Goal: Connect with others: Connect with other users

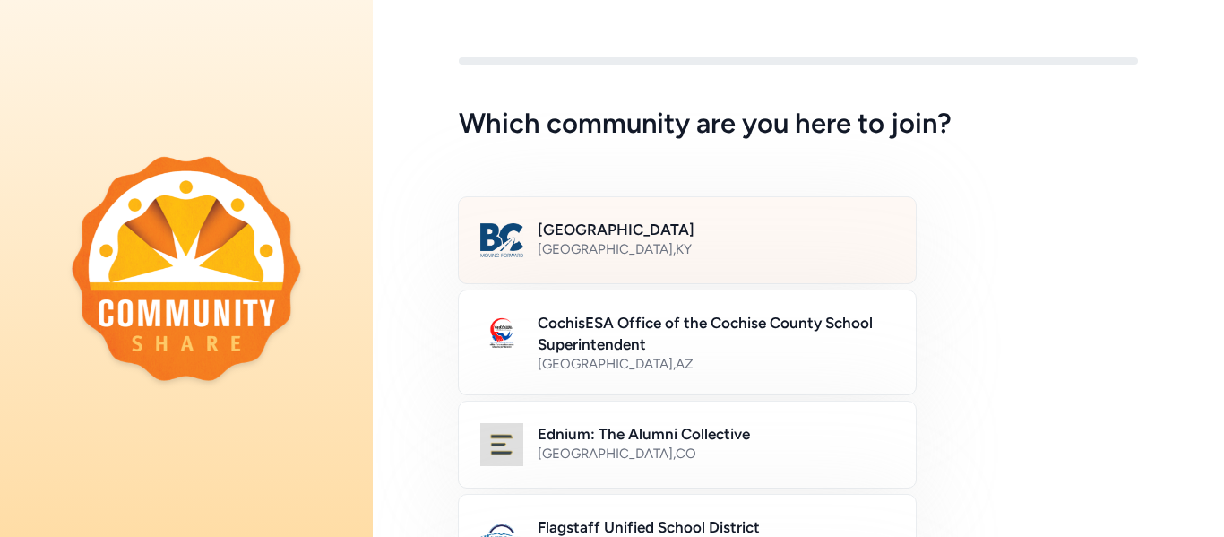
click at [811, 246] on div "[GEOGRAPHIC_DATA] , [GEOGRAPHIC_DATA]" at bounding box center [715, 249] width 357 height 18
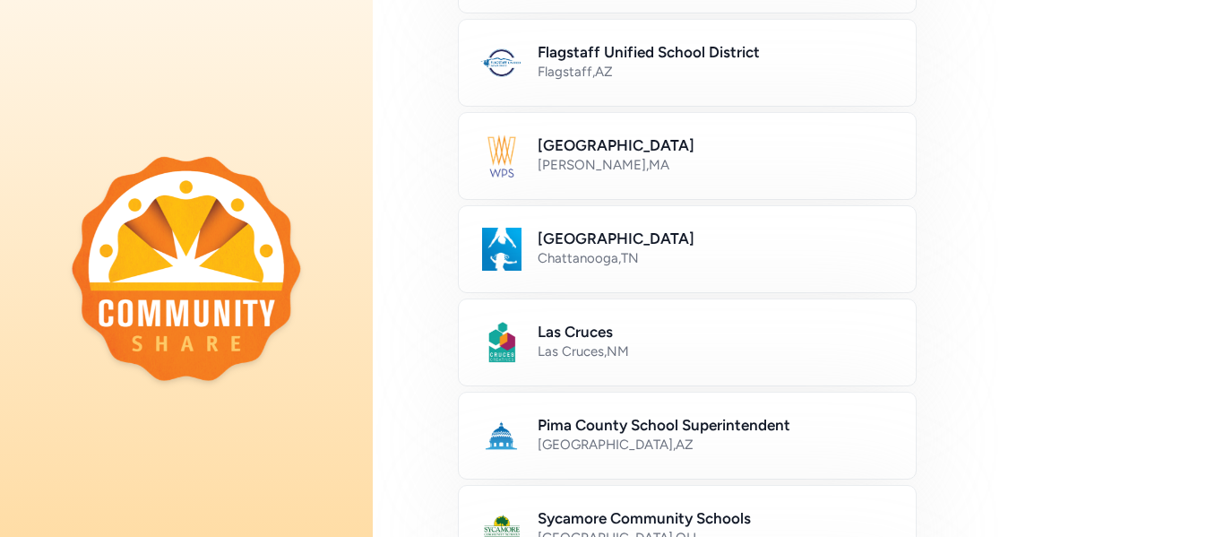
scroll to position [1083, 0]
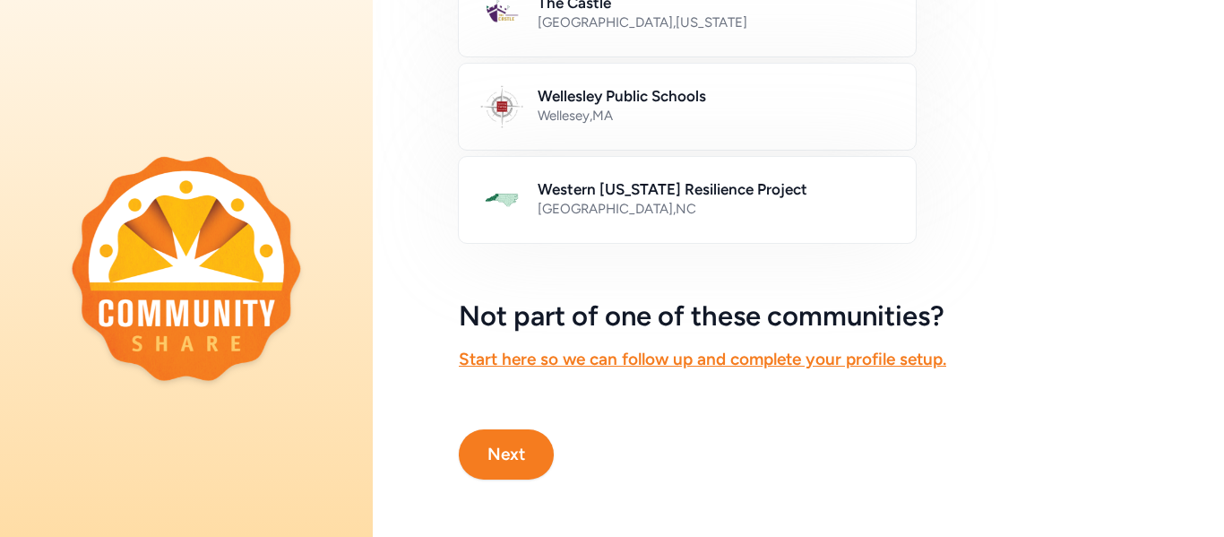
click at [503, 446] on button "Next" at bounding box center [506, 454] width 95 height 50
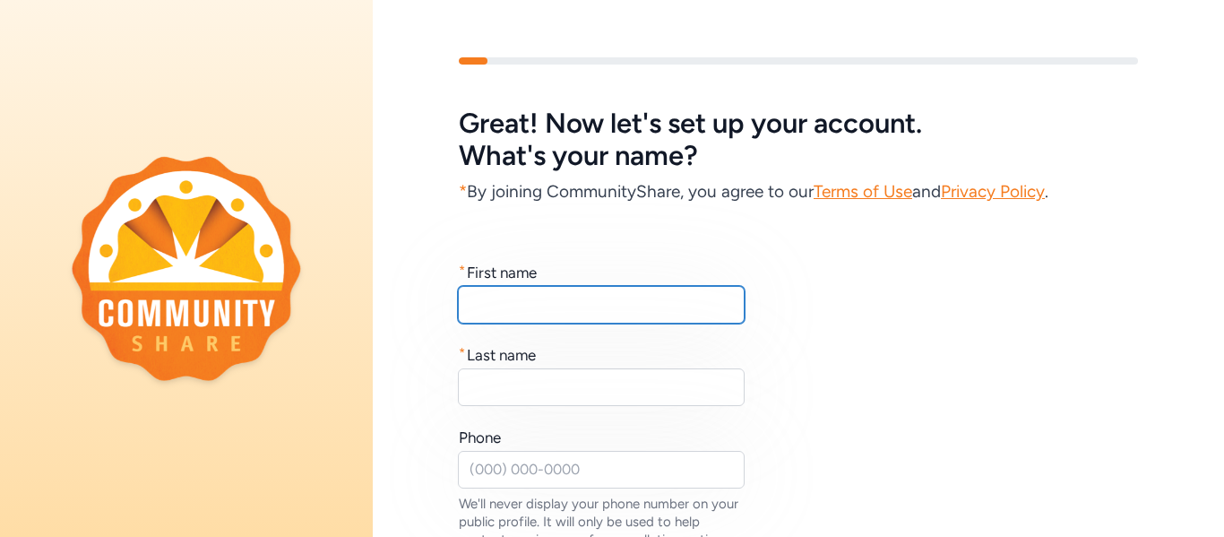
click at [607, 320] on input "text" at bounding box center [601, 305] width 287 height 38
type input "k"
type input "[PERSON_NAME]"
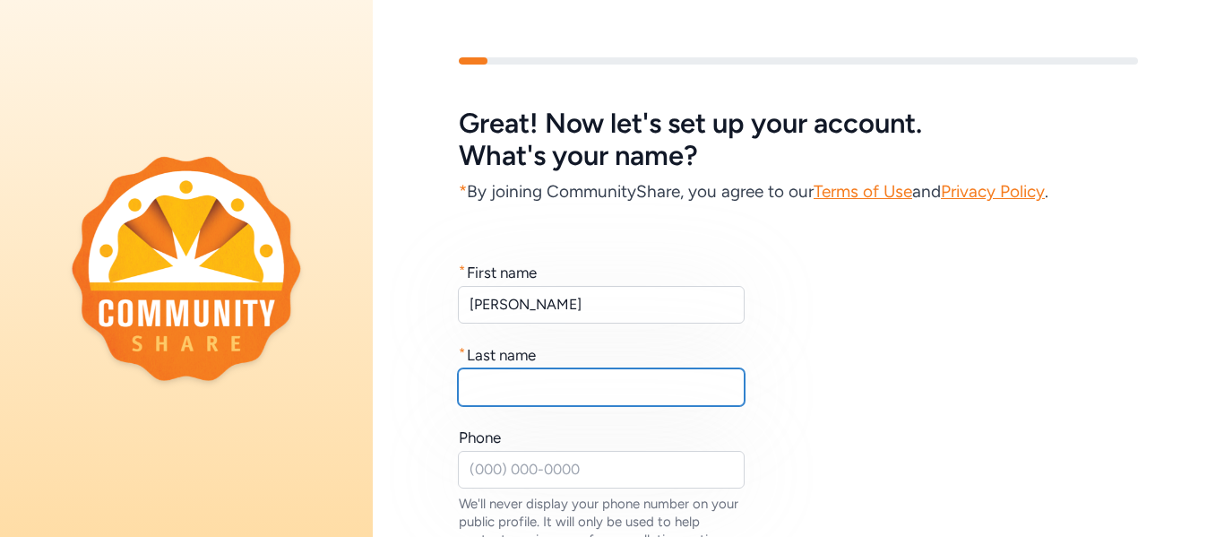
click at [603, 379] on input "text" at bounding box center [601, 387] width 287 height 38
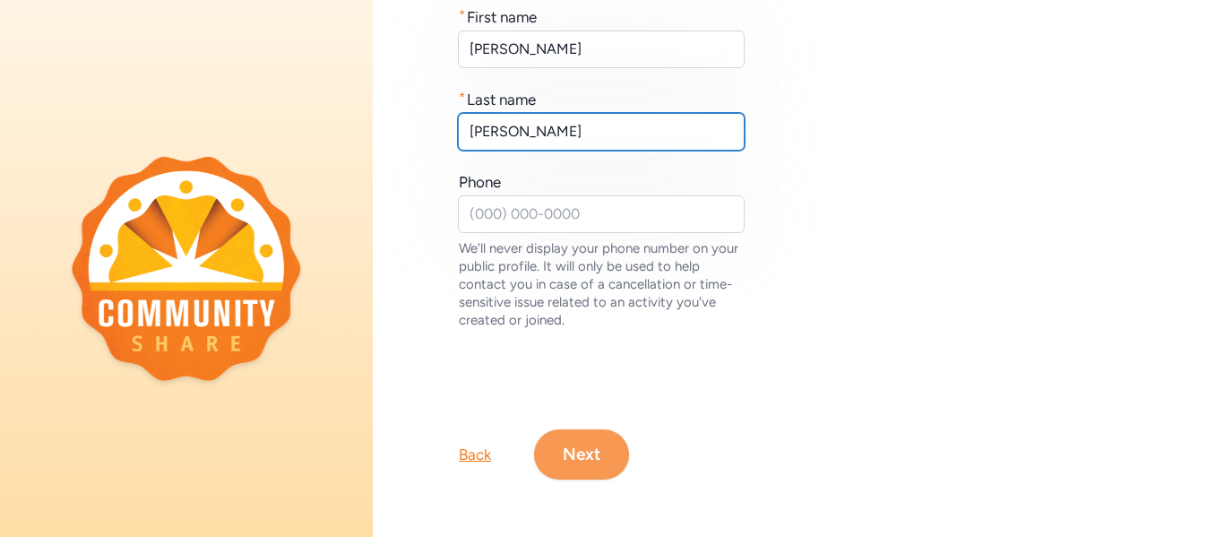
type input "[PERSON_NAME]"
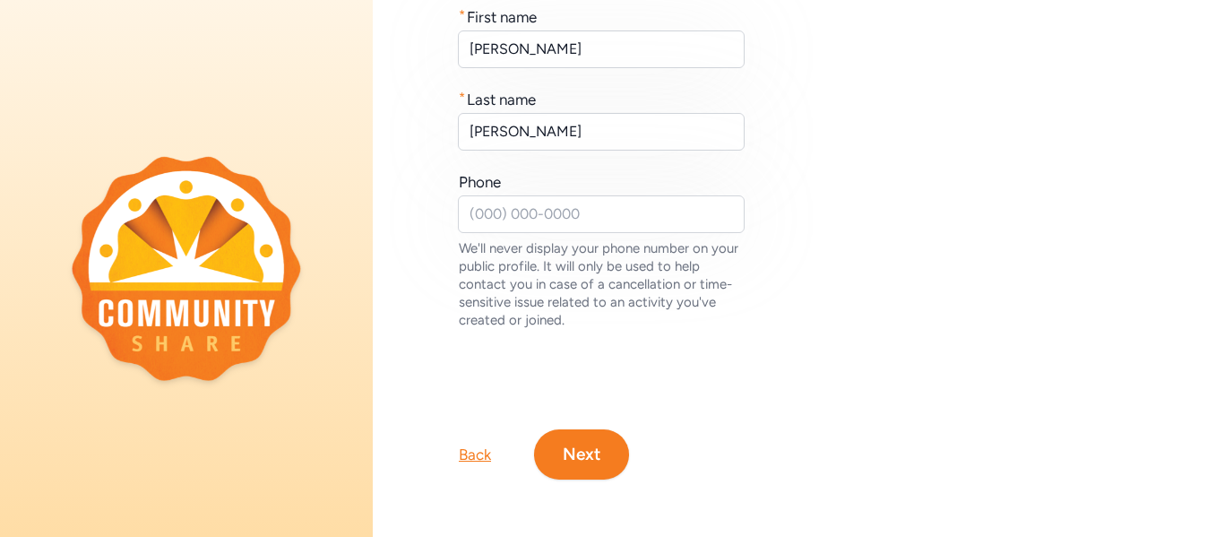
click at [576, 448] on button "Next" at bounding box center [581, 454] width 95 height 50
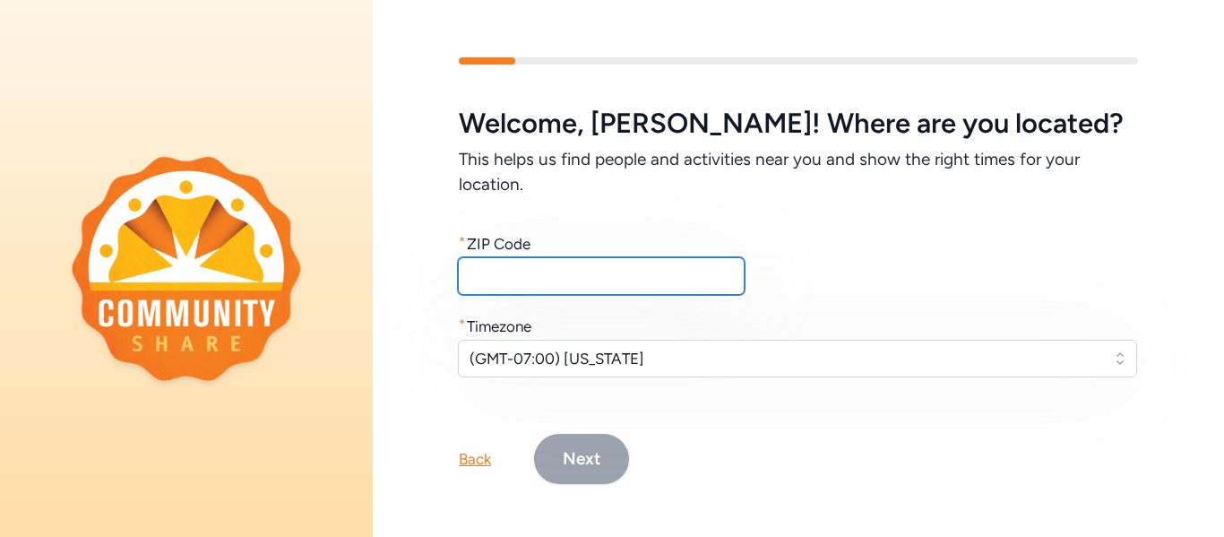
click at [574, 277] on input "text" at bounding box center [601, 276] width 287 height 38
type input "40165"
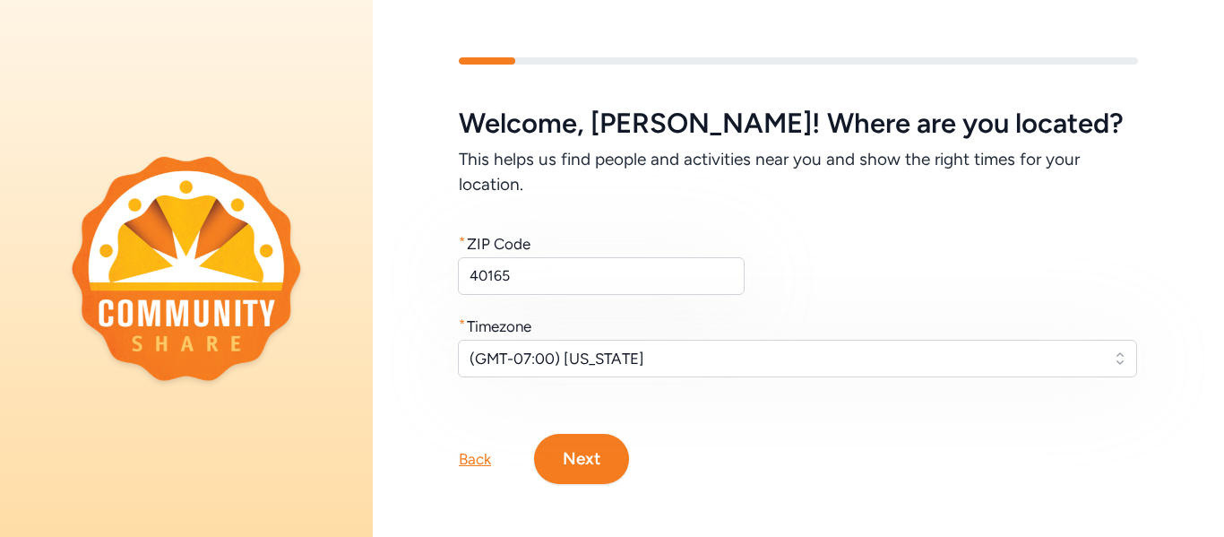
click at [679, 334] on div "* Timezone" at bounding box center [798, 325] width 679 height 21
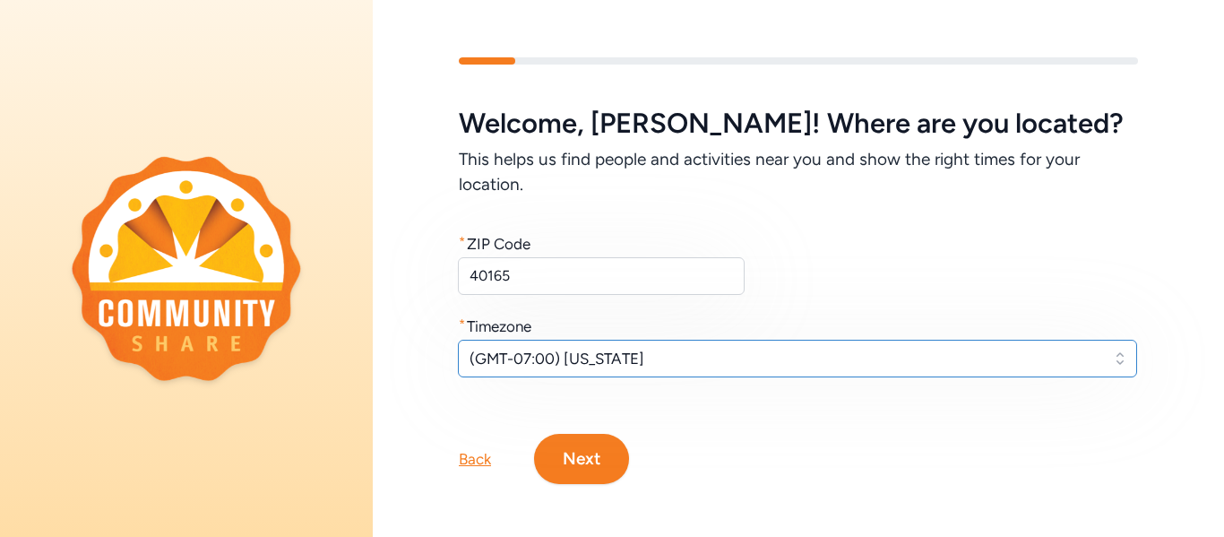
click at [681, 339] on button "(GMT-07:00) [US_STATE]" at bounding box center [797, 358] width 679 height 38
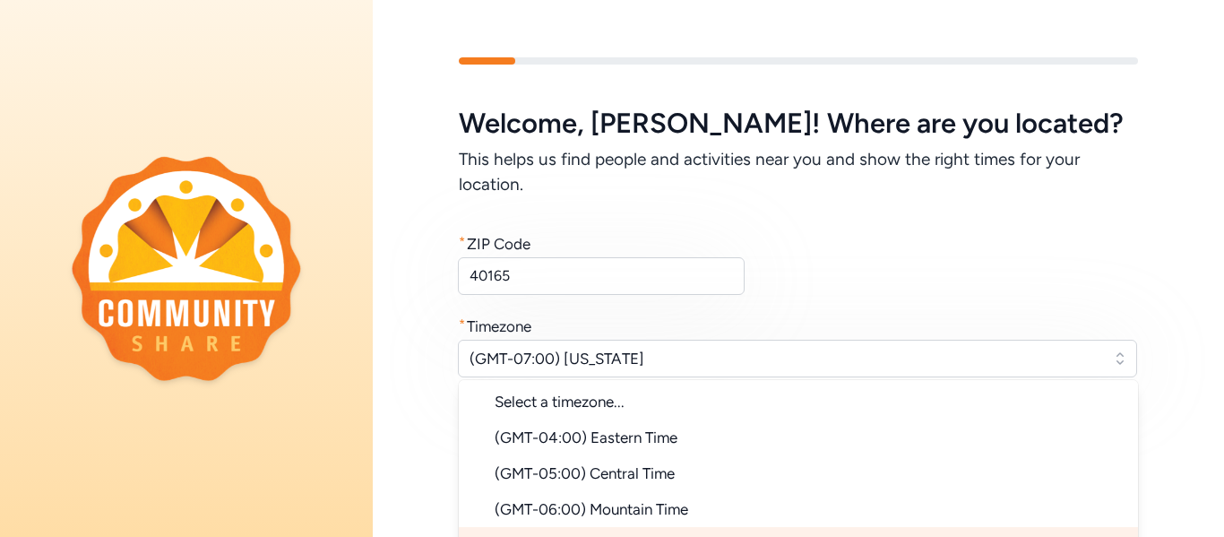
scroll to position [26, 0]
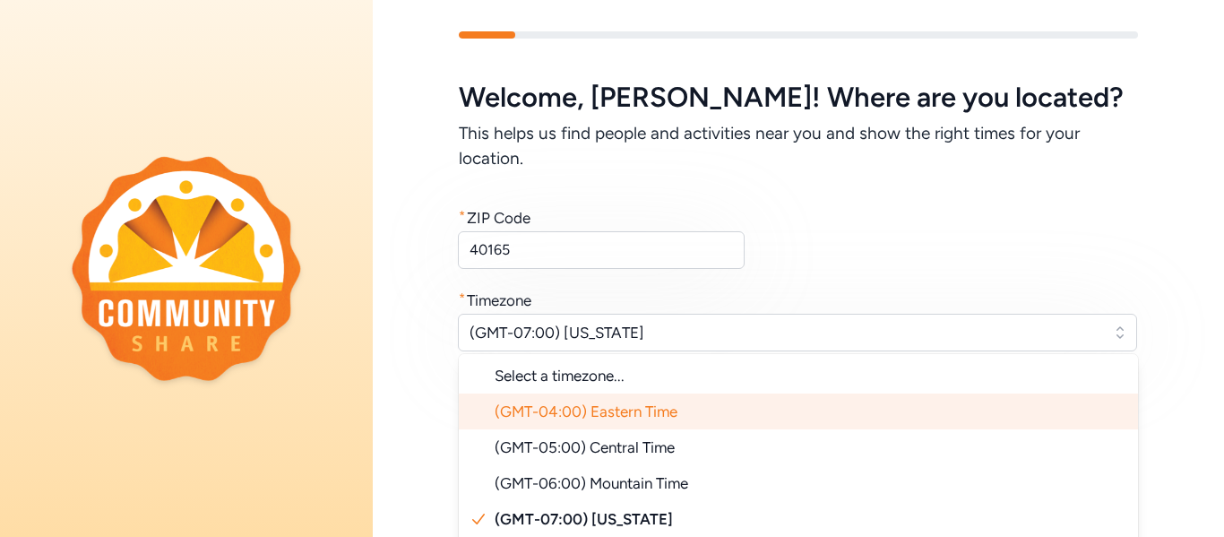
click at [680, 418] on li "(GMT-04:00) Eastern Time" at bounding box center [798, 411] width 679 height 36
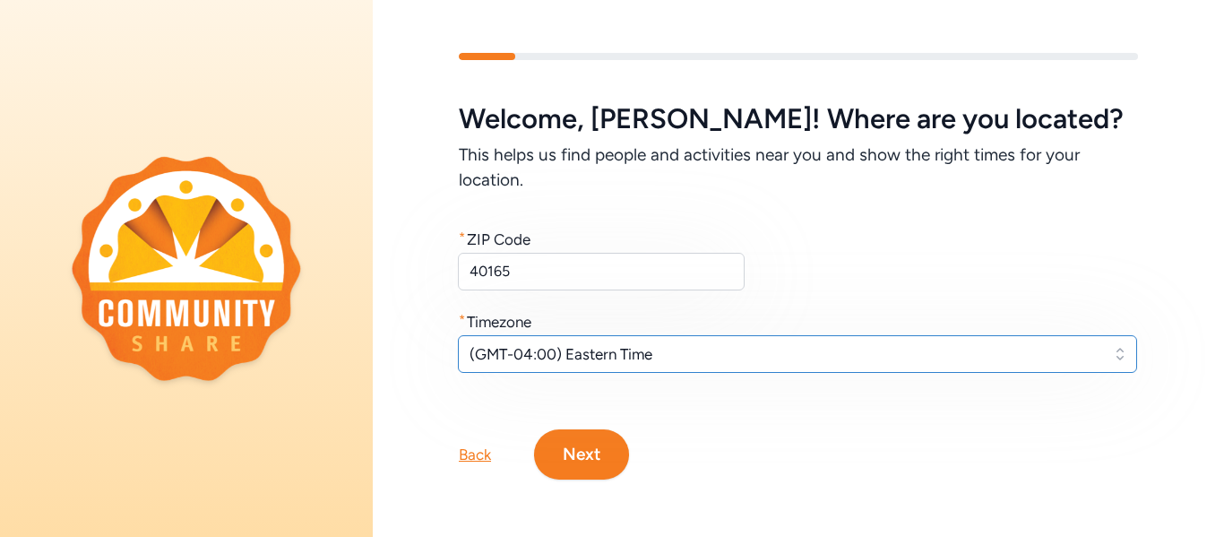
scroll to position [4, 0]
click at [614, 463] on button "Next" at bounding box center [581, 454] width 95 height 50
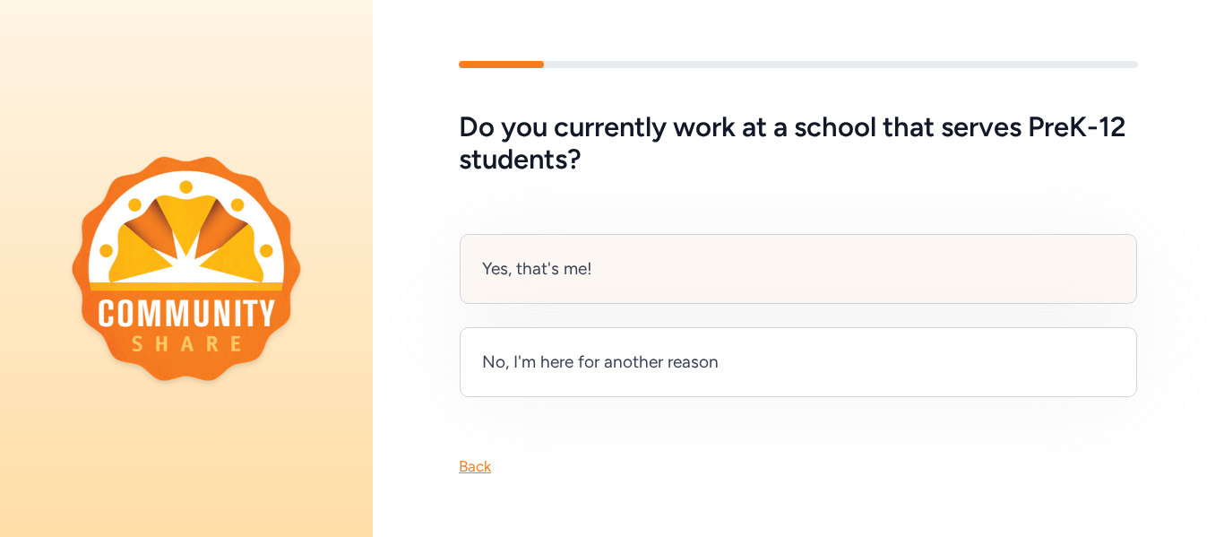
click at [640, 289] on div "Yes, that's me!" at bounding box center [798, 269] width 677 height 70
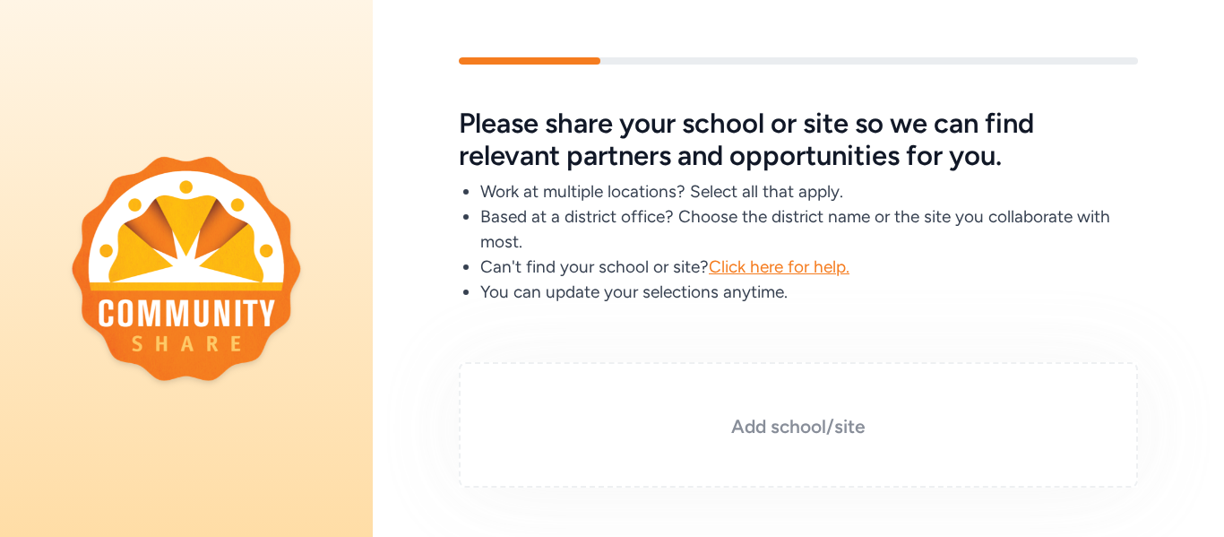
click at [631, 365] on div "Add school/site" at bounding box center [798, 424] width 679 height 125
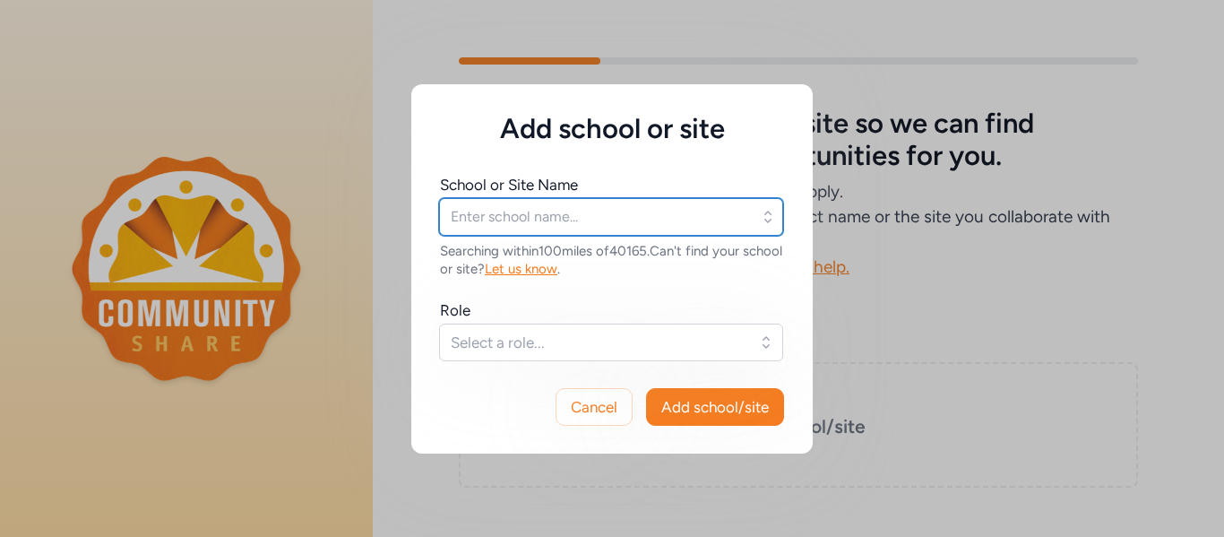
click at [559, 210] on input "text" at bounding box center [611, 217] width 344 height 38
type input "b"
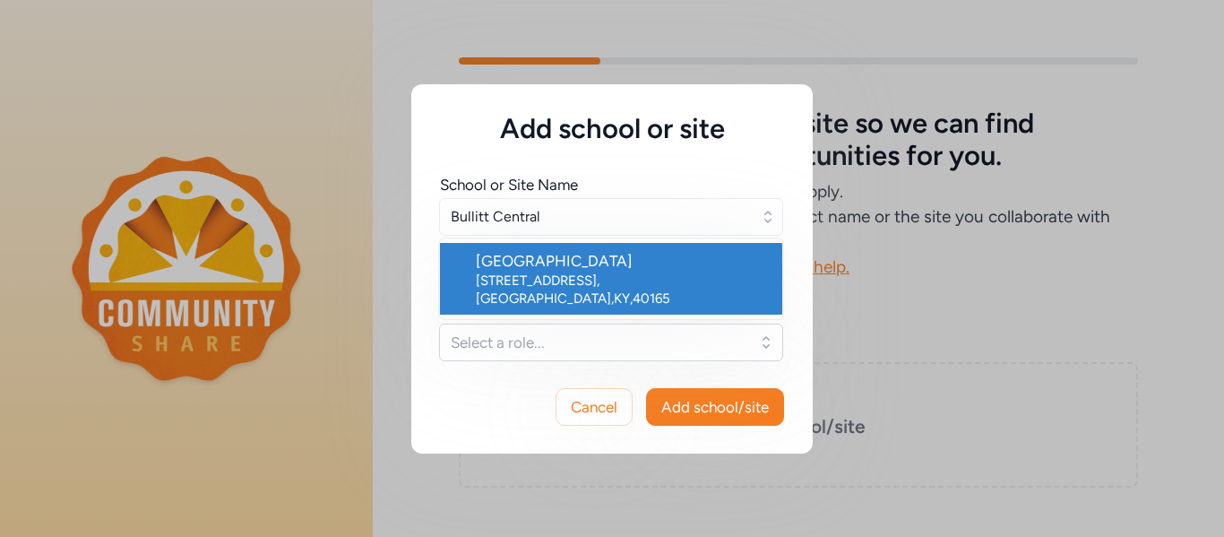
click at [731, 250] on div "[GEOGRAPHIC_DATA]" at bounding box center [622, 260] width 292 height 21
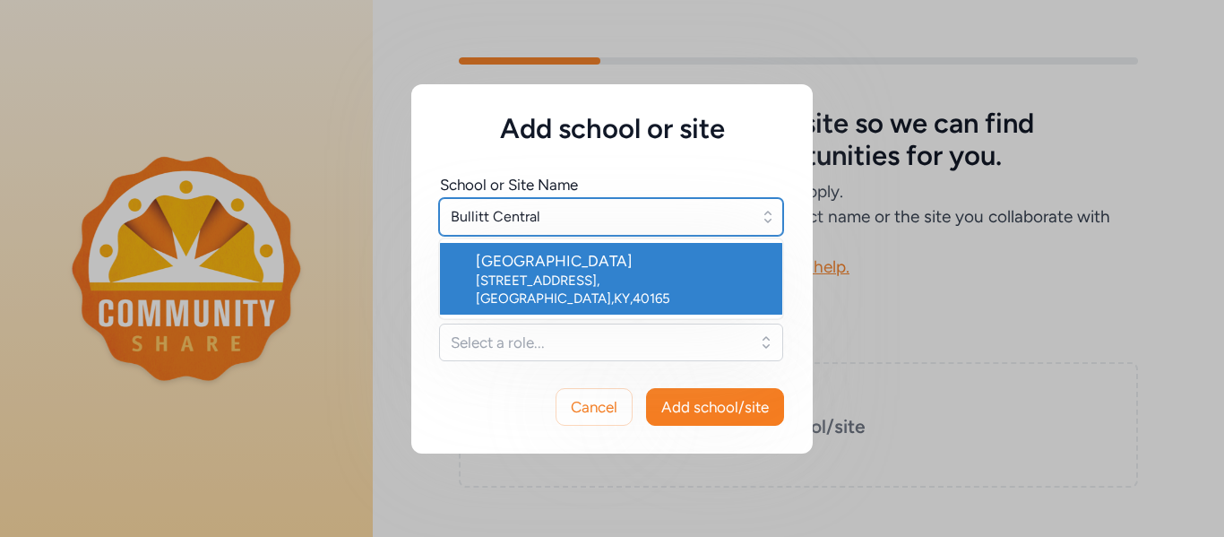
type input "[GEOGRAPHIC_DATA]"
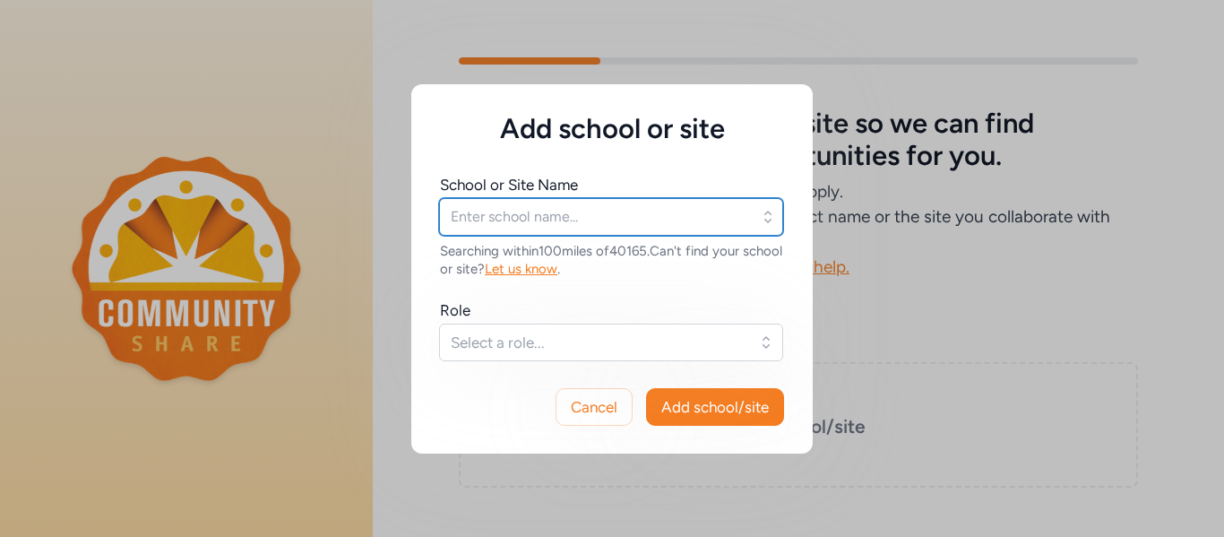
type input "[GEOGRAPHIC_DATA]"
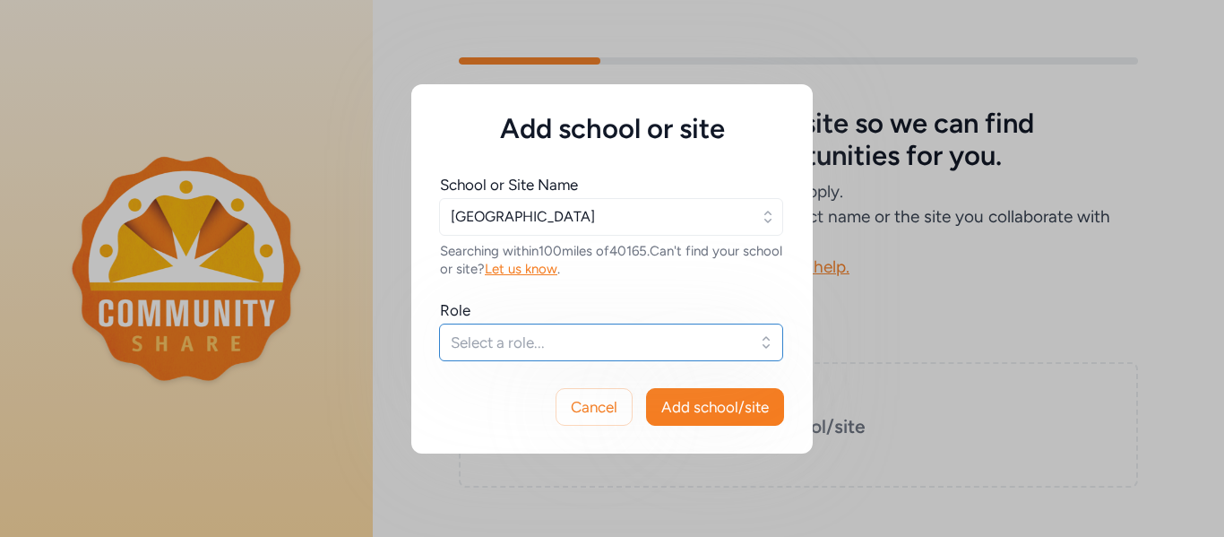
click at [726, 343] on span "Select a role..." at bounding box center [599, 341] width 296 height 21
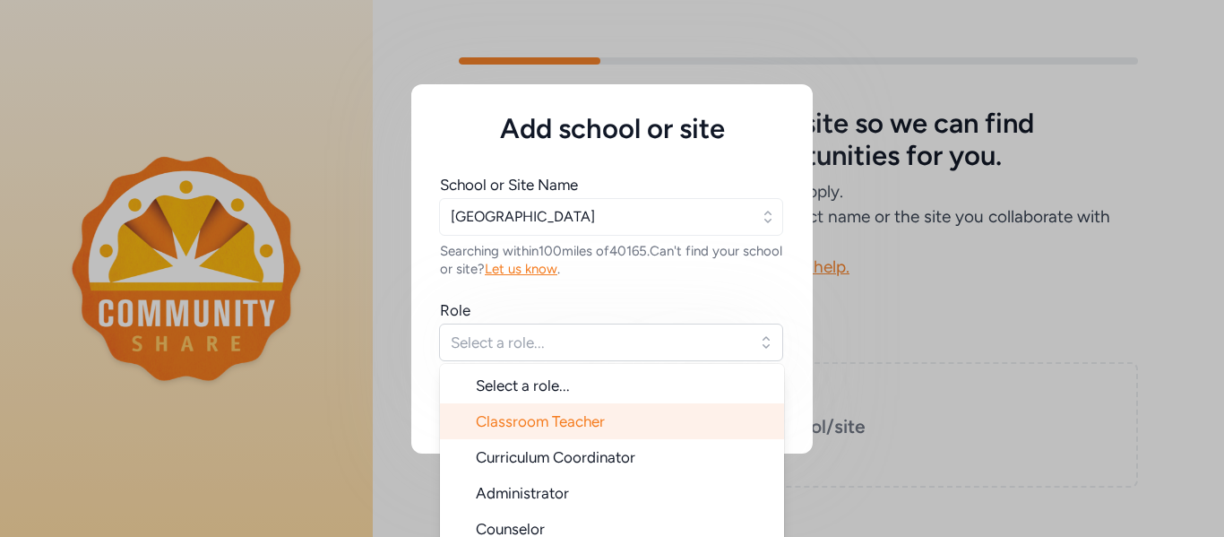
click at [670, 417] on li "Classroom Teacher" at bounding box center [612, 421] width 344 height 36
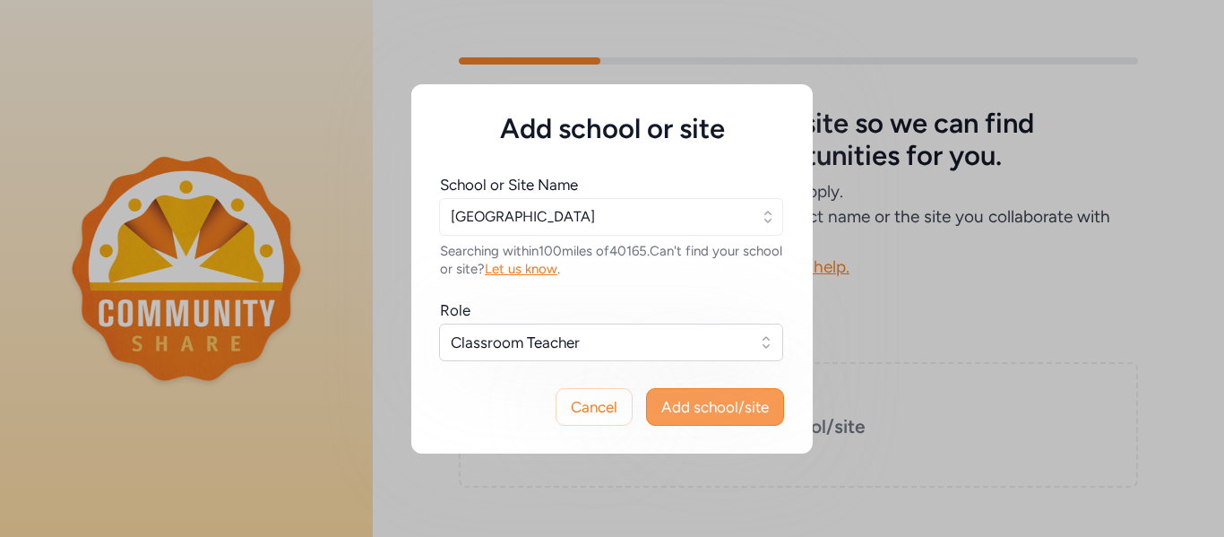
click at [700, 414] on span "Add school/site" at bounding box center [714, 406] width 107 height 21
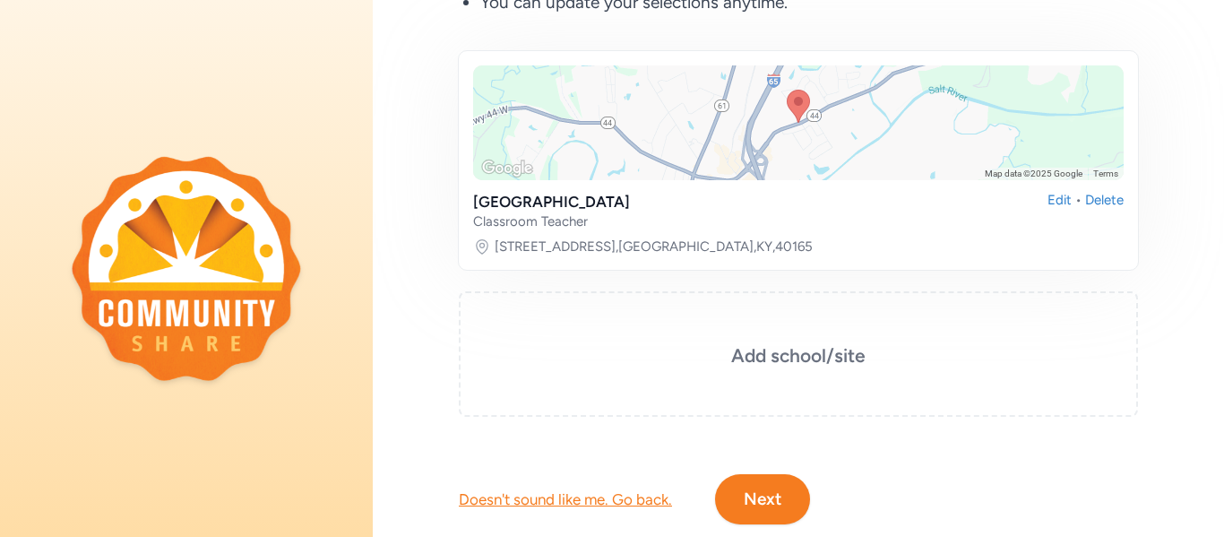
scroll to position [334, 0]
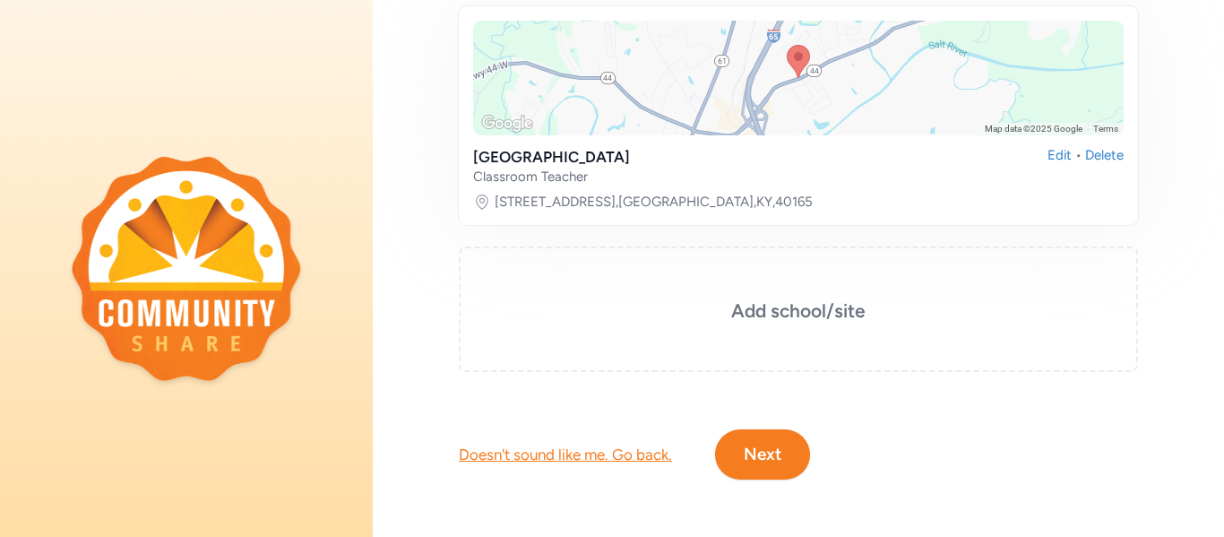
click at [754, 454] on button "Next" at bounding box center [762, 454] width 95 height 50
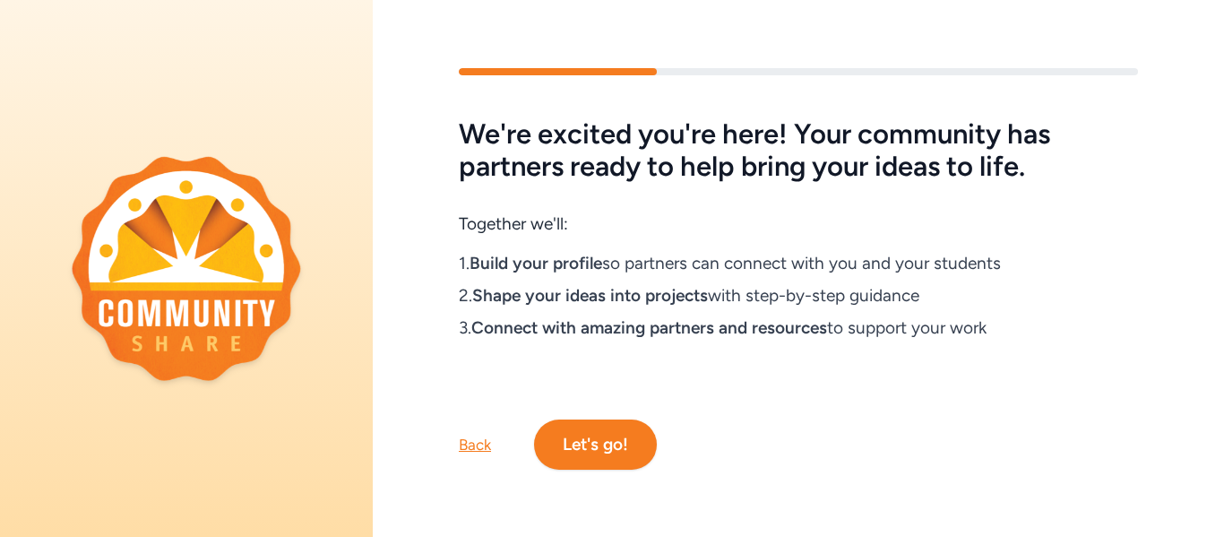
click at [635, 442] on button "Let's go!" at bounding box center [595, 444] width 123 height 50
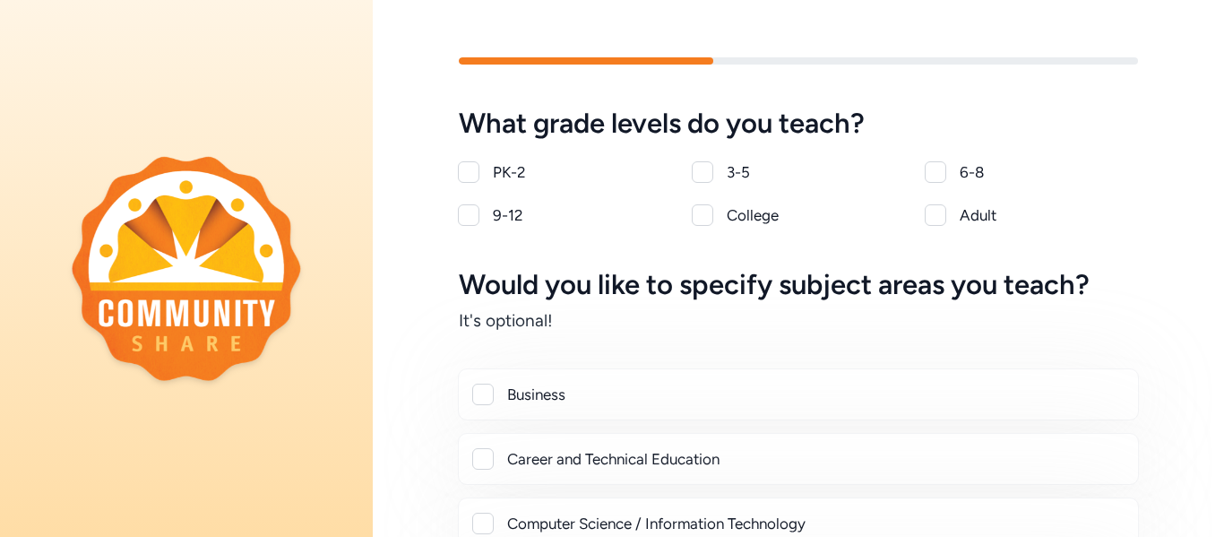
click at [470, 210] on div at bounding box center [468, 214] width 21 height 21
checkbox input "true"
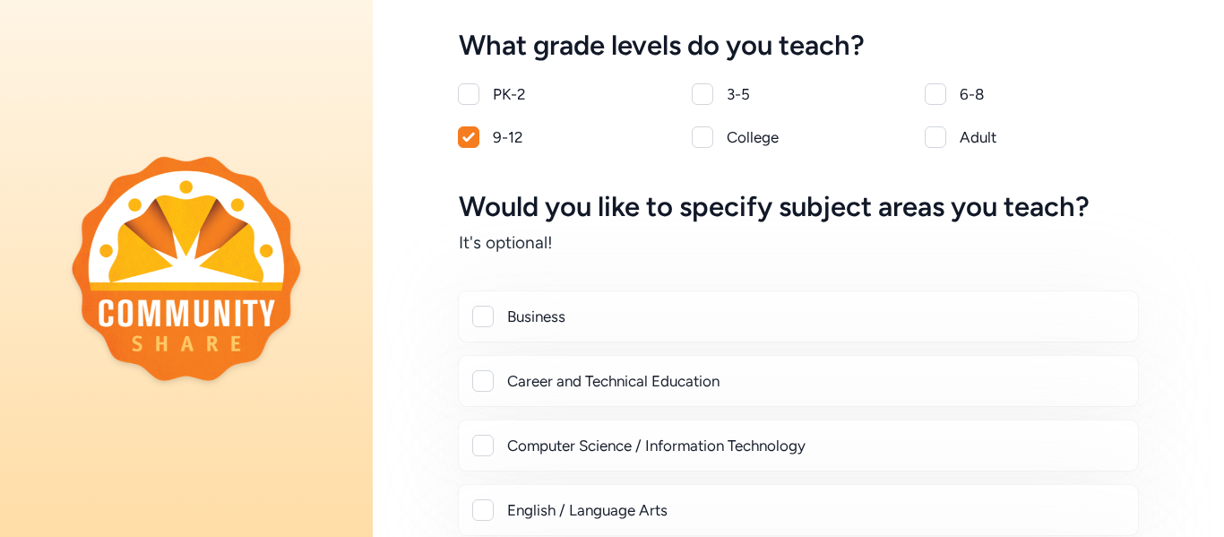
scroll to position [81, 0]
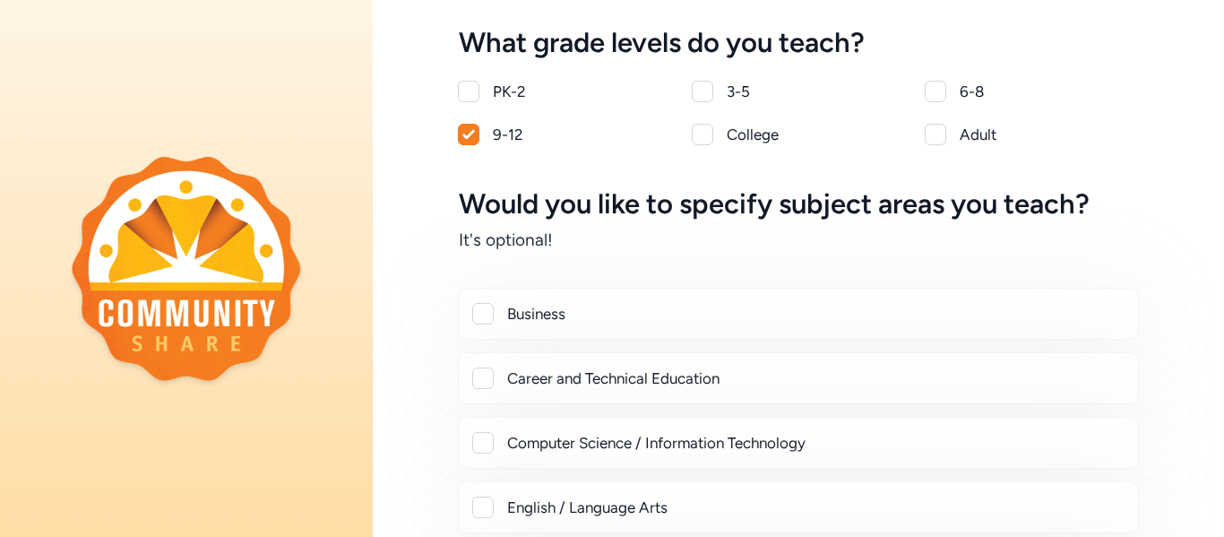
click at [497, 387] on div "Career and Technical Education" at bounding box center [798, 377] width 650 height 21
click at [478, 377] on div at bounding box center [482, 377] width 21 height 21
checkbox input "true"
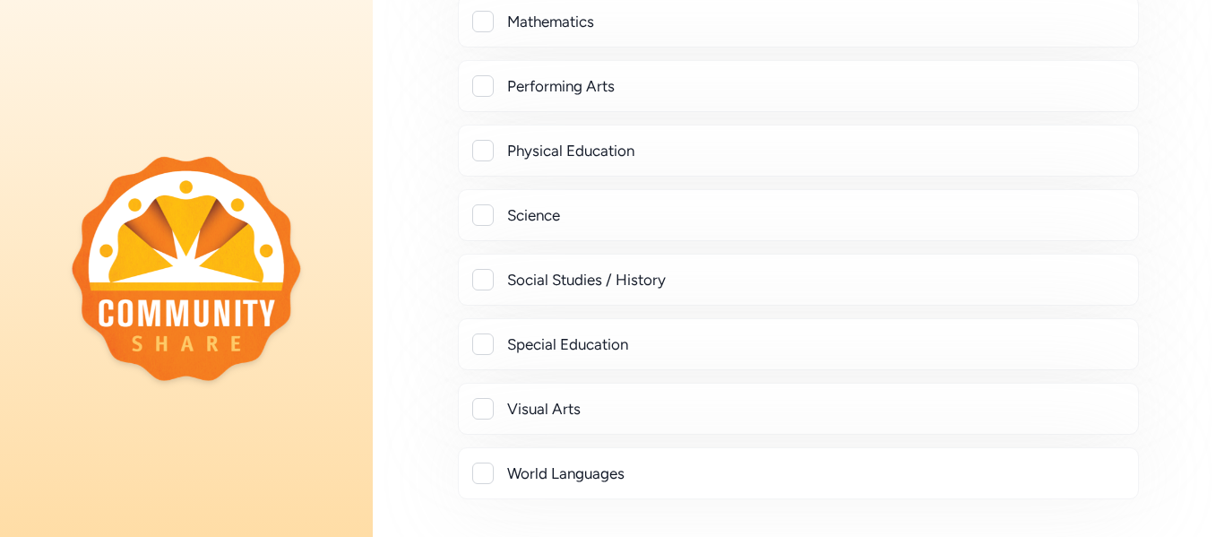
scroll to position [909, 0]
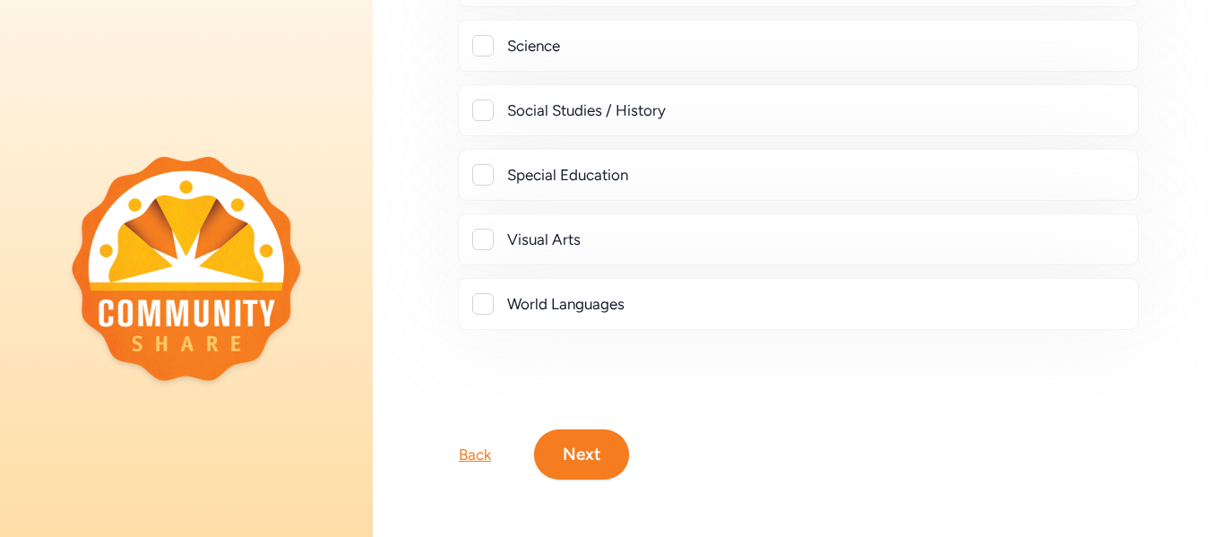
click at [606, 457] on button "Next" at bounding box center [581, 454] width 95 height 50
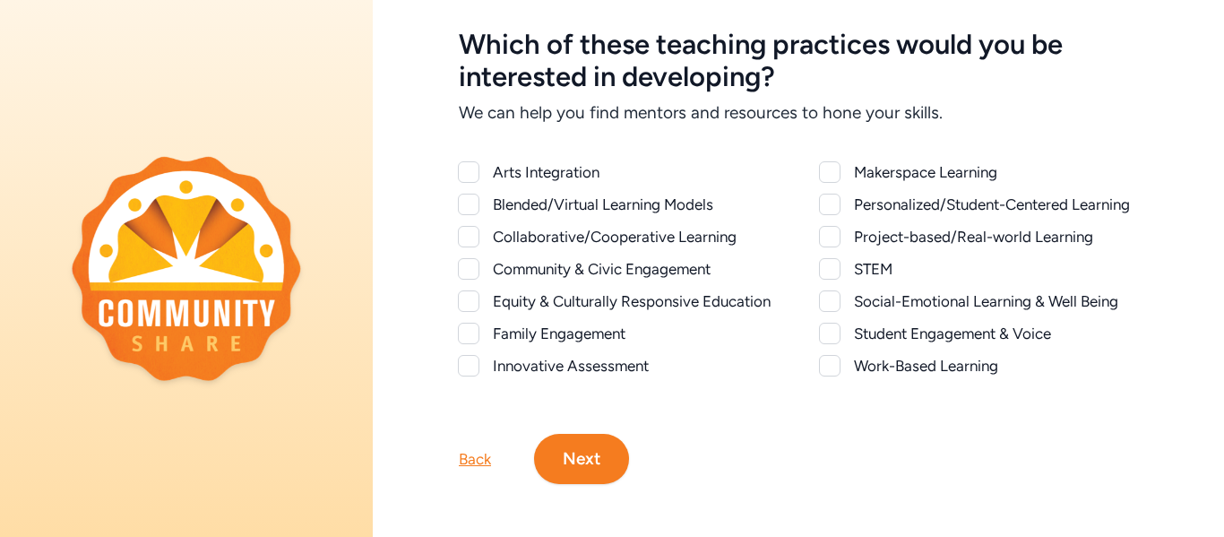
scroll to position [83, 0]
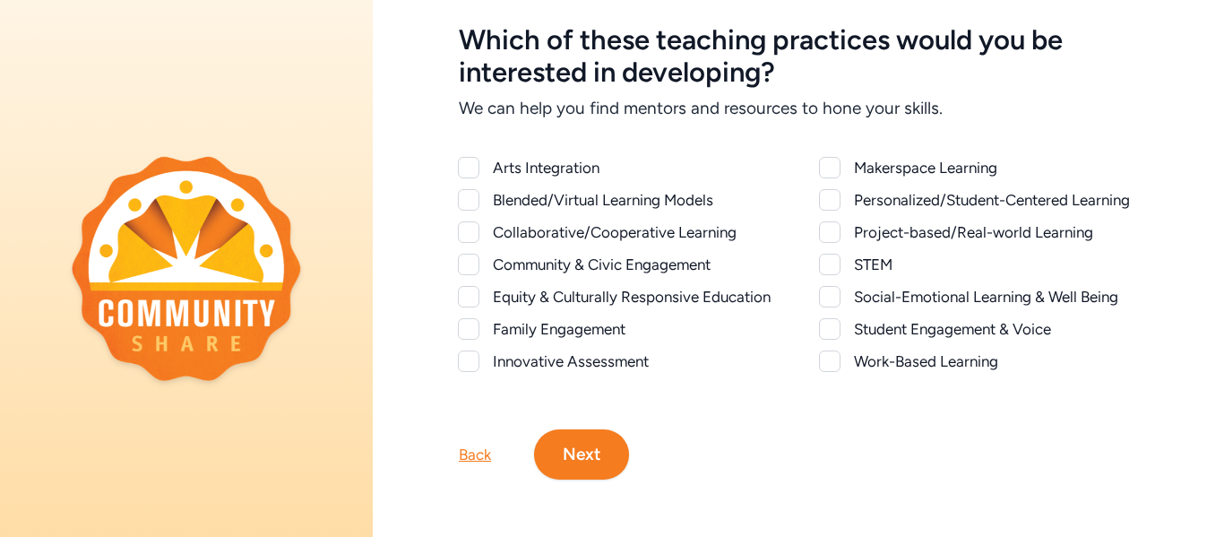
click at [477, 171] on div at bounding box center [468, 167] width 21 height 21
click at [477, 171] on div at bounding box center [469, 168] width 20 height 20
checkbox input "false"
click at [471, 222] on div at bounding box center [468, 231] width 21 height 21
checkbox input "true"
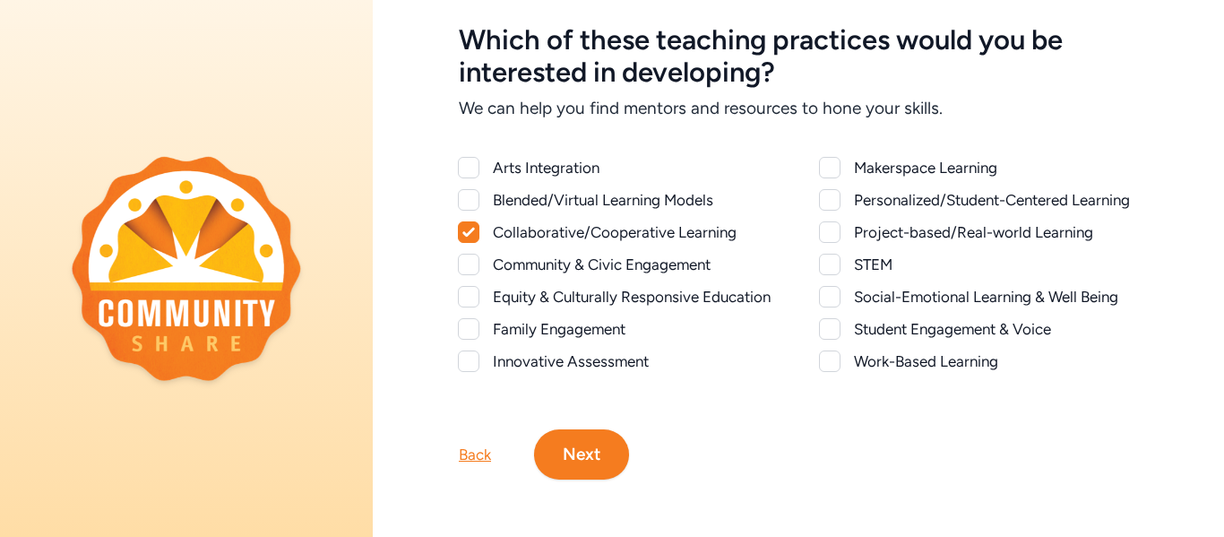
click at [471, 266] on div at bounding box center [468, 263] width 21 height 21
checkbox input "true"
click at [472, 296] on div at bounding box center [468, 296] width 21 height 21
click at [472, 296] on icon at bounding box center [468, 296] width 13 height 11
checkbox input "false"
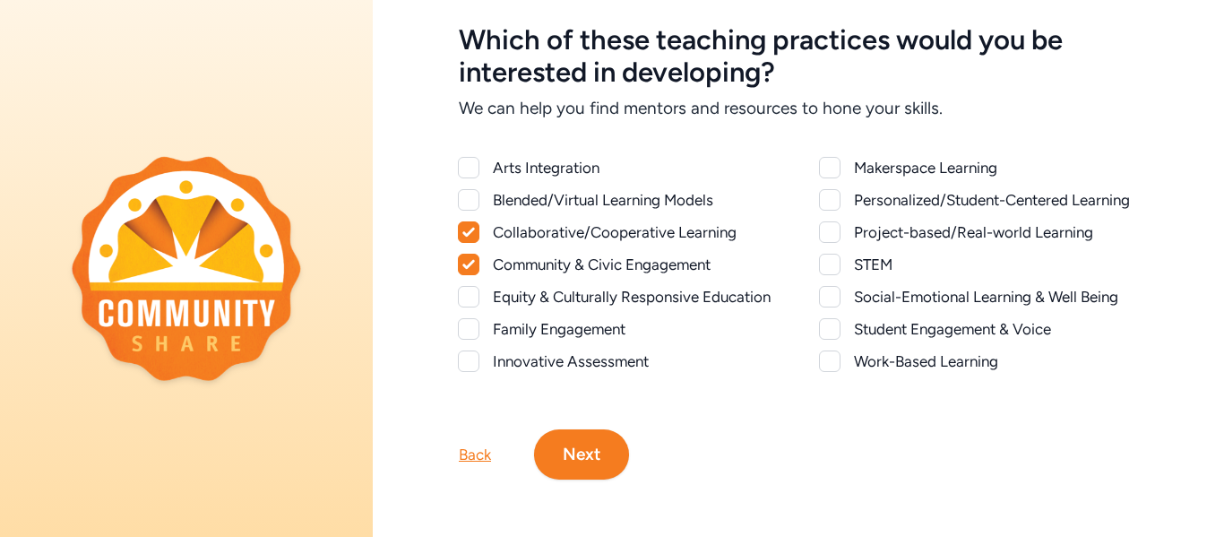
click at [472, 331] on div at bounding box center [468, 328] width 21 height 21
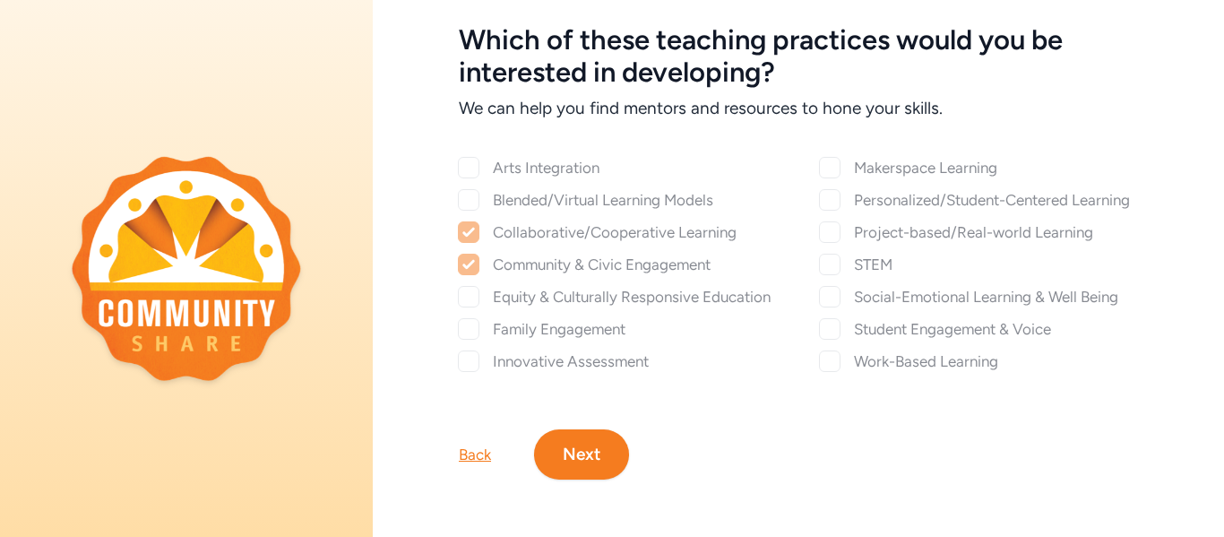
checkbox input "true"
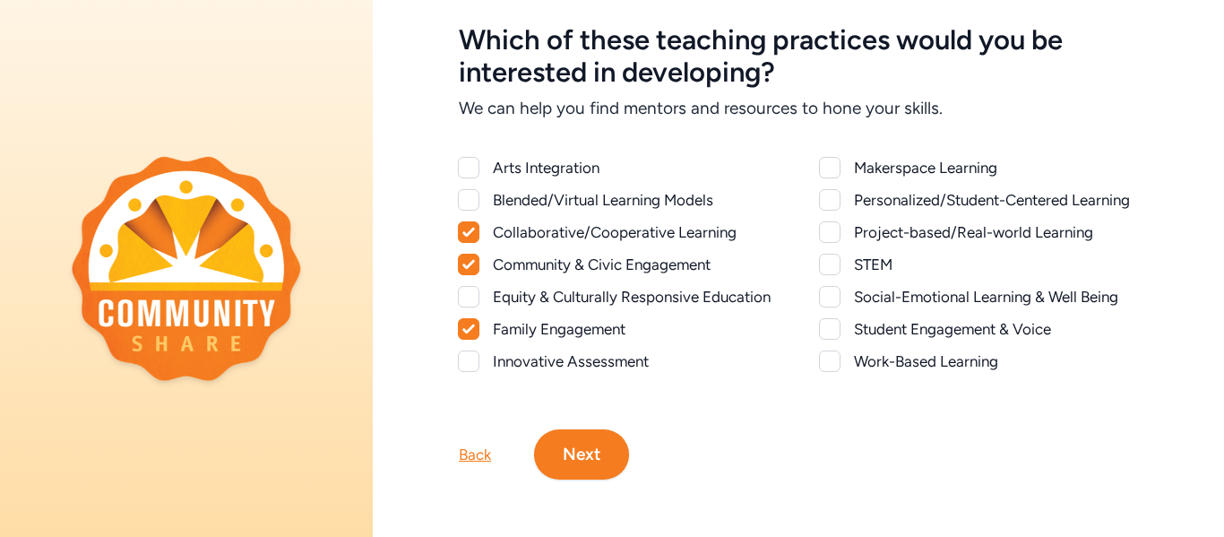
click at [470, 368] on div at bounding box center [468, 360] width 21 height 21
checkbox input "true"
click at [884, 202] on div "Personalized/Student-Centered Learning" at bounding box center [996, 199] width 284 height 21
checkbox input "true"
click at [915, 242] on div "Project-based/Real-world Learning" at bounding box center [996, 231] width 284 height 21
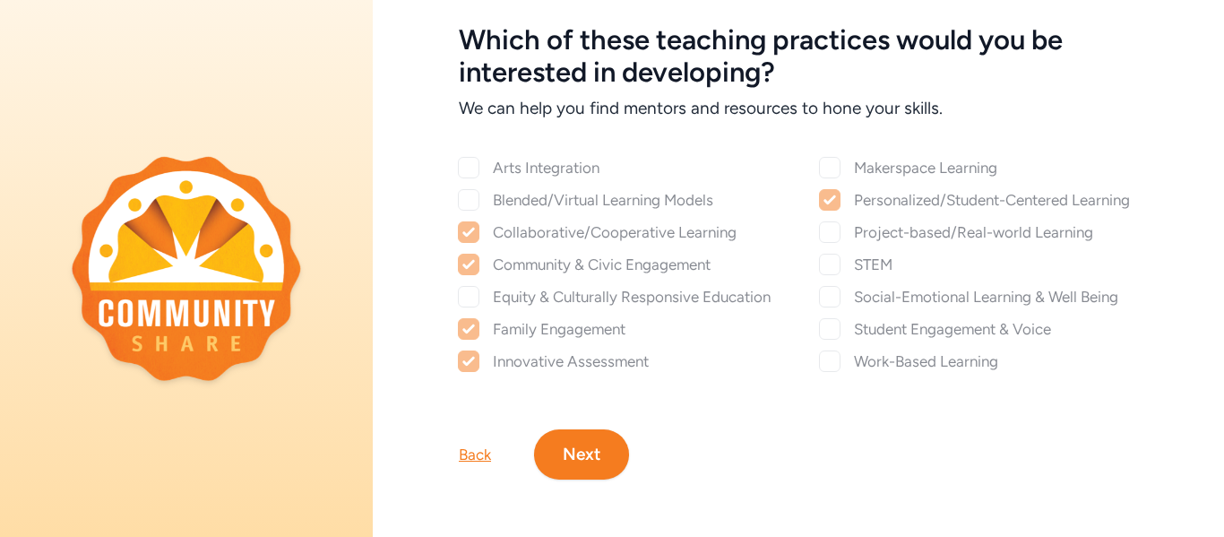
checkbox input "true"
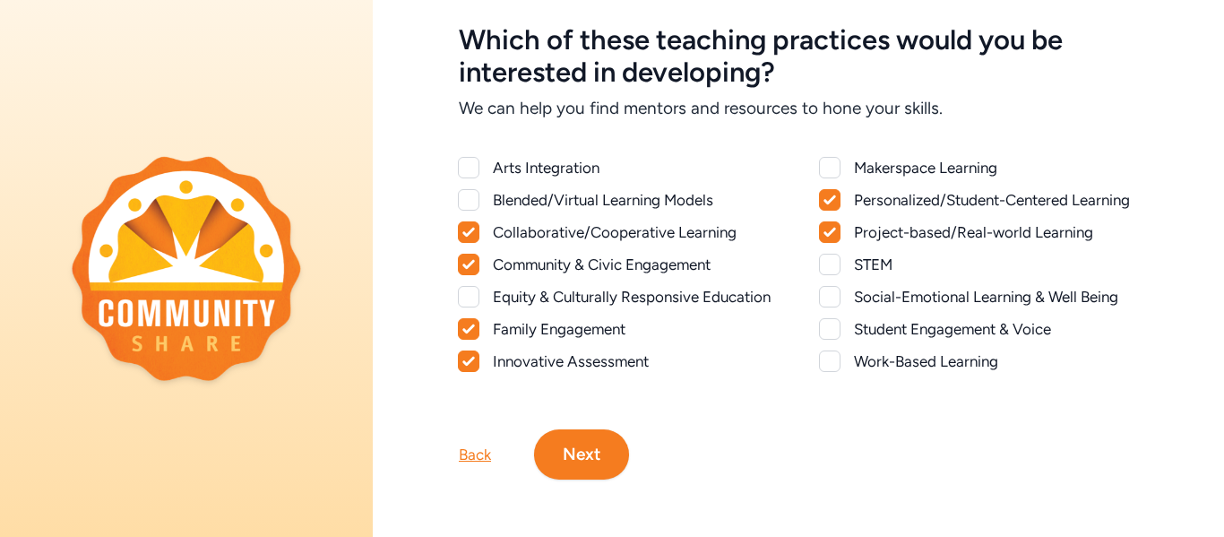
click at [858, 286] on div "Social-Emotional Learning & Well Being" at bounding box center [996, 296] width 284 height 21
checkbox input "true"
click at [898, 329] on div "Student Engagement & Voice" at bounding box center [996, 328] width 284 height 21
checkbox input "true"
click at [827, 348] on div "Makerspace Learning Personalized/Student-Centered Learning Project-based/Real-w…" at bounding box center [979, 264] width 318 height 215
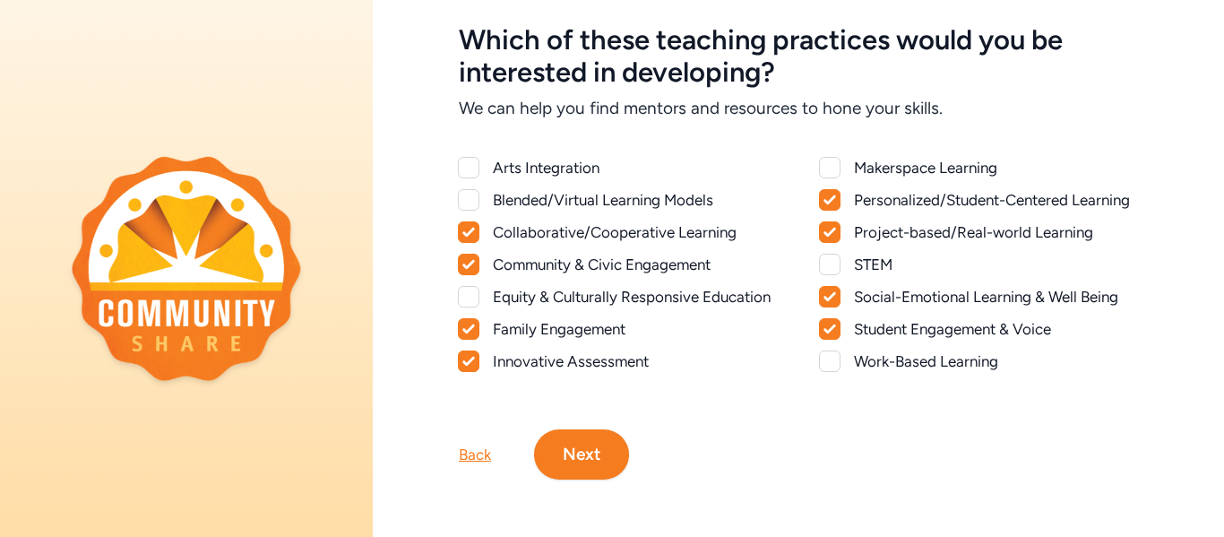
click at [820, 370] on div at bounding box center [829, 360] width 21 height 21
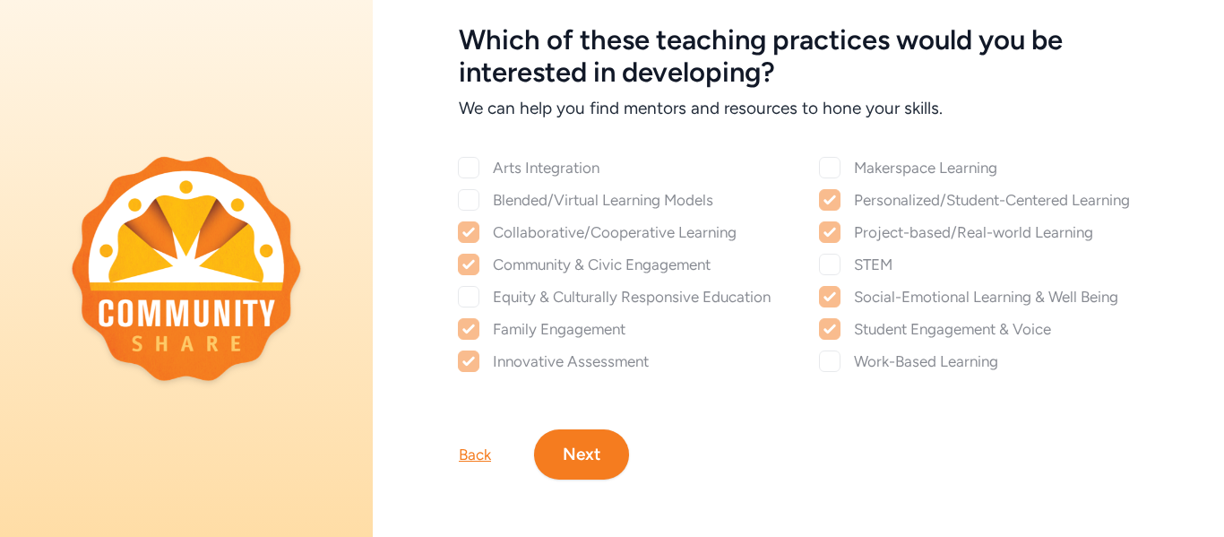
checkbox input "true"
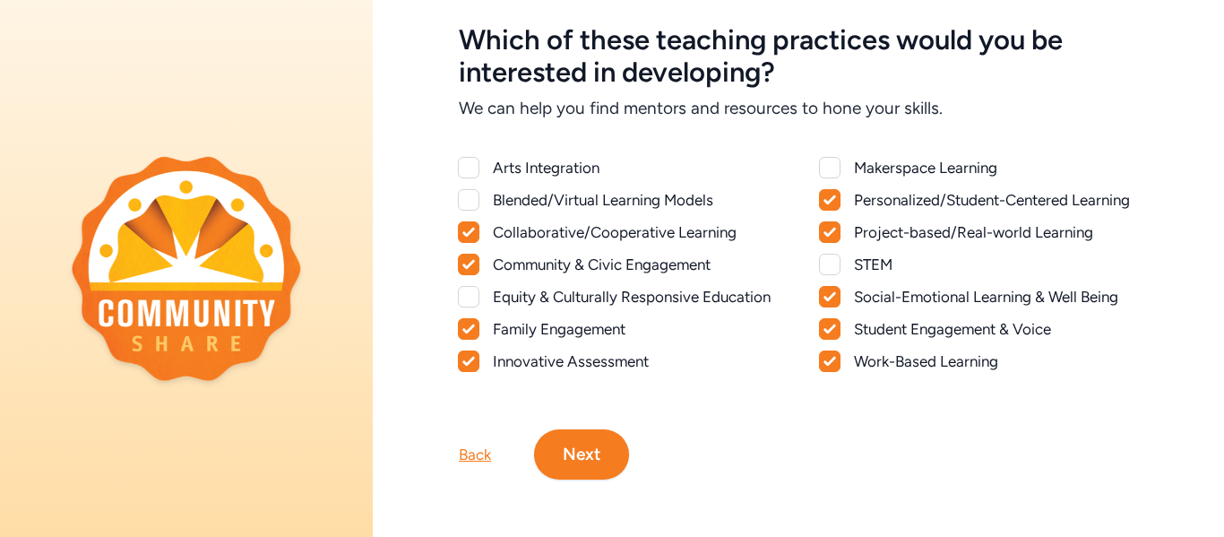
click at [571, 469] on button "Next" at bounding box center [581, 454] width 95 height 50
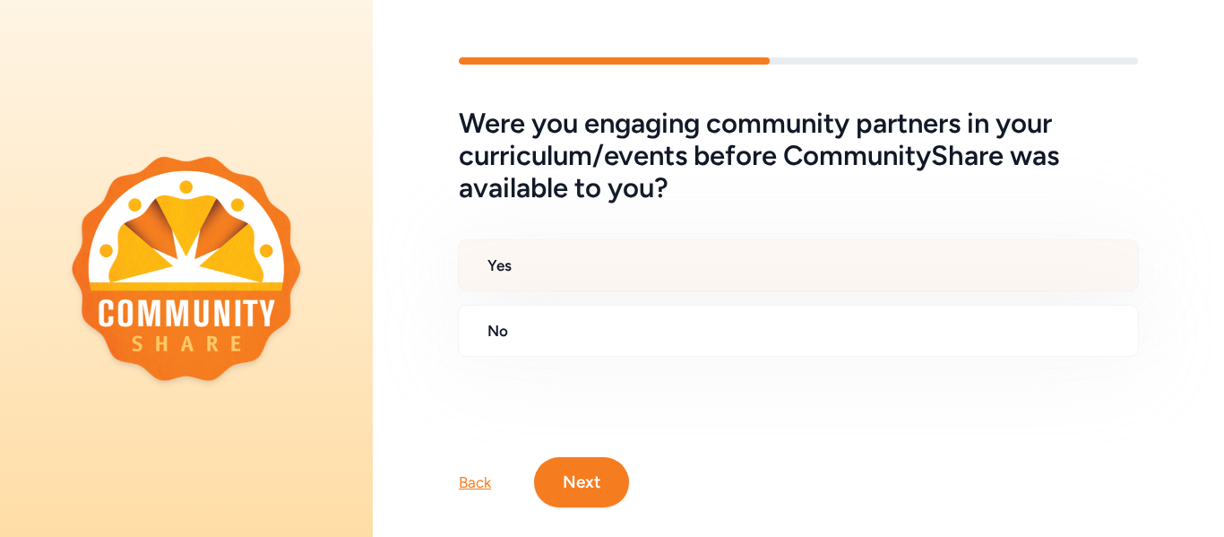
click at [678, 261] on h2 "Yes" at bounding box center [805, 264] width 636 height 21
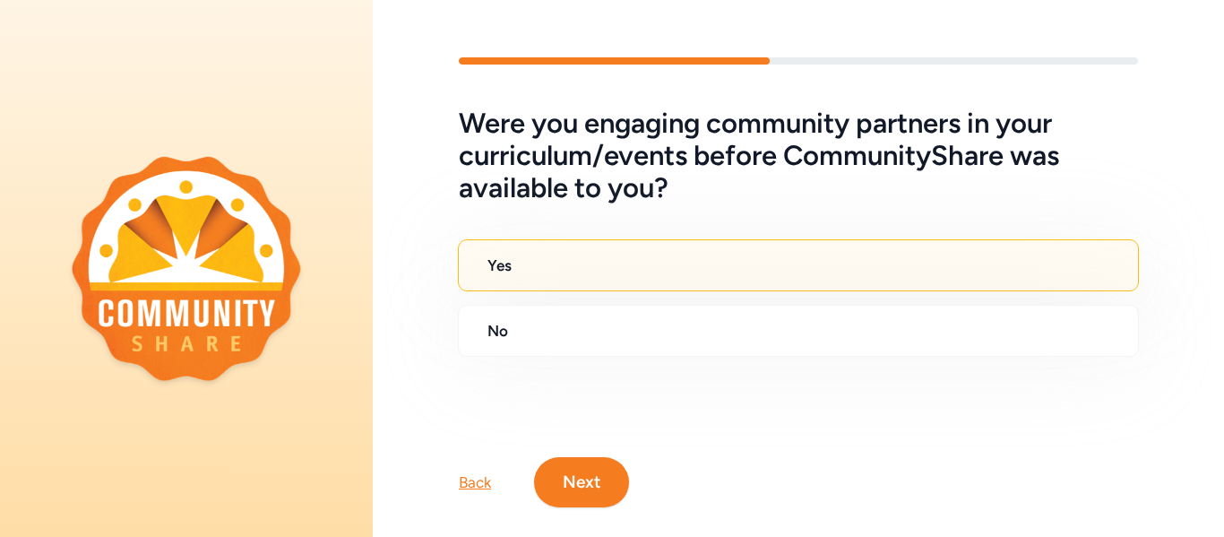
click at [574, 489] on button "Next" at bounding box center [581, 482] width 95 height 50
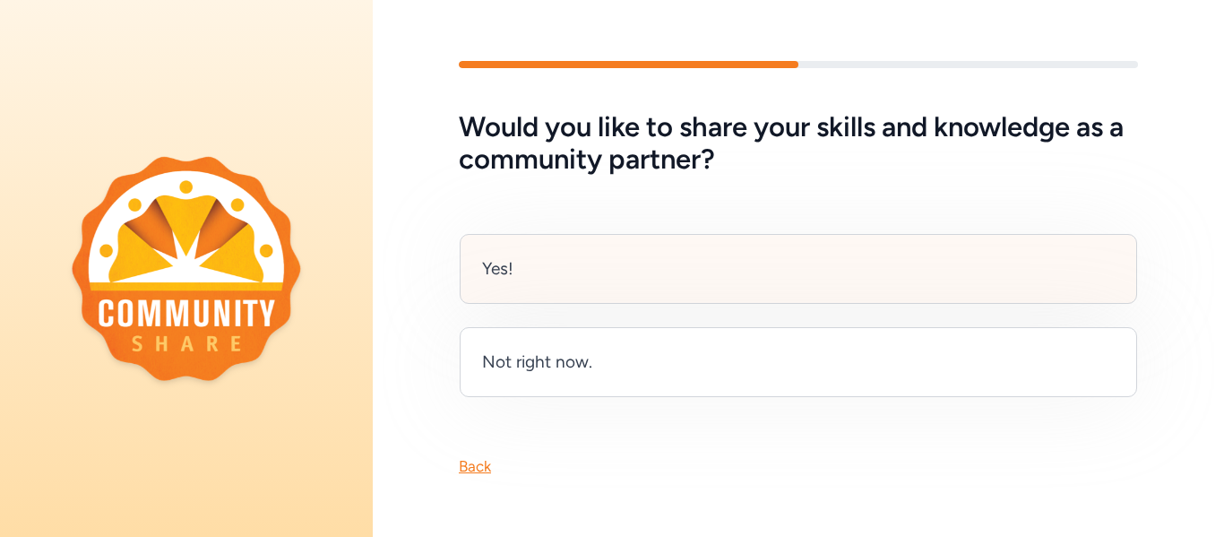
click at [606, 249] on div "Yes!" at bounding box center [798, 269] width 677 height 70
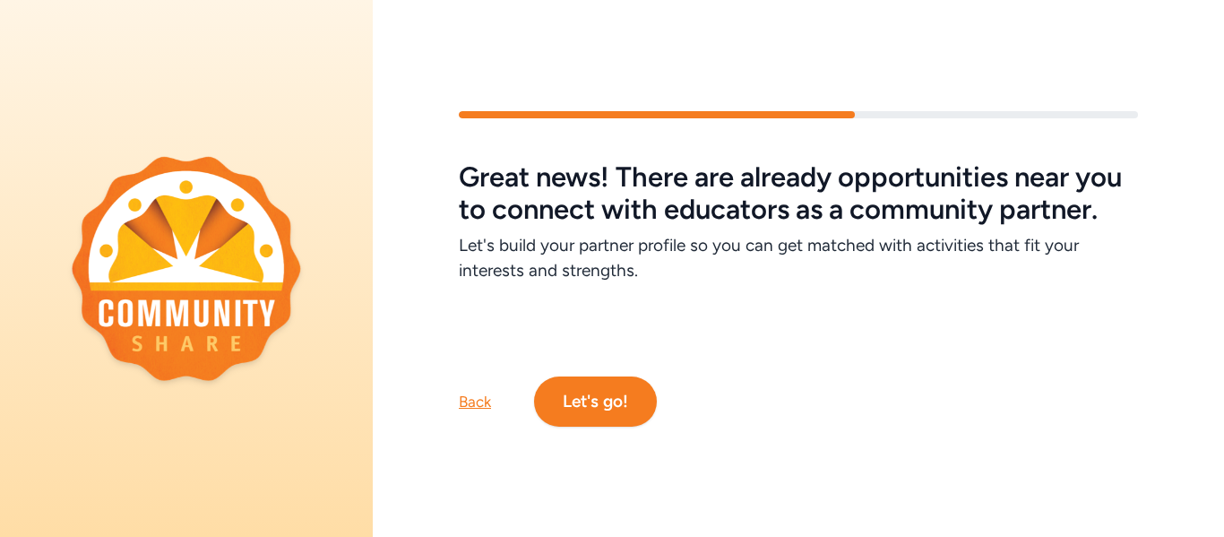
click at [606, 409] on button "Let's go!" at bounding box center [595, 401] width 123 height 50
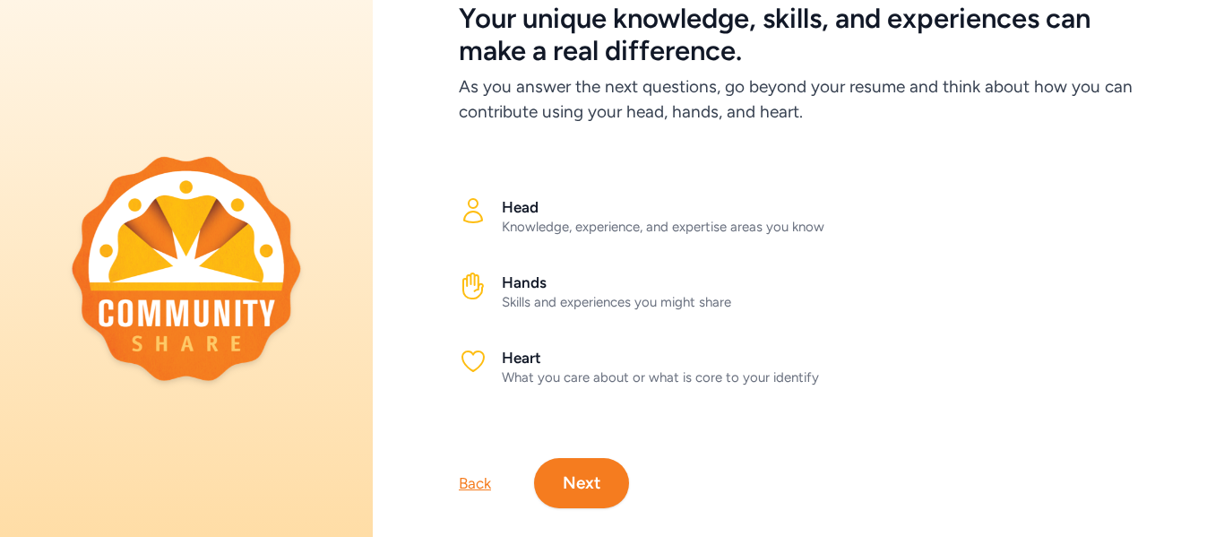
scroll to position [133, 0]
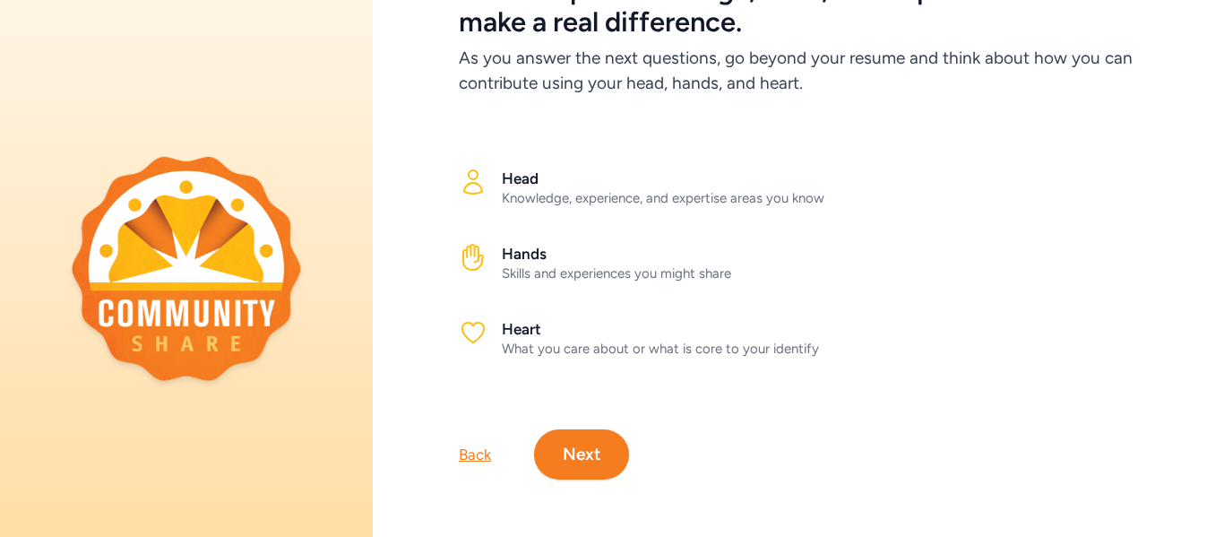
click at [597, 451] on button "Next" at bounding box center [581, 454] width 95 height 50
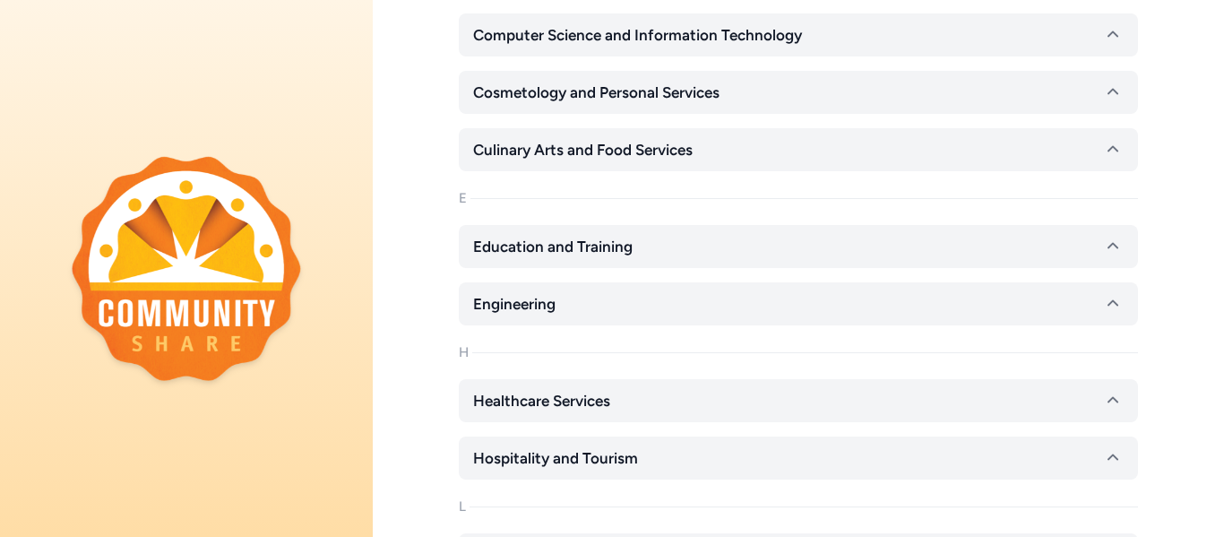
scroll to position [722, 0]
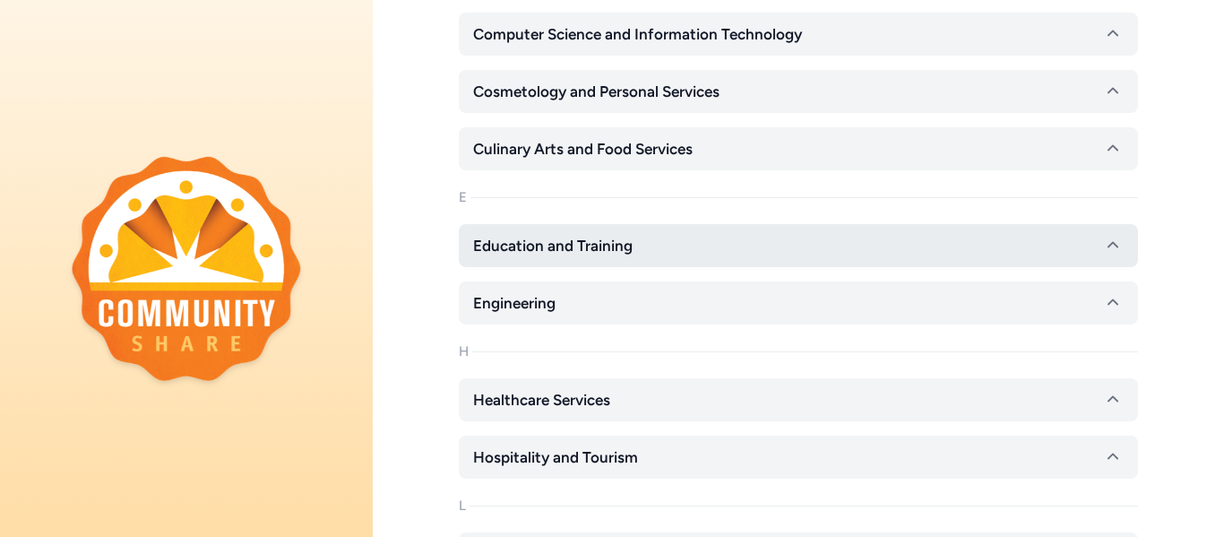
click at [678, 239] on button "Education and Training" at bounding box center [798, 245] width 679 height 43
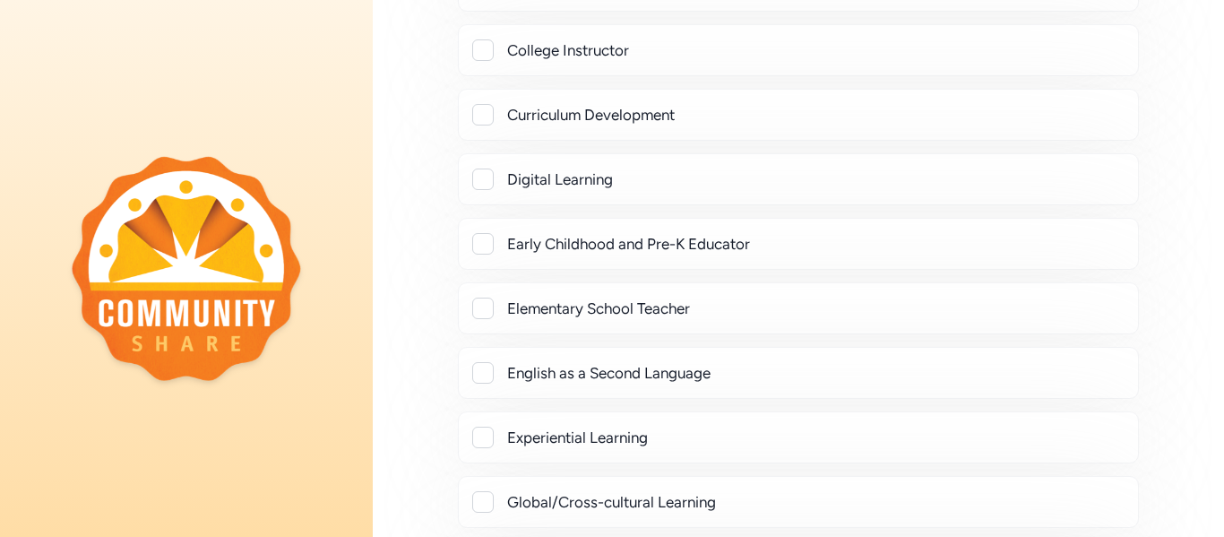
scroll to position [1303, 0]
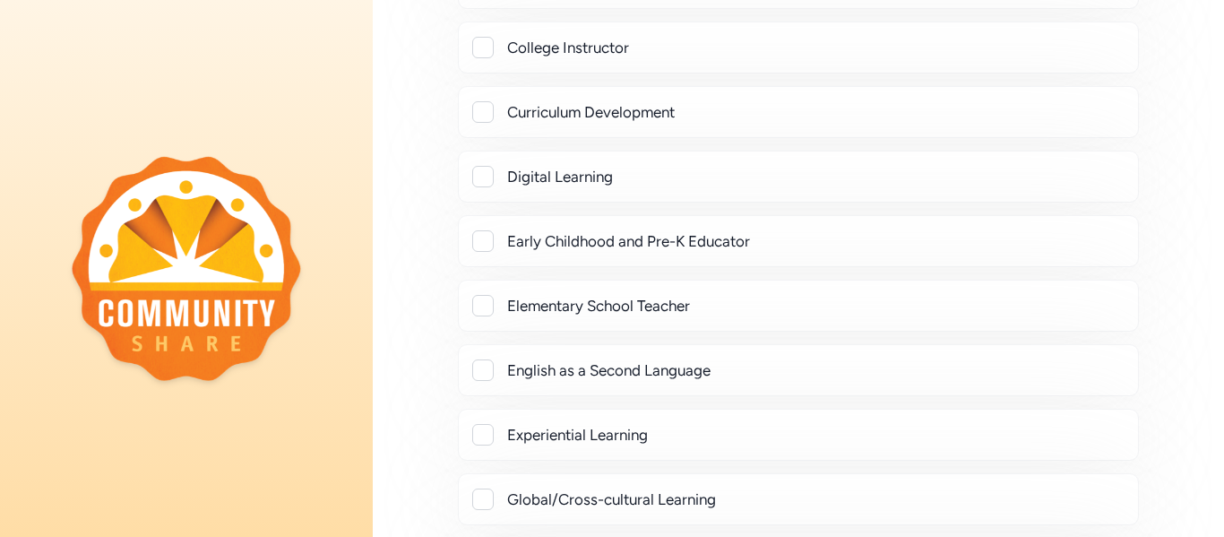
click at [678, 239] on div "Early Childhood and Pre-K Educator" at bounding box center [815, 240] width 616 height 21
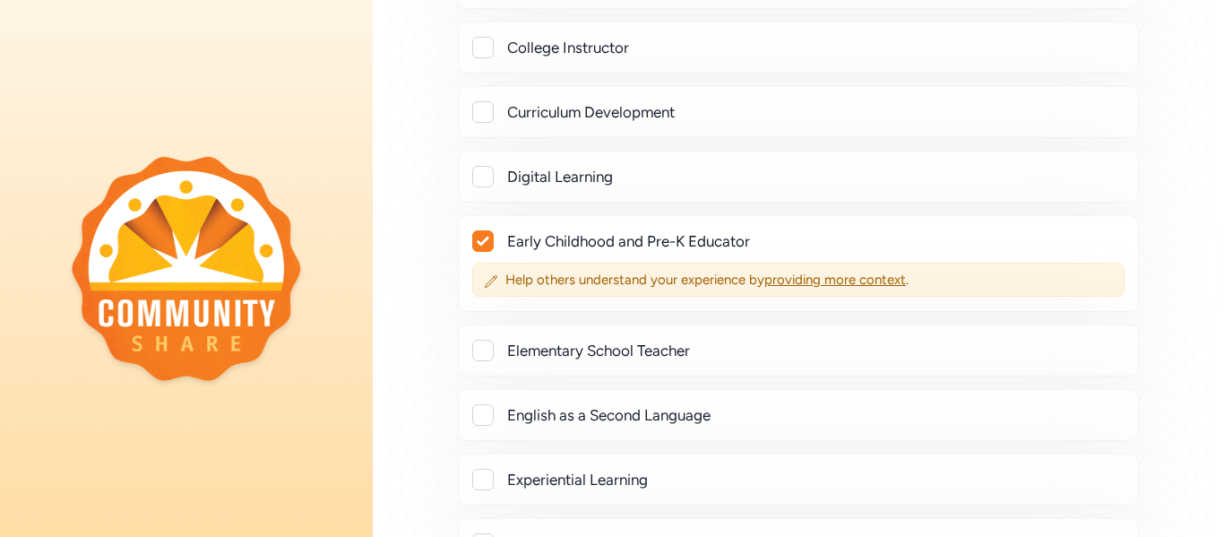
checkbox input "true"
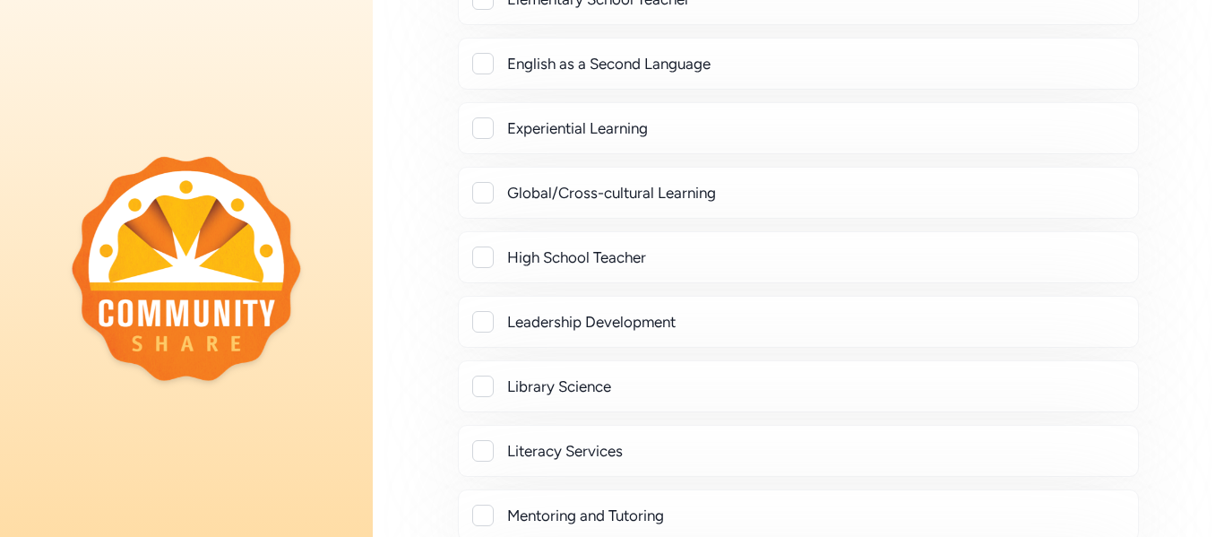
scroll to position [1664, 0]
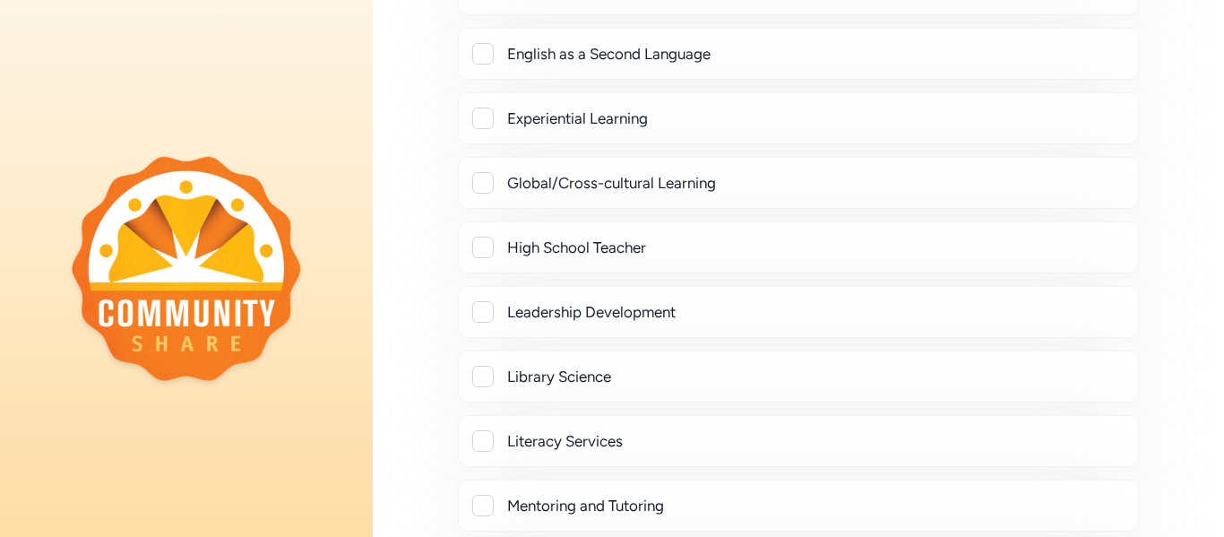
click at [674, 319] on div "Leadership Development" at bounding box center [815, 311] width 616 height 21
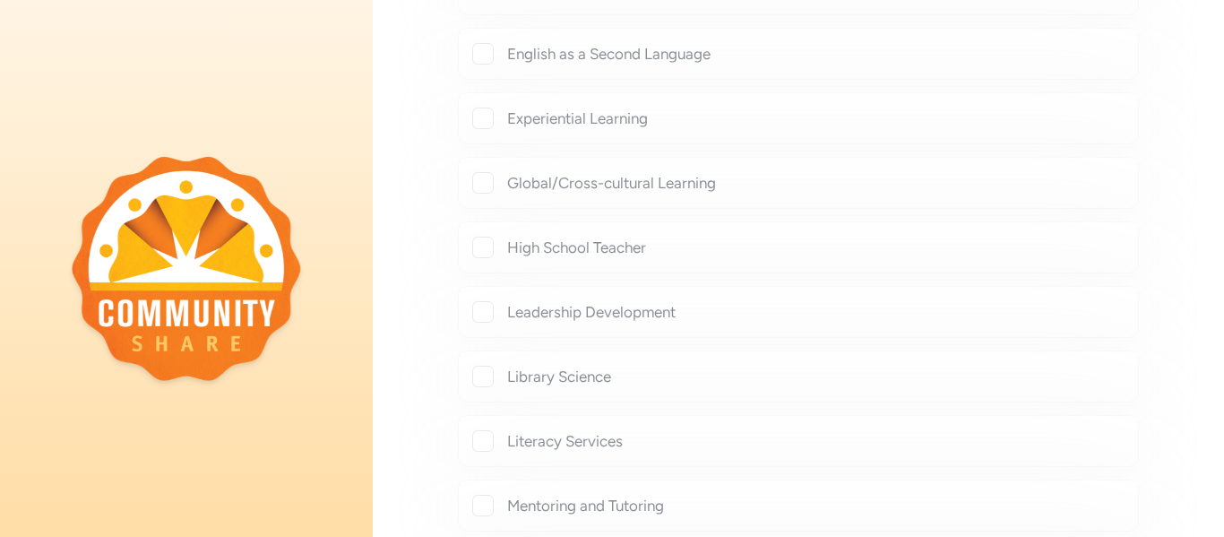
checkbox input "true"
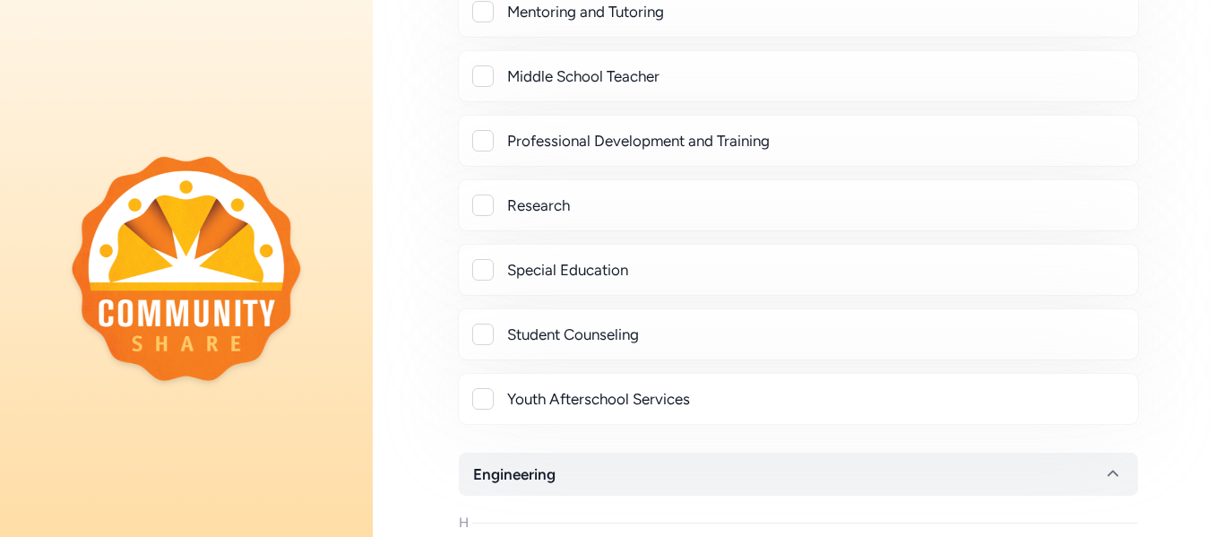
scroll to position [2209, 0]
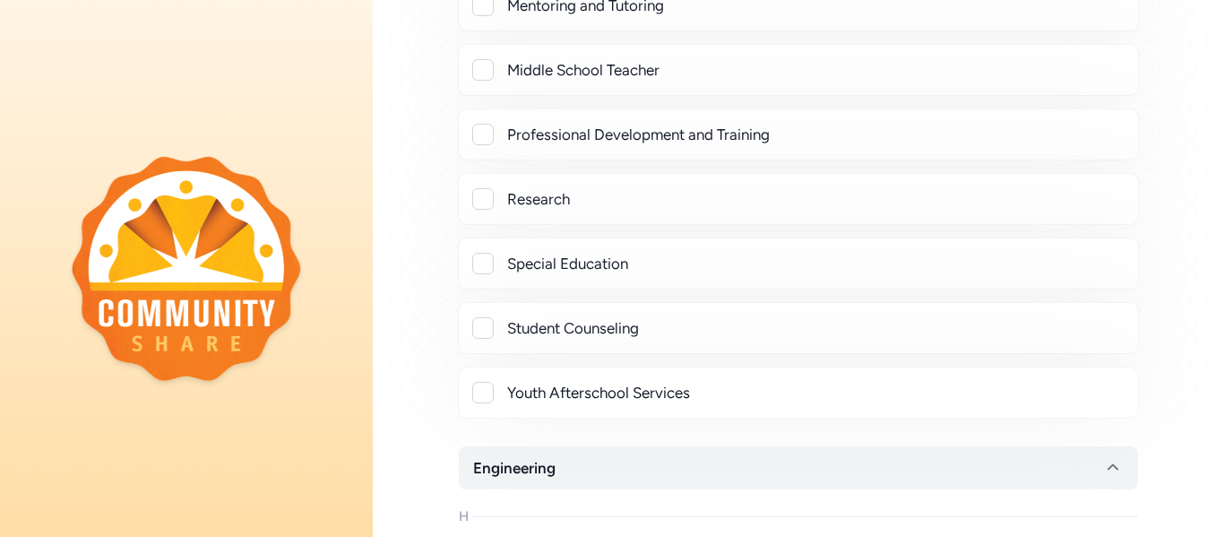
click at [694, 314] on div "Student Counseling" at bounding box center [798, 328] width 681 height 52
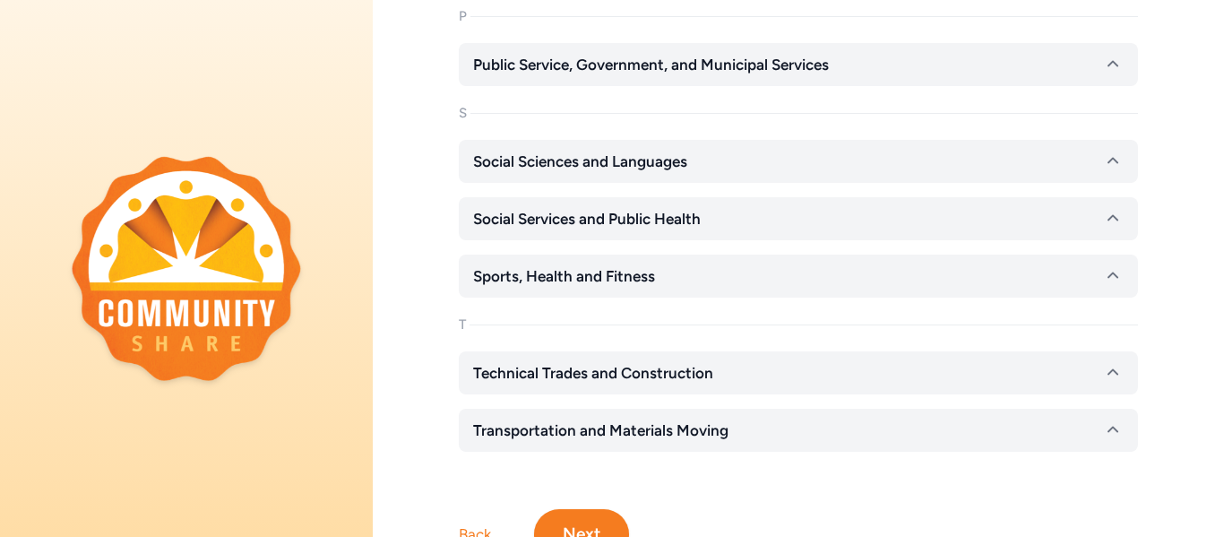
scroll to position [3327, 0]
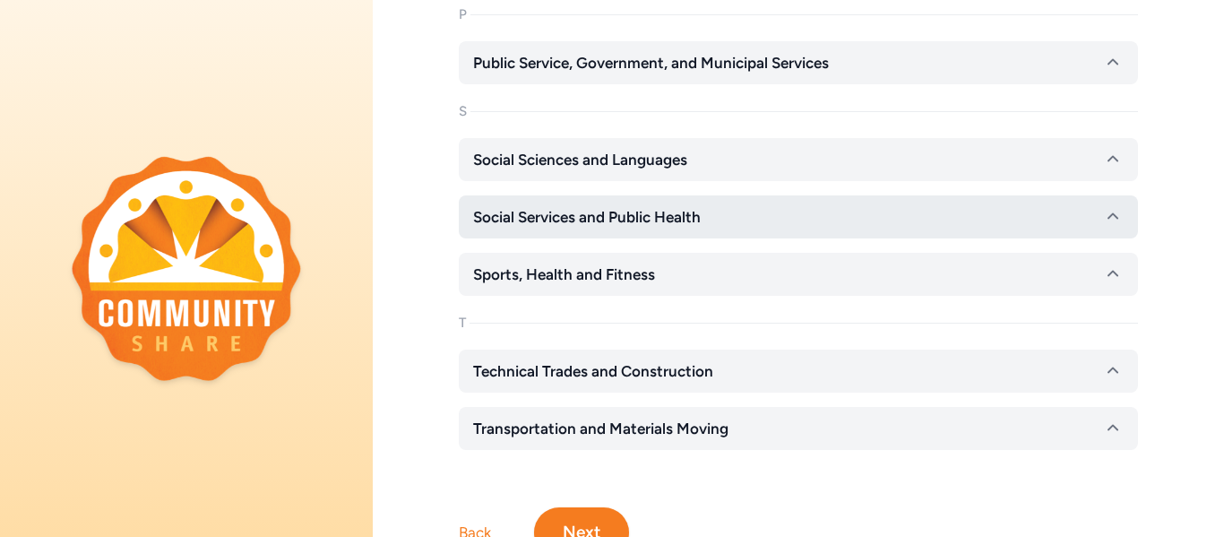
click at [719, 205] on button "Social Services and Public Health" at bounding box center [798, 216] width 679 height 43
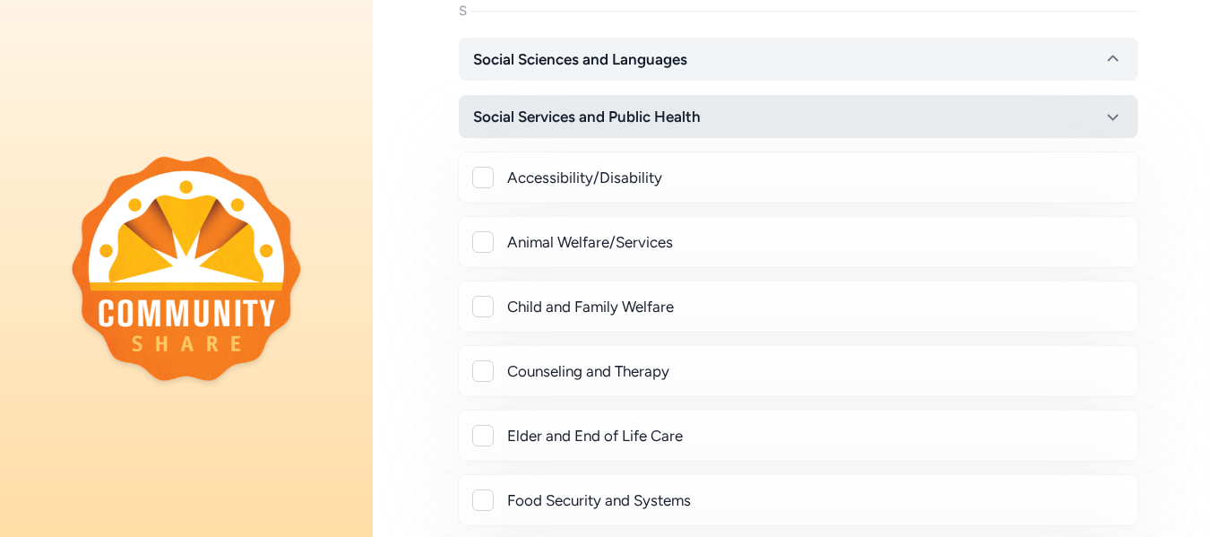
scroll to position [3432, 0]
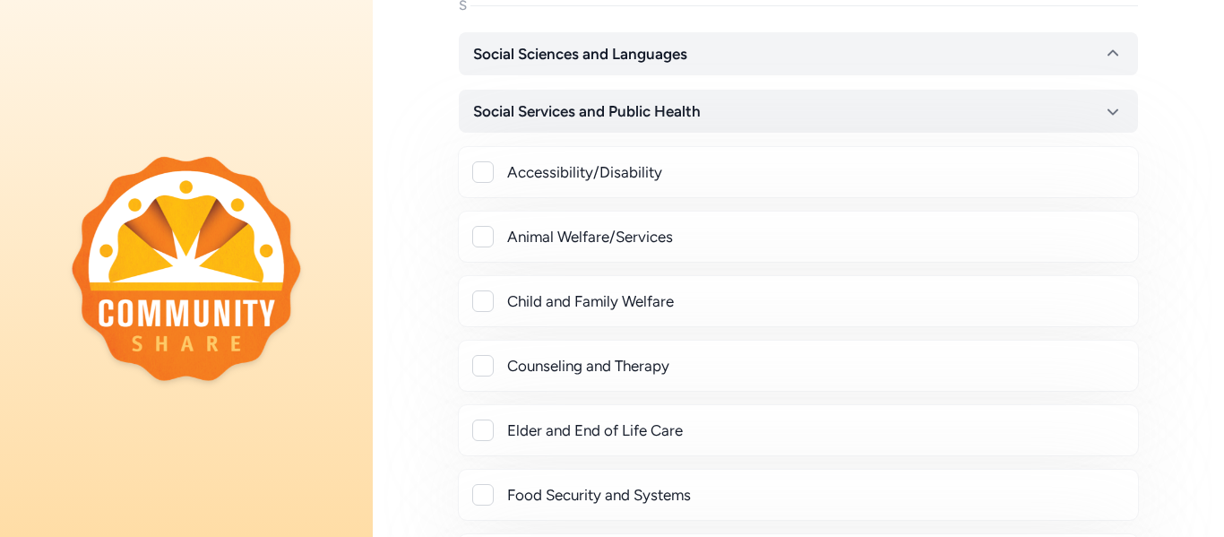
click at [732, 167] on div "Accessibility/Disability" at bounding box center [815, 171] width 616 height 21
checkbox input "true"
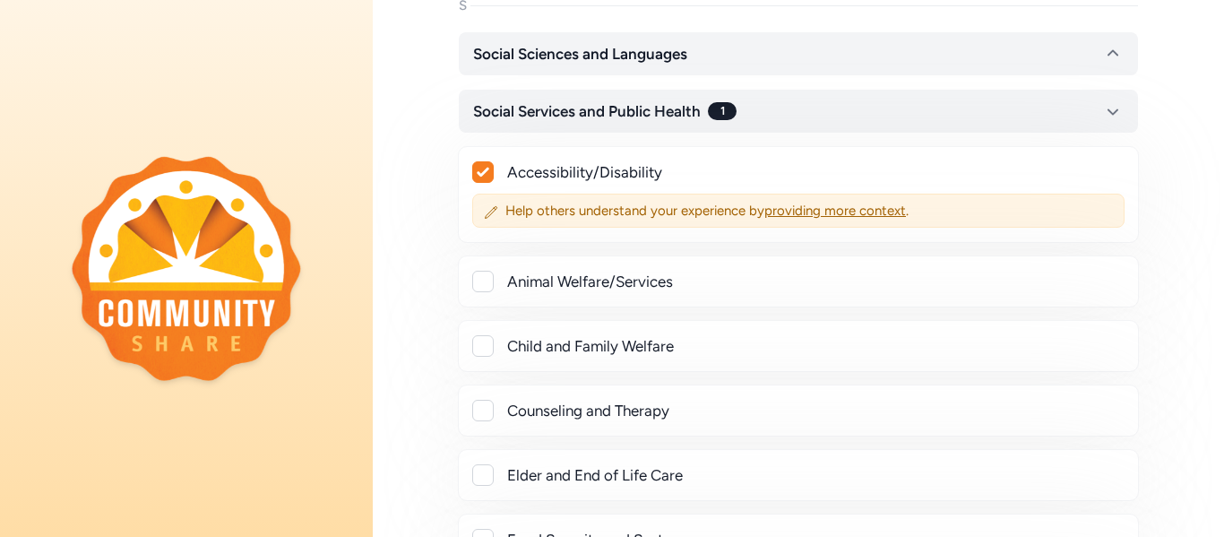
click at [699, 358] on div "Child and Family Welfare" at bounding box center [798, 346] width 681 height 52
click at [610, 348] on div "Child and Family Welfare" at bounding box center [815, 345] width 616 height 21
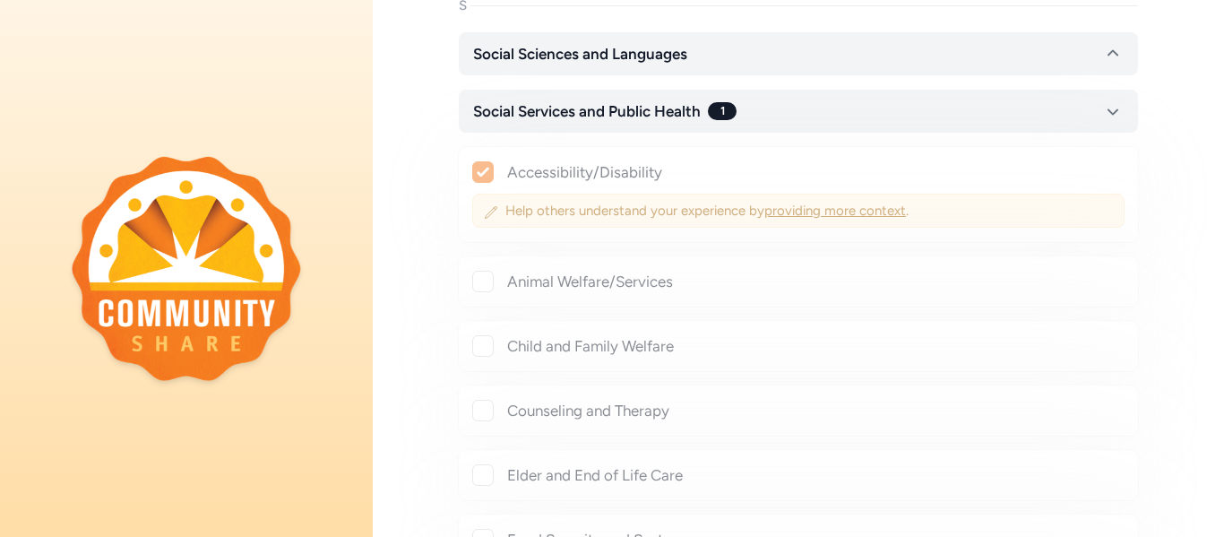
checkbox input "true"
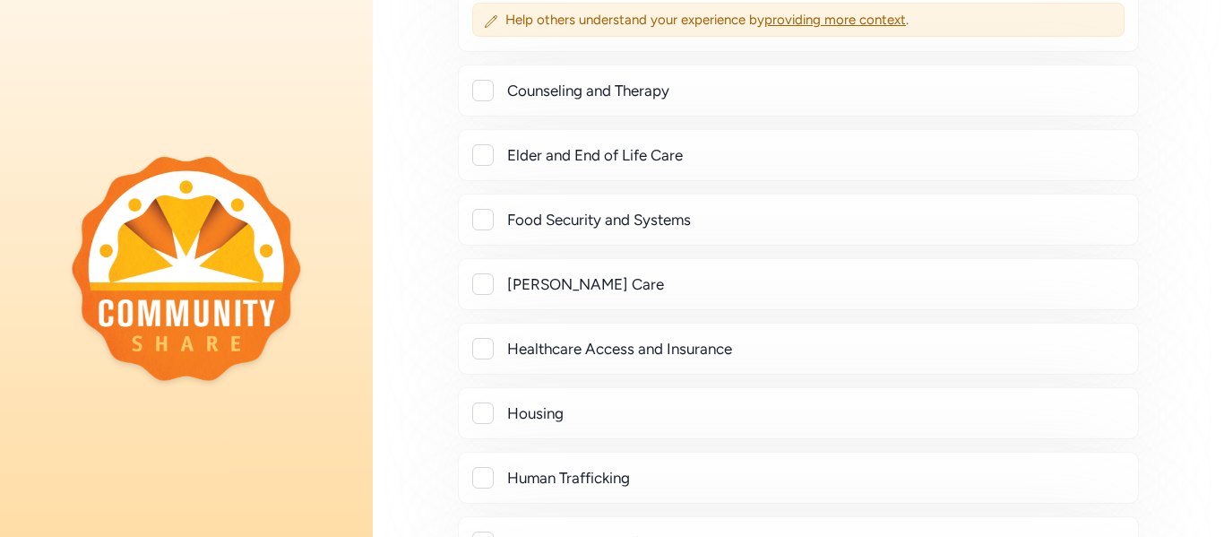
scroll to position [3819, 0]
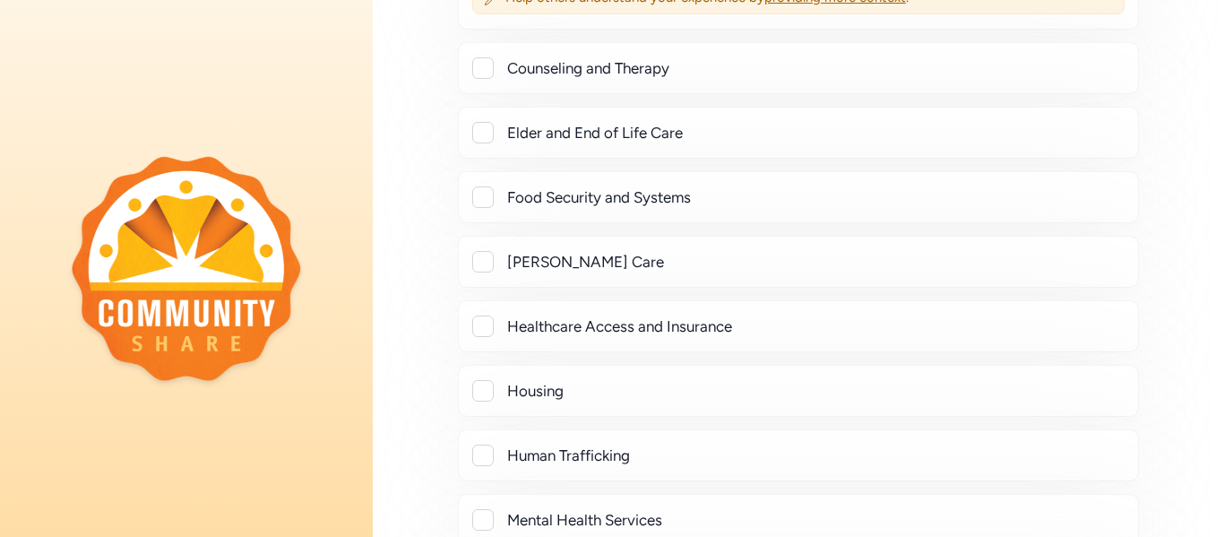
click at [650, 269] on div "[PERSON_NAME] Care" at bounding box center [815, 261] width 616 height 21
checkbox input "true"
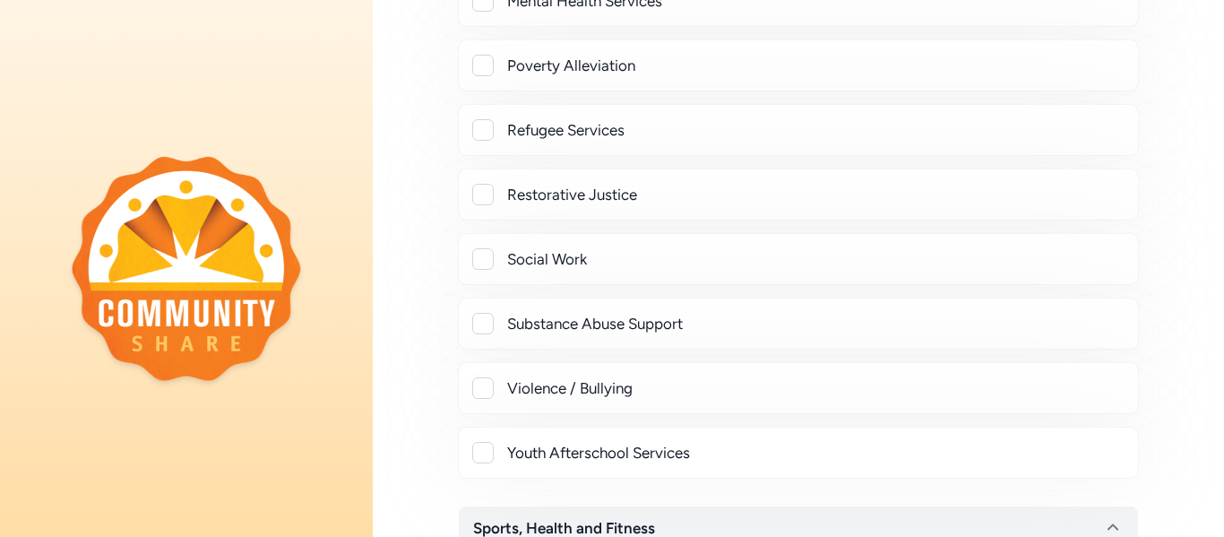
scroll to position [4385, 0]
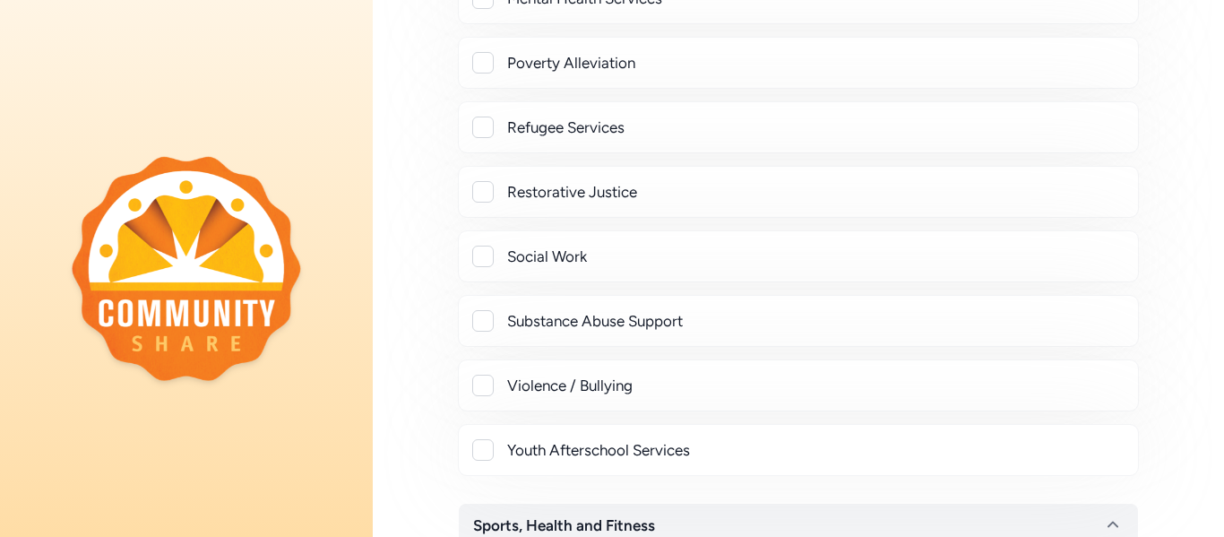
click at [578, 262] on div "Social Work" at bounding box center [815, 255] width 616 height 21
checkbox input "true"
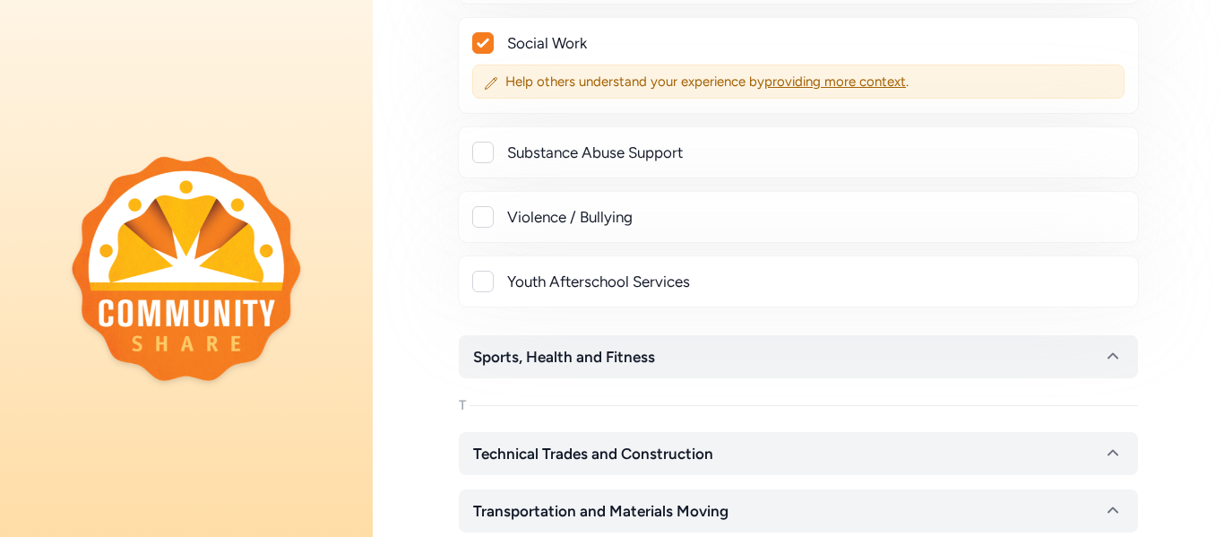
scroll to position [4604, 0]
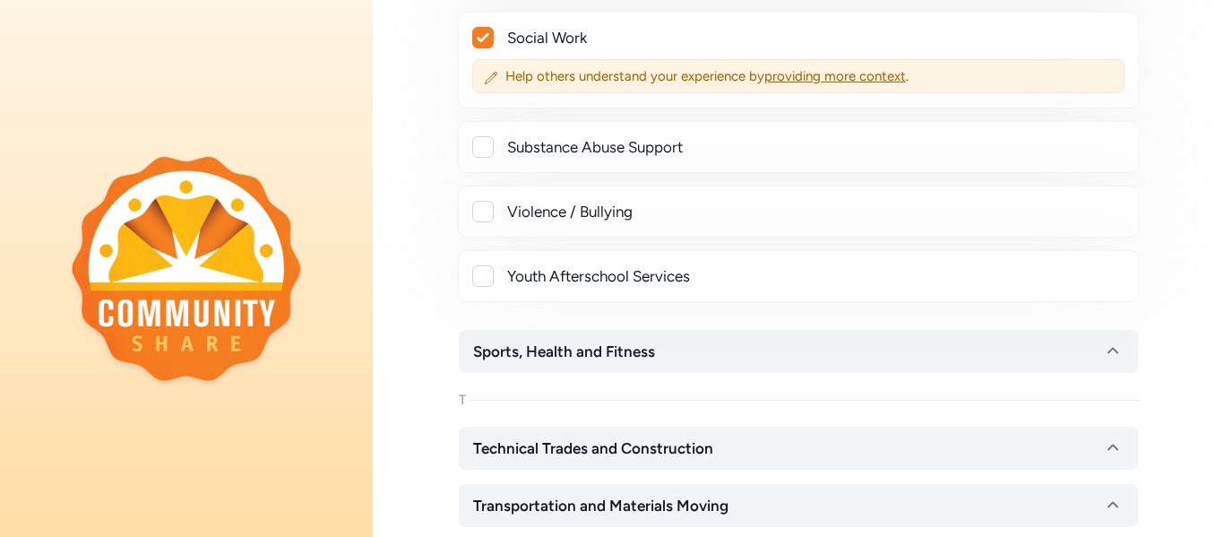
click at [578, 262] on div "Youth Afterschool Services" at bounding box center [798, 276] width 681 height 52
click at [579, 271] on div "Youth Afterschool Services" at bounding box center [815, 275] width 616 height 21
checkbox input "true"
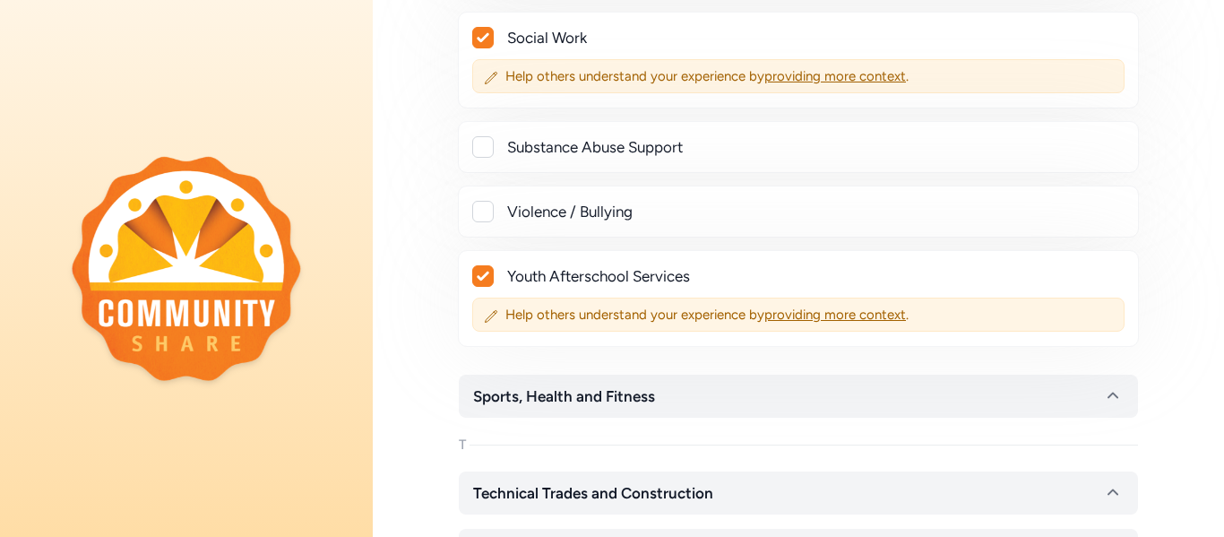
scroll to position [4804, 0]
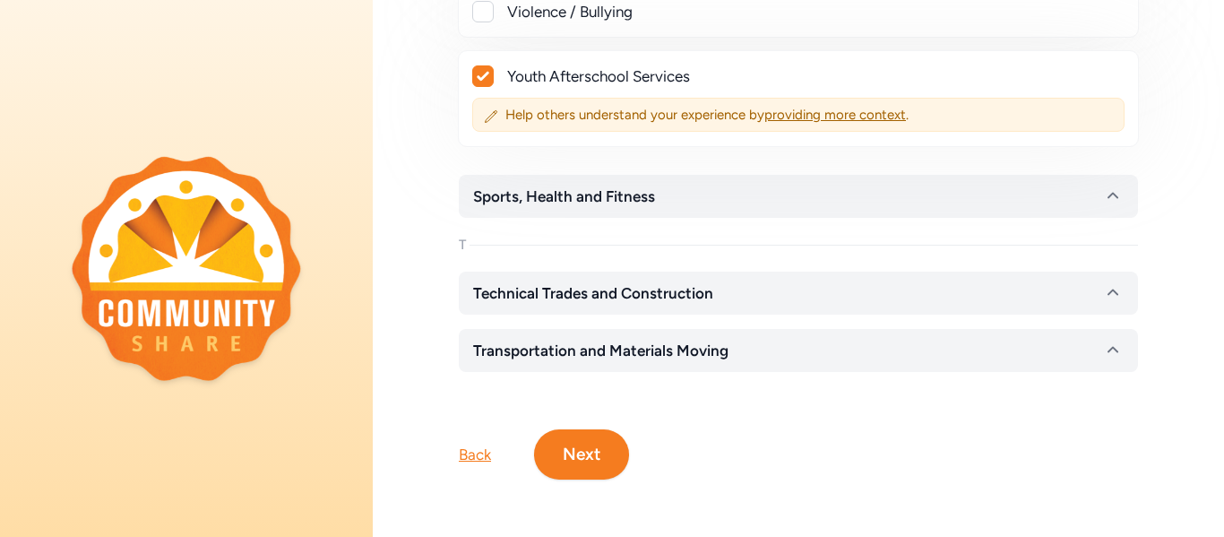
click at [601, 466] on button "Next" at bounding box center [581, 454] width 95 height 50
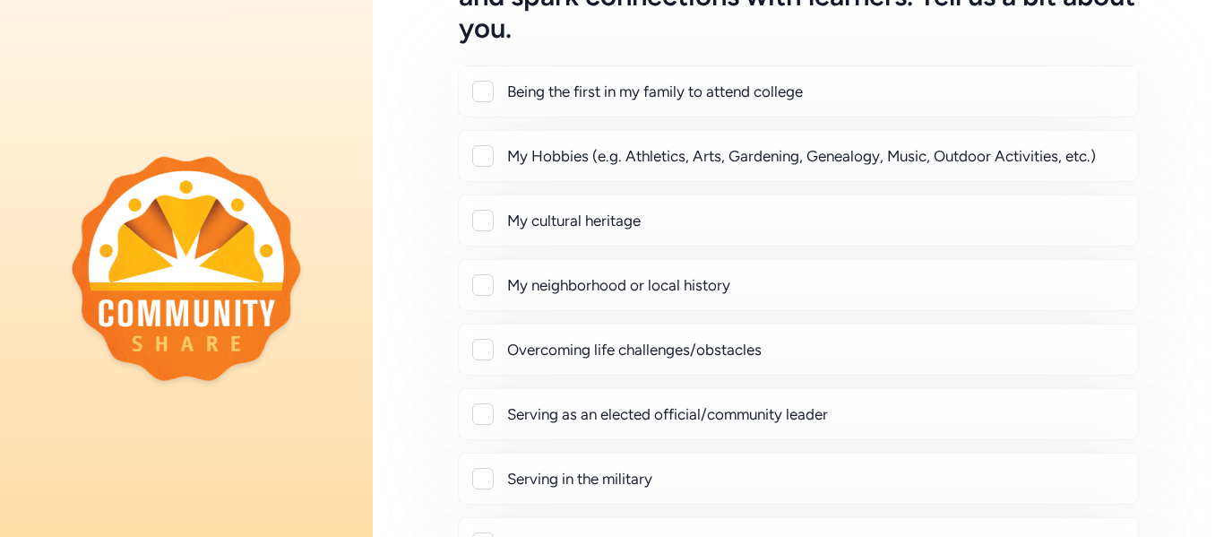
scroll to position [158, 0]
click at [545, 176] on div "My Hobbies (e.g. Athletics, Arts, Gardening, Genealogy, Music, Outdoor Activiti…" at bounding box center [798, 158] width 681 height 52
click at [480, 161] on div at bounding box center [482, 157] width 21 height 21
checkbox input "true"
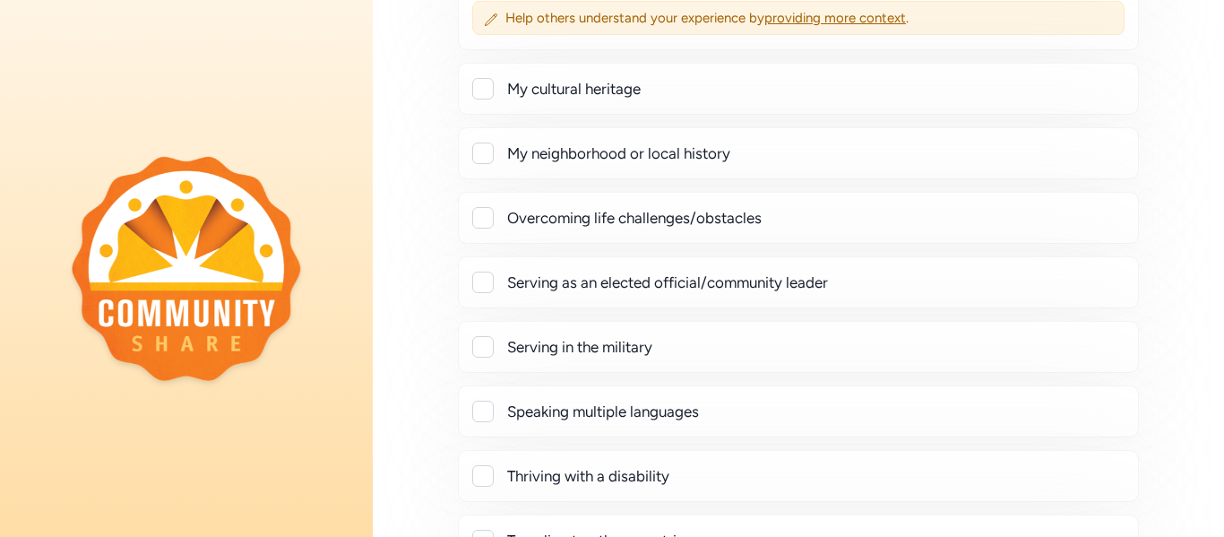
scroll to position [572, 0]
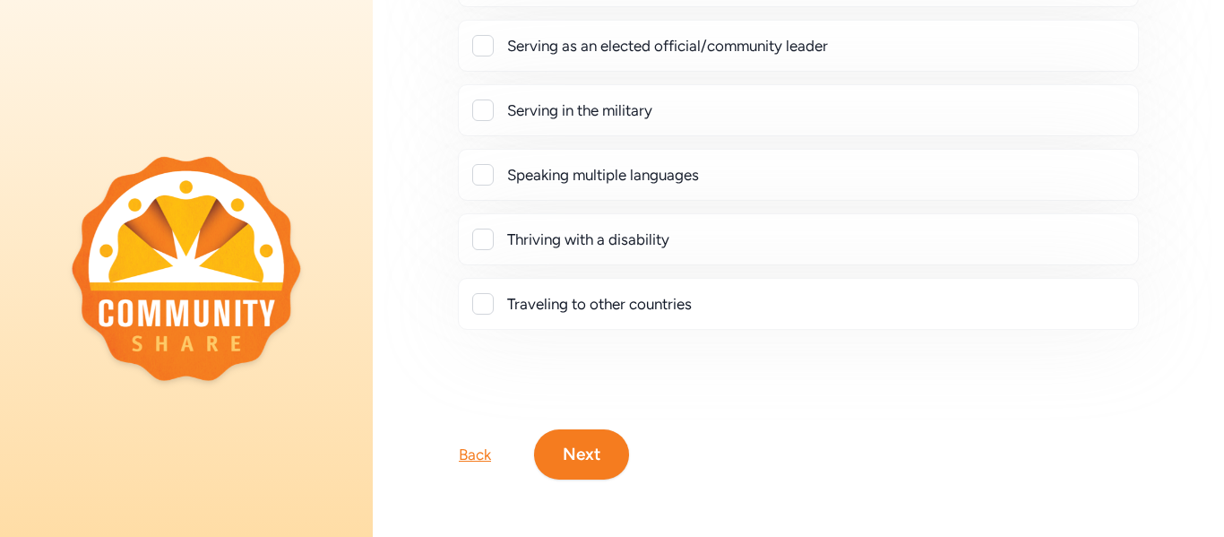
click at [566, 433] on button "Next" at bounding box center [581, 454] width 95 height 50
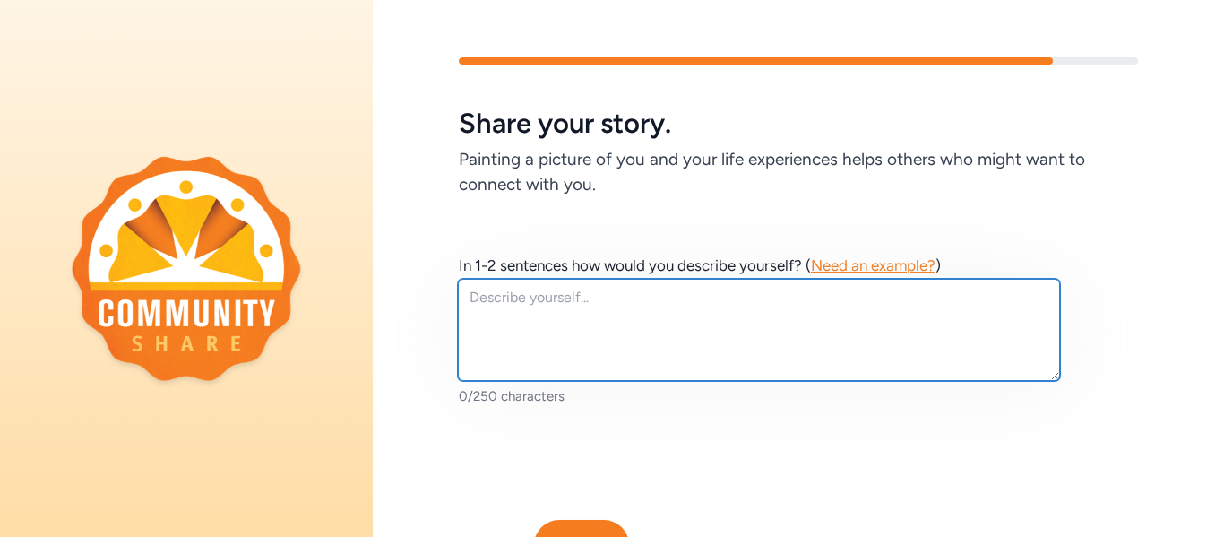
click at [616, 321] on textarea at bounding box center [759, 330] width 602 height 102
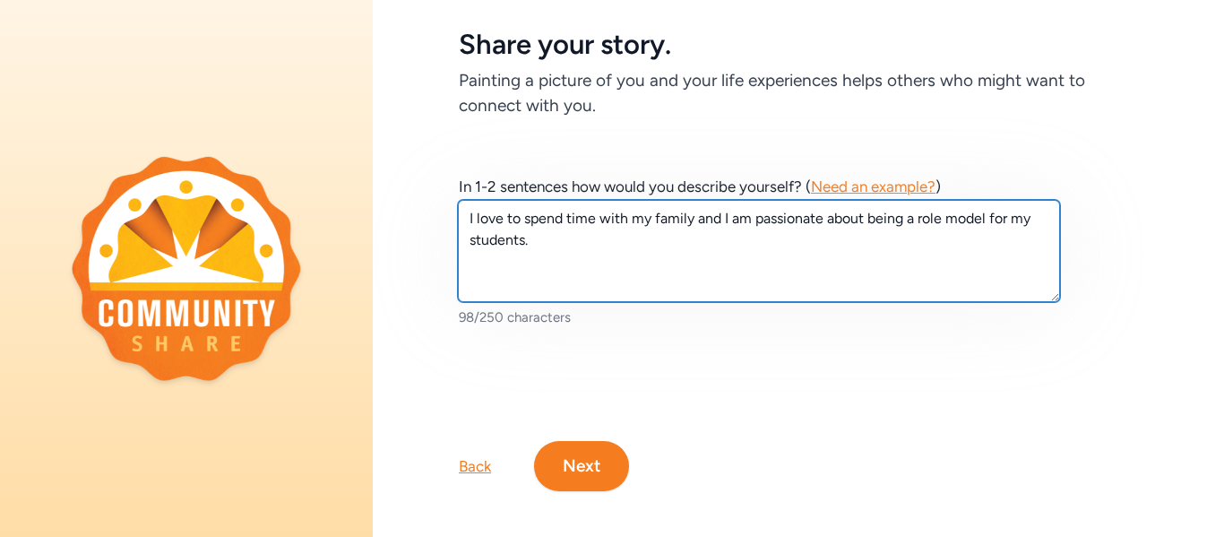
scroll to position [90, 0]
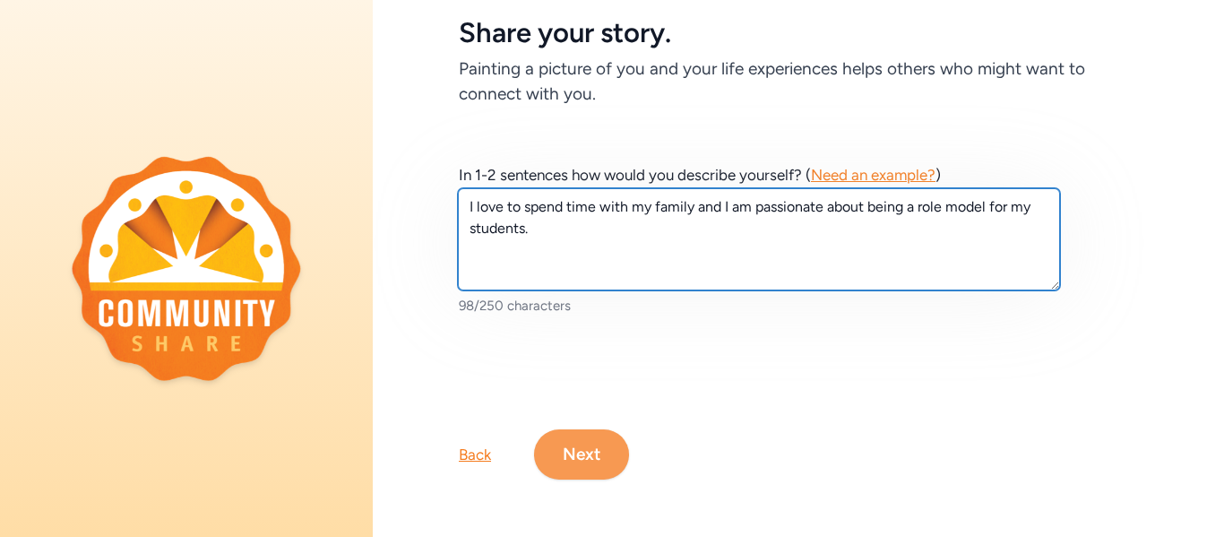
type textarea "I love to spend time with my family and I am passionate about being a role mode…"
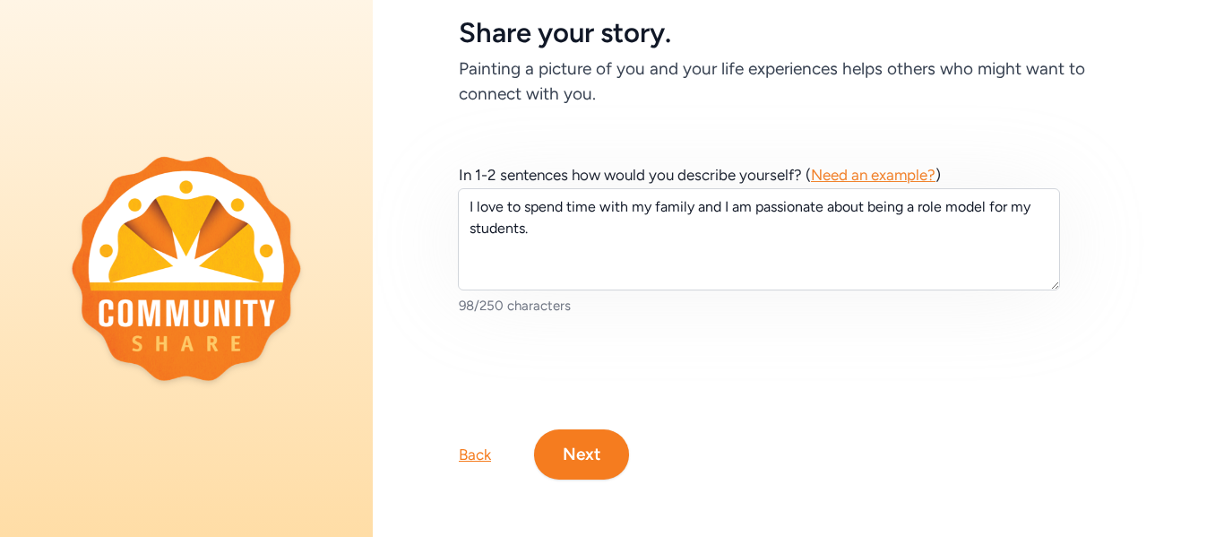
click at [598, 450] on button "Next" at bounding box center [581, 454] width 95 height 50
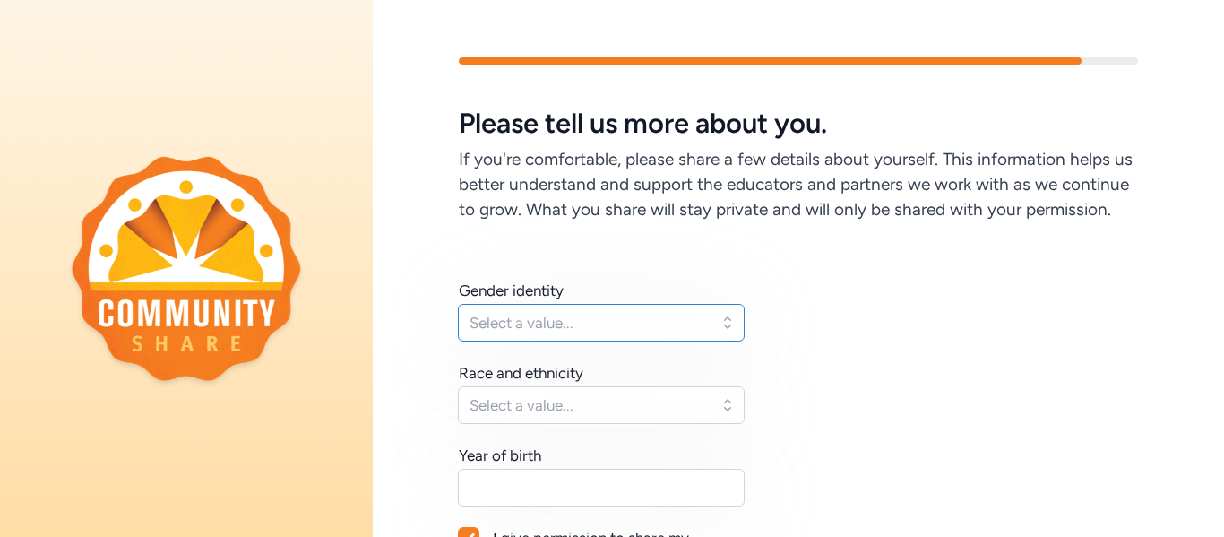
click at [651, 325] on span "Select a value..." at bounding box center [588, 322] width 238 height 21
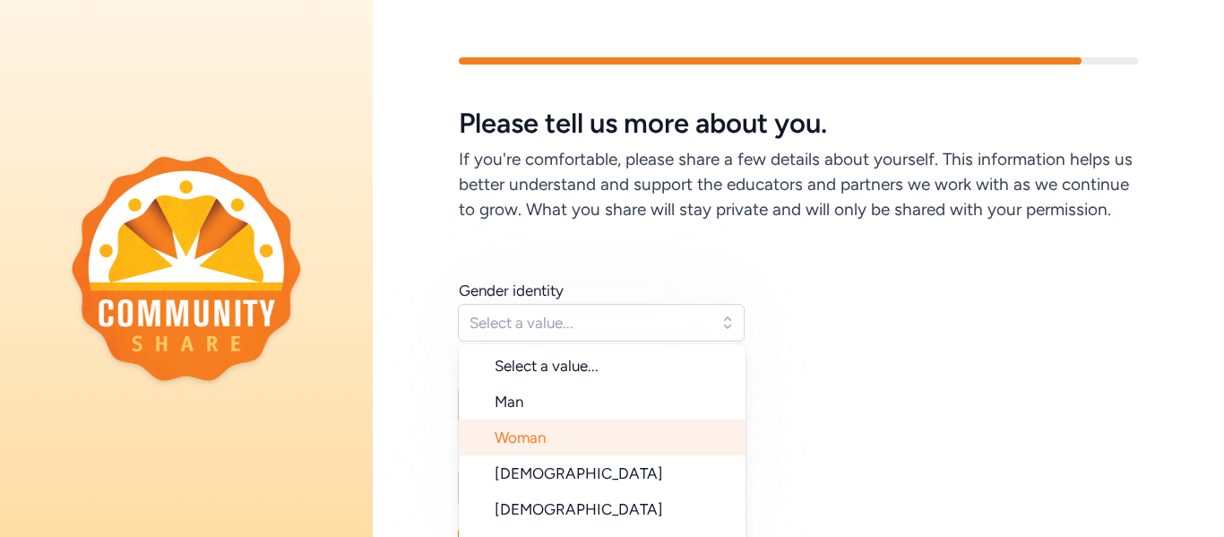
click at [641, 451] on li "Woman" at bounding box center [602, 437] width 287 height 36
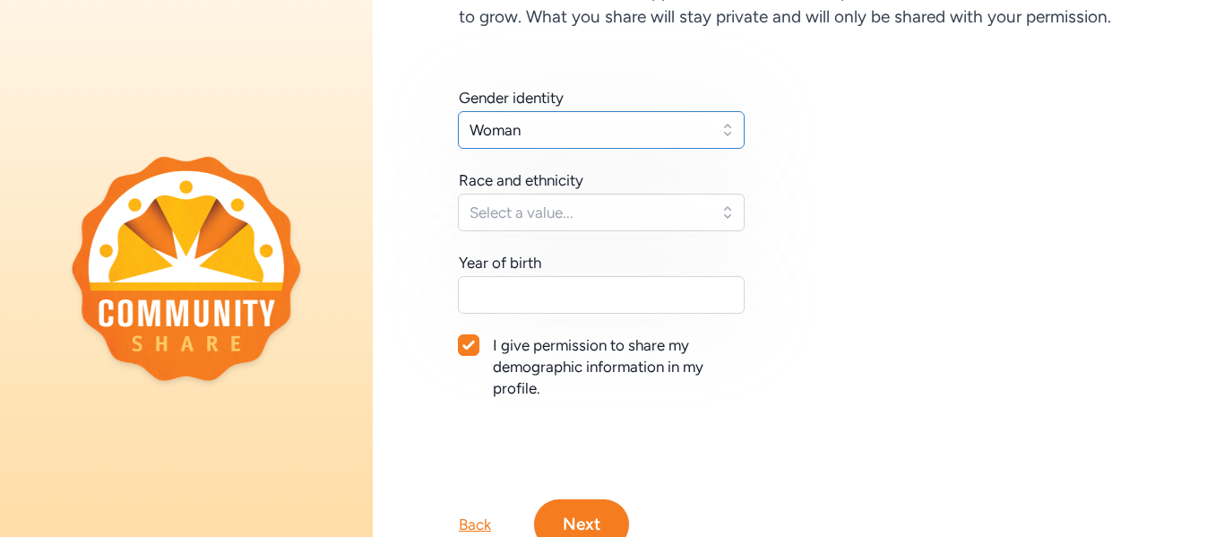
scroll to position [205, 0]
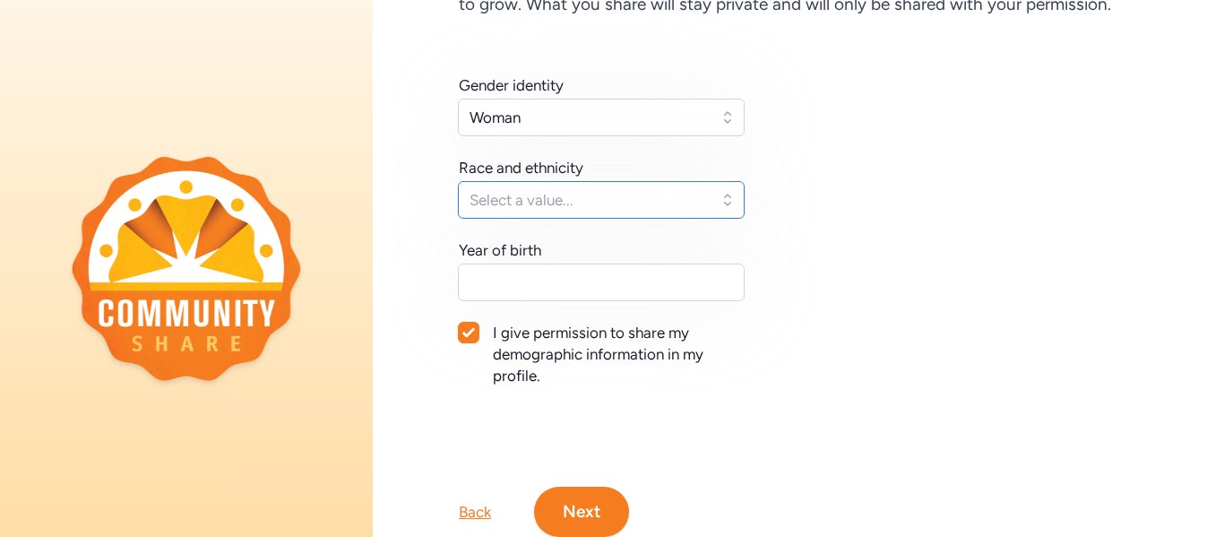
click at [704, 195] on span "Select a value..." at bounding box center [588, 199] width 238 height 21
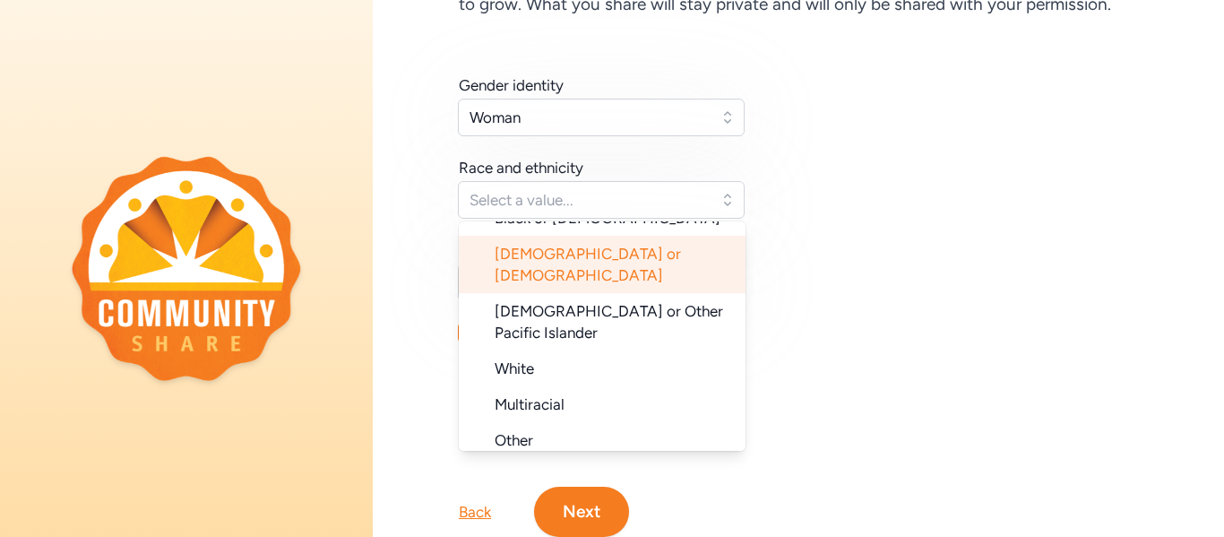
scroll to position [179, 0]
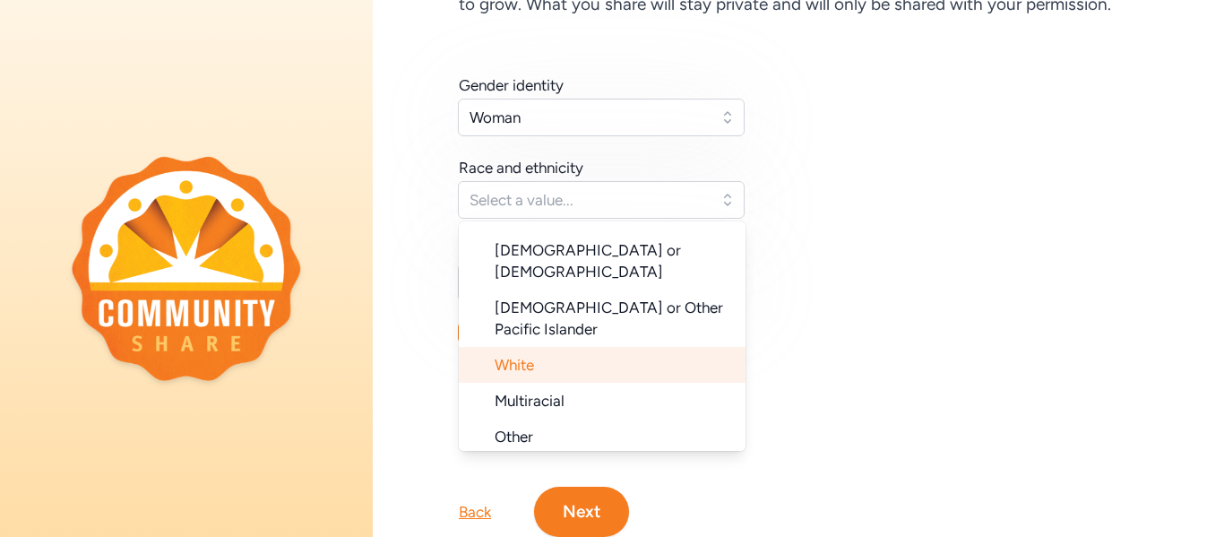
click at [674, 347] on li "White" at bounding box center [602, 365] width 287 height 36
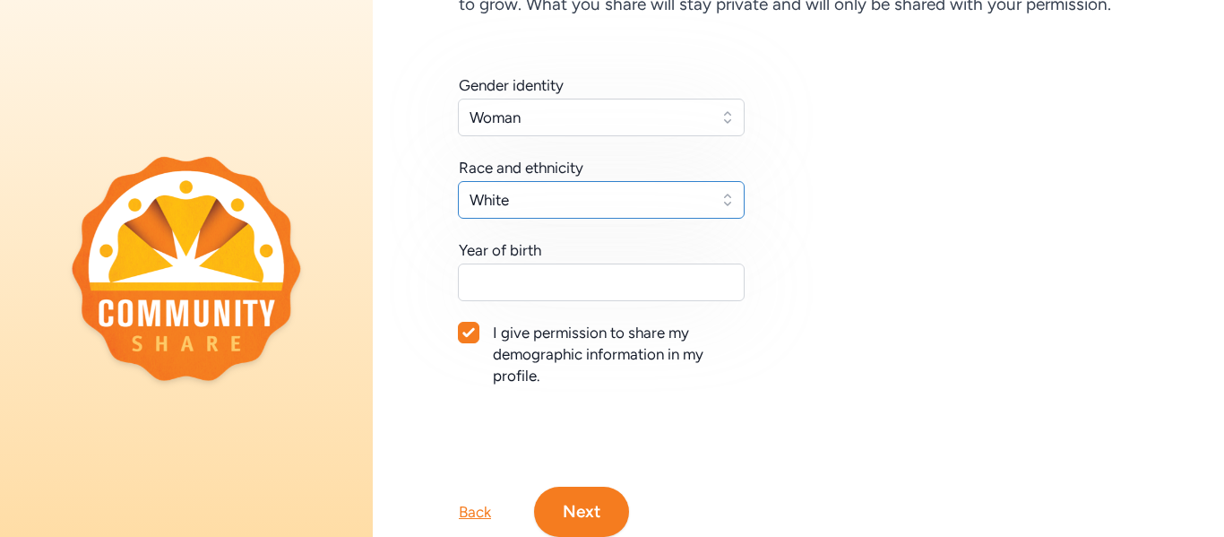
scroll to position [226, 0]
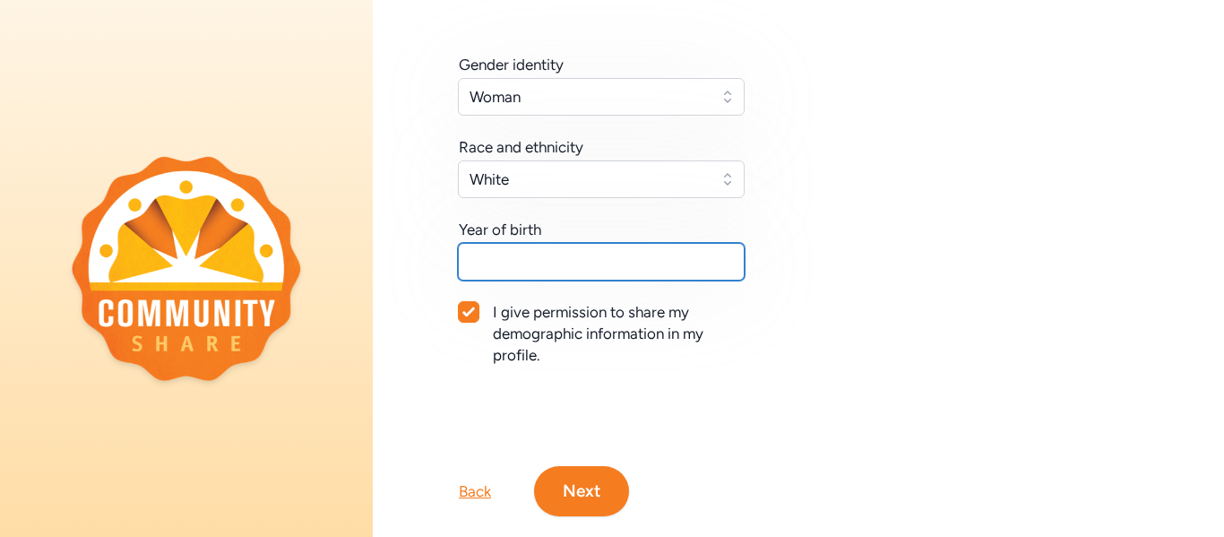
click at [674, 273] on input "text" at bounding box center [601, 262] width 287 height 38
type input "2000"
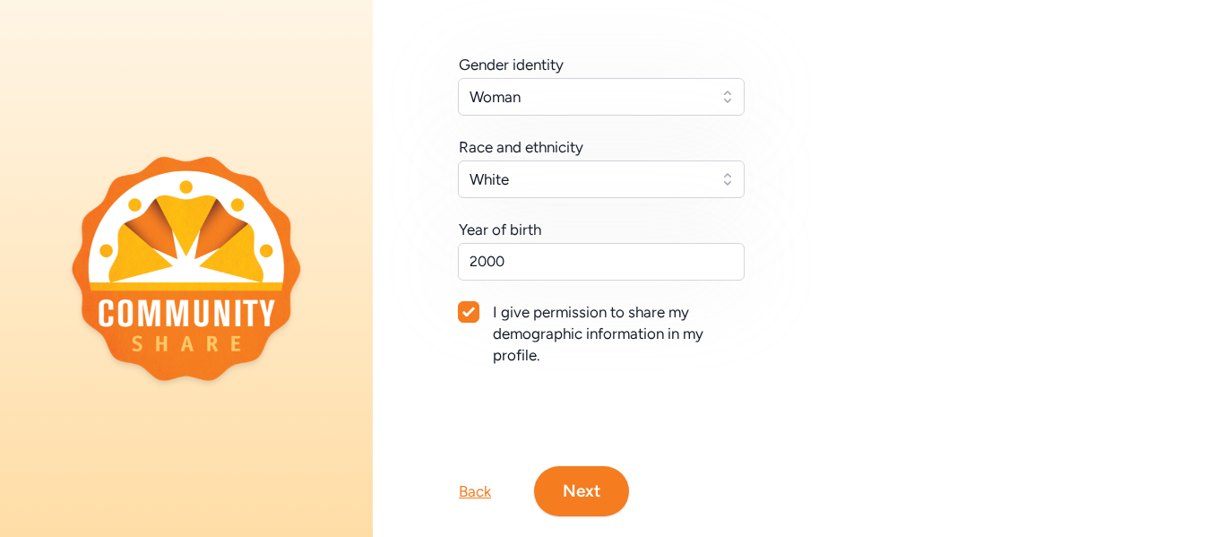
click at [604, 467] on button "Next" at bounding box center [581, 491] width 95 height 50
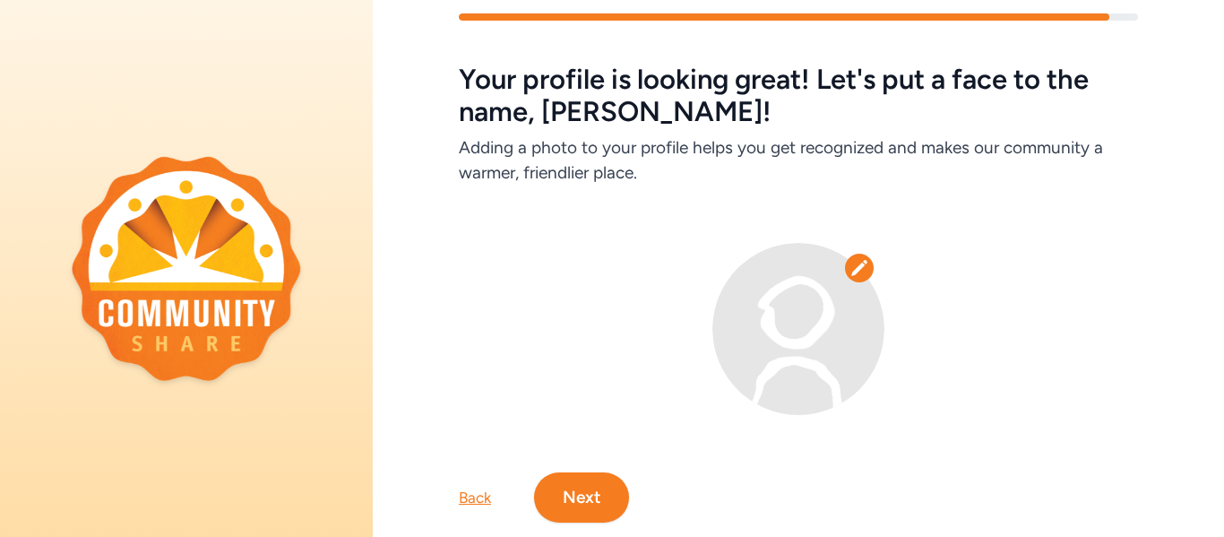
scroll to position [87, 0]
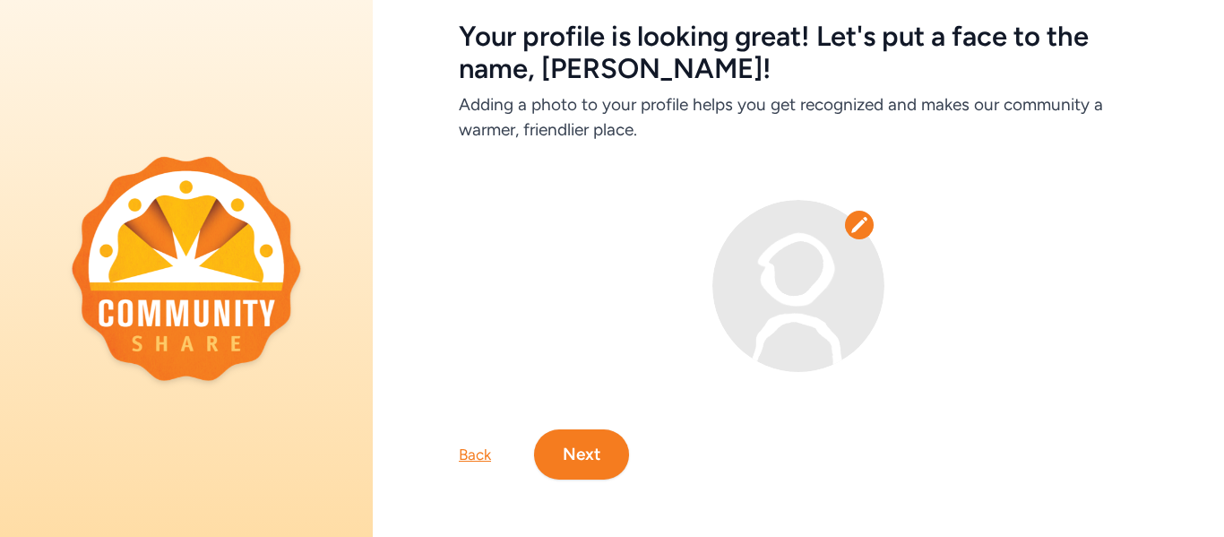
click at [766, 347] on img at bounding box center [798, 286] width 172 height 172
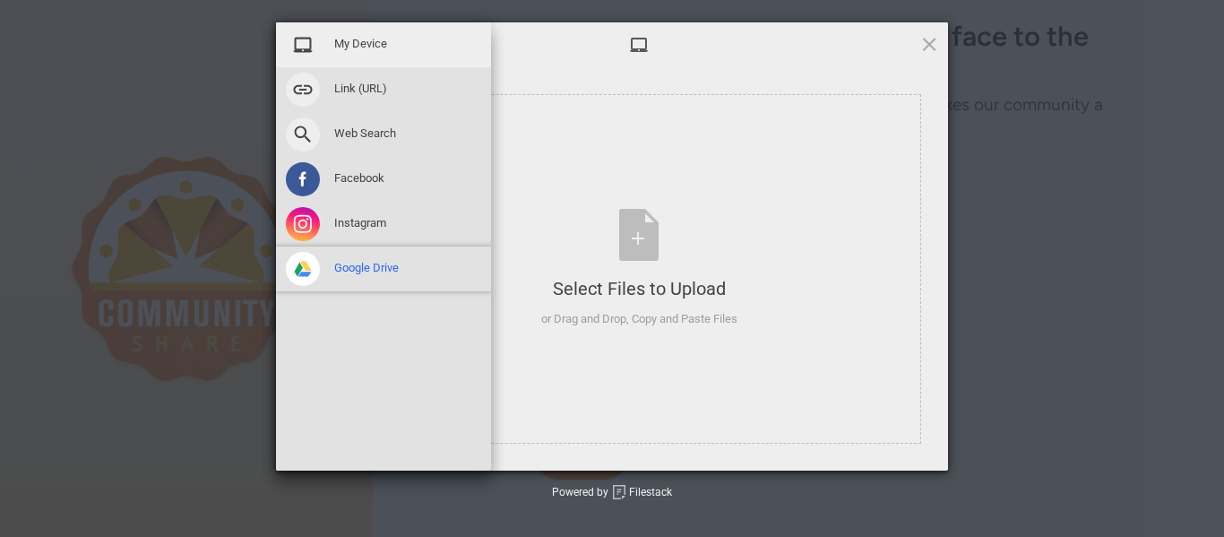
click at [367, 266] on span "Google Drive" at bounding box center [366, 268] width 64 height 16
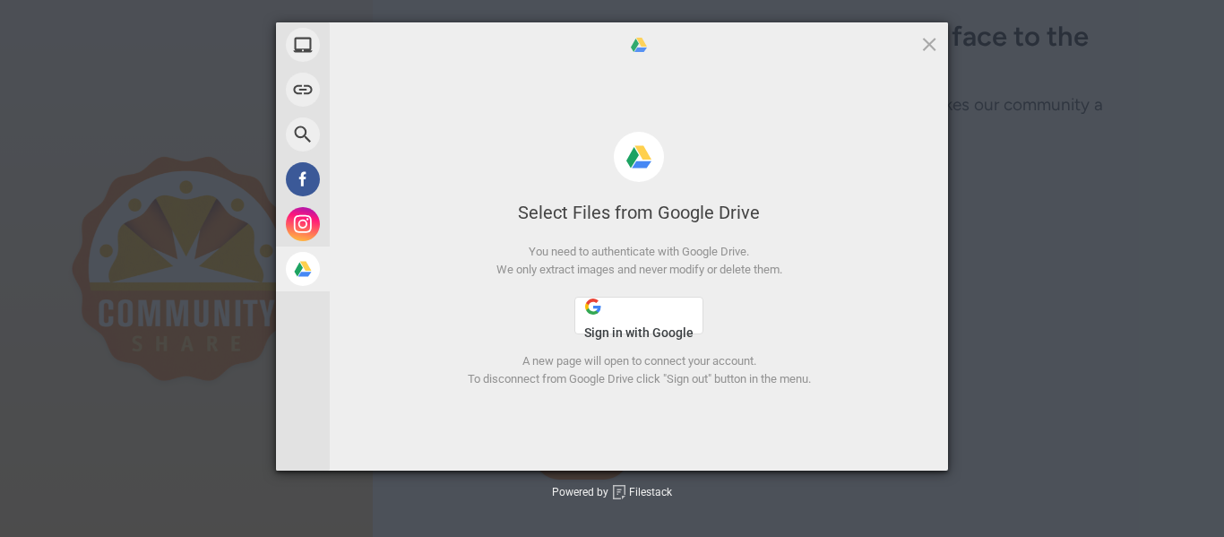
click at [655, 325] on span "Sign in with Google" at bounding box center [638, 332] width 109 height 14
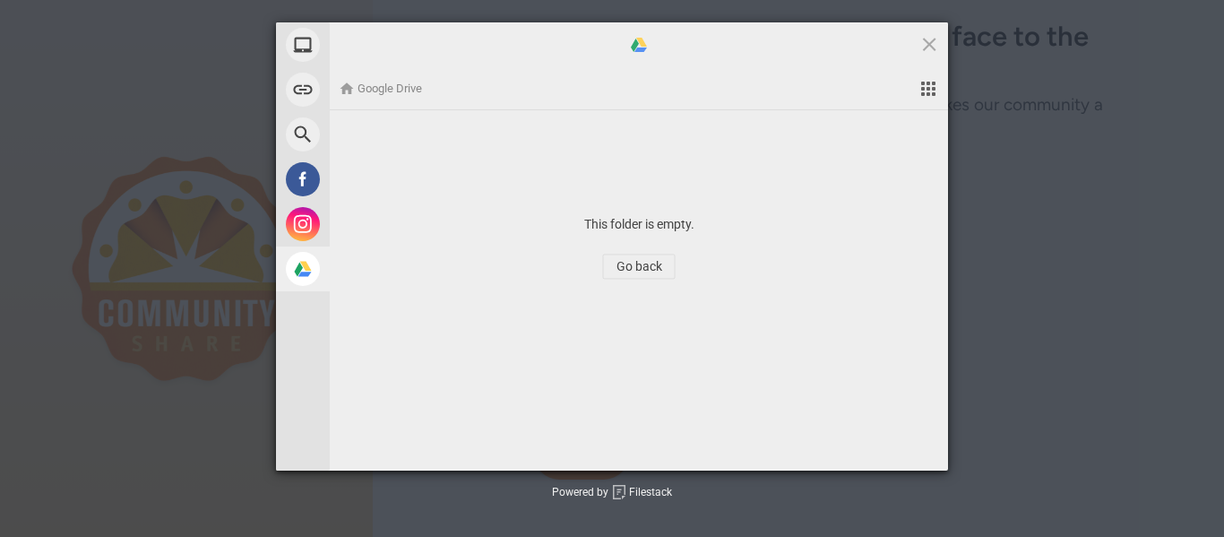
click at [391, 83] on span "Google Drive" at bounding box center [383, 89] width 89 height 16
click at [937, 97] on div "Google Drive" at bounding box center [639, 88] width 618 height 43
click at [932, 90] on span at bounding box center [929, 89] width 19 height 16
click at [929, 96] on span at bounding box center [929, 89] width 19 height 16
click at [929, 41] on span at bounding box center [929, 44] width 20 height 20
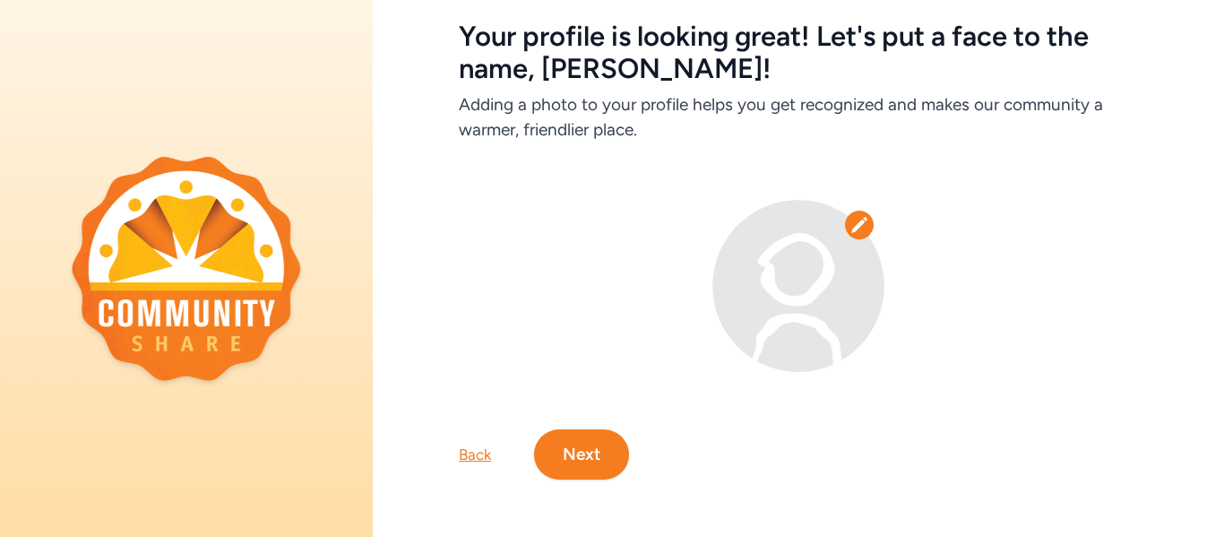
click at [604, 431] on button "Next" at bounding box center [581, 454] width 95 height 50
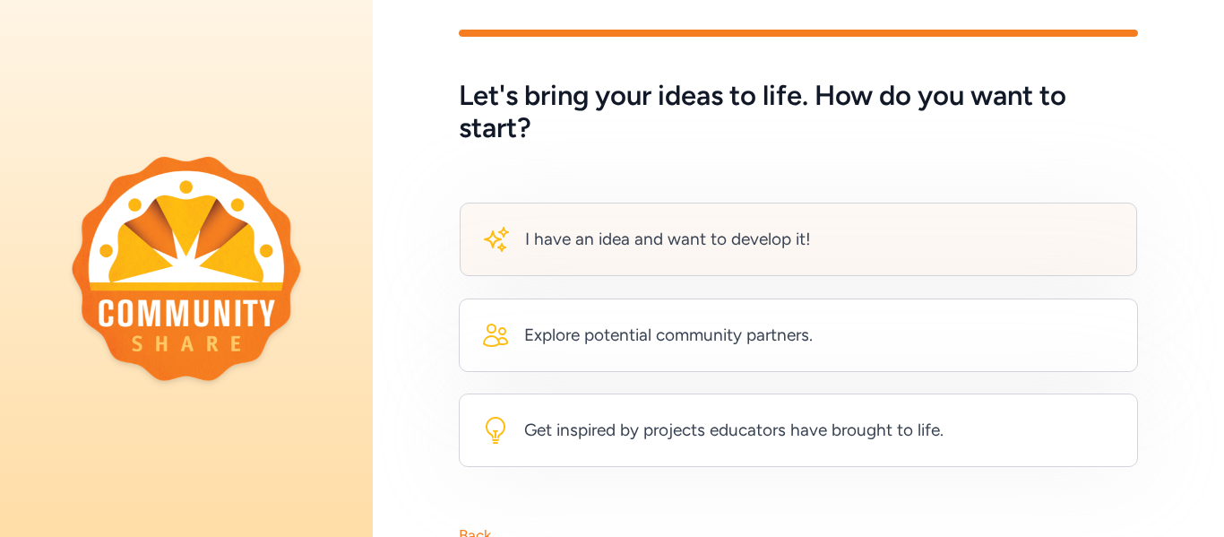
scroll to position [17, 0]
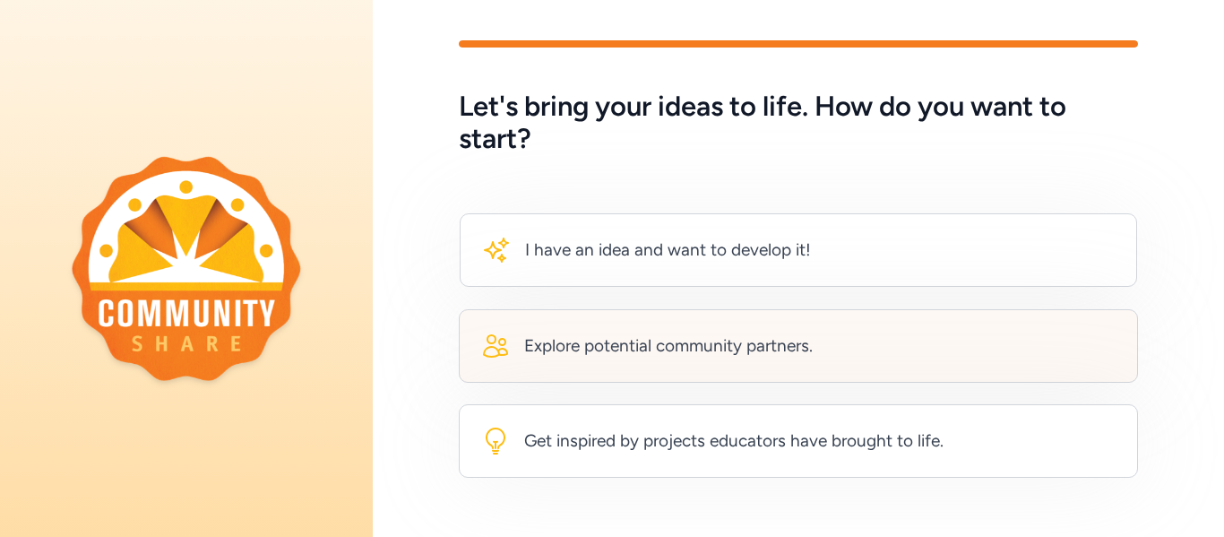
click at [799, 357] on div "Explore potential community partners." at bounding box center [668, 345] width 288 height 25
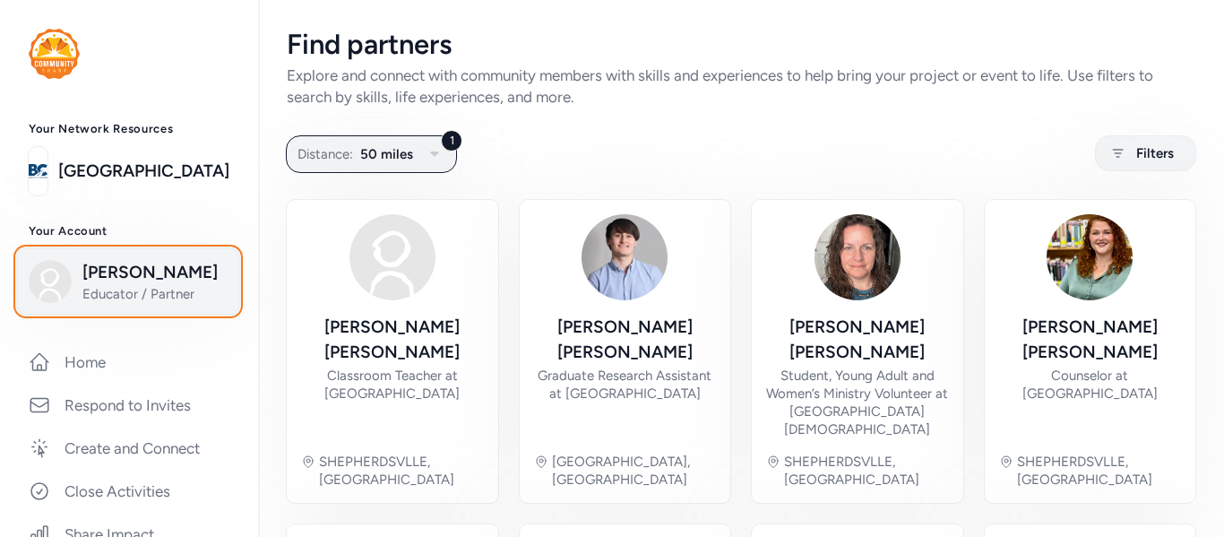
click at [119, 282] on span "[PERSON_NAME]" at bounding box center [154, 272] width 145 height 25
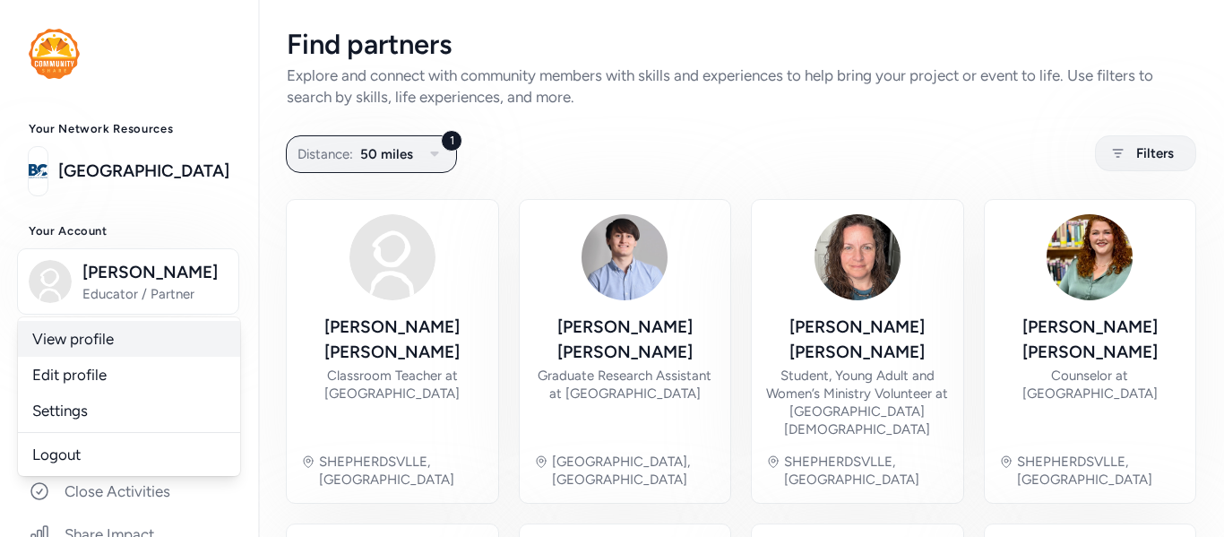
click at [111, 339] on link "View profile" at bounding box center [129, 339] width 222 height 36
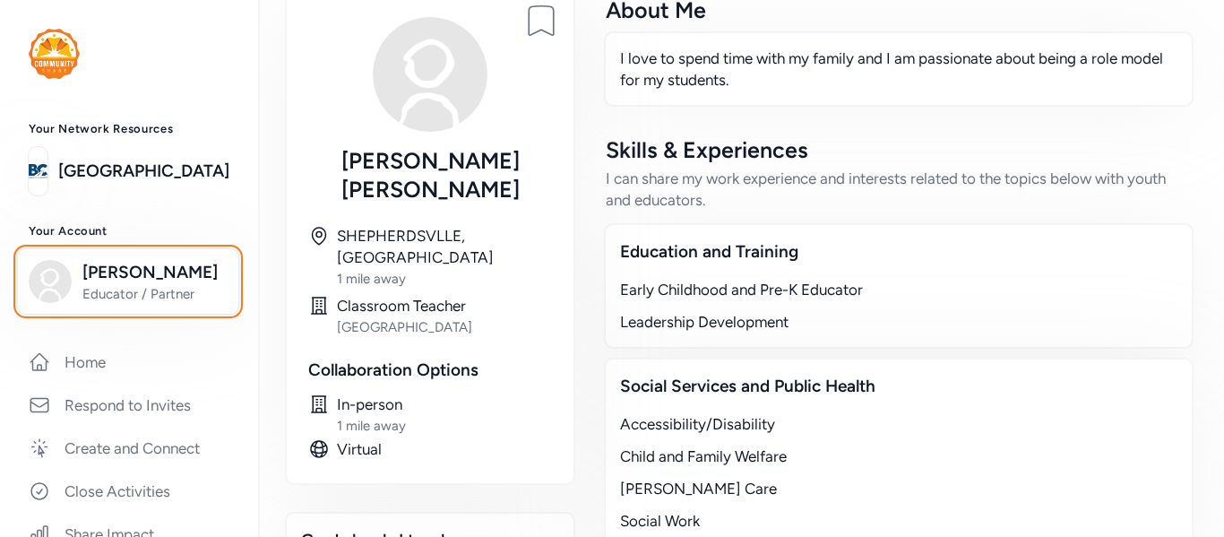
scroll to position [123, 0]
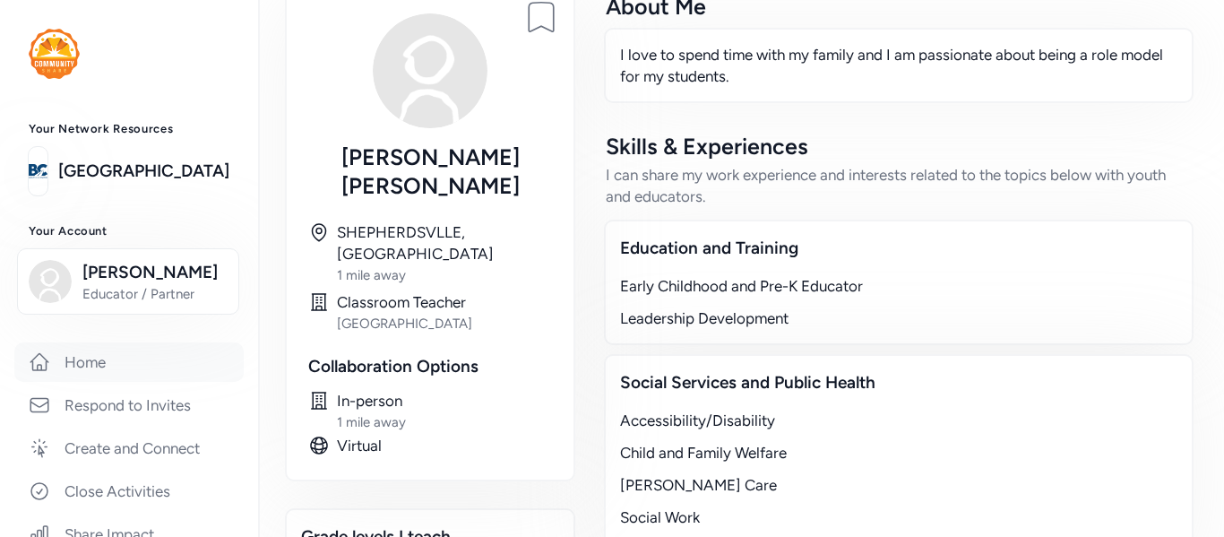
click at [119, 374] on link "Home" at bounding box center [128, 361] width 229 height 39
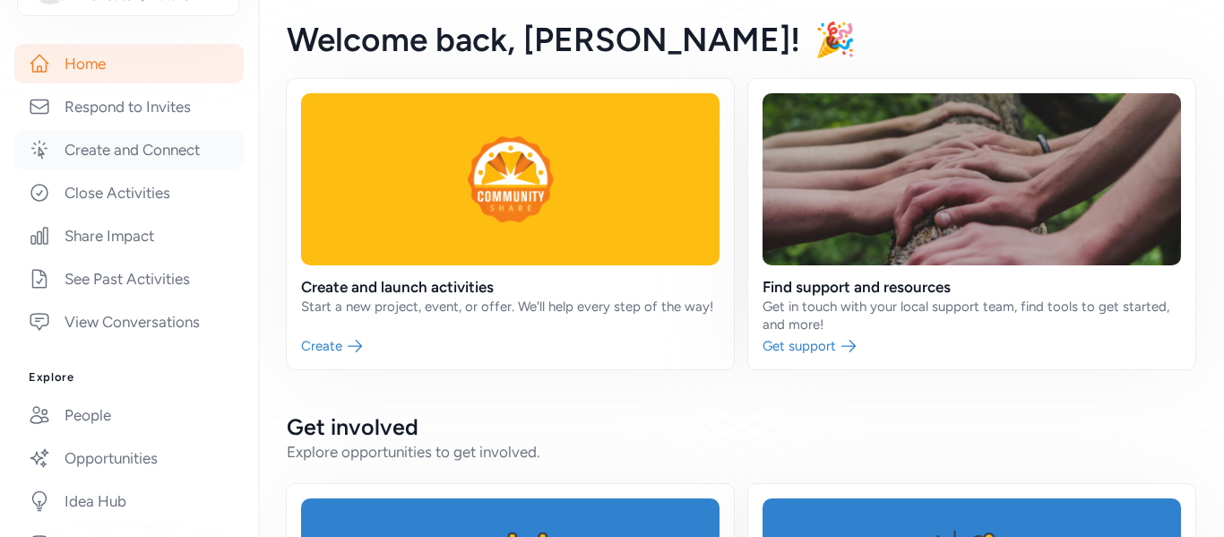
scroll to position [300, 0]
click at [105, 410] on link "People" at bounding box center [128, 412] width 229 height 39
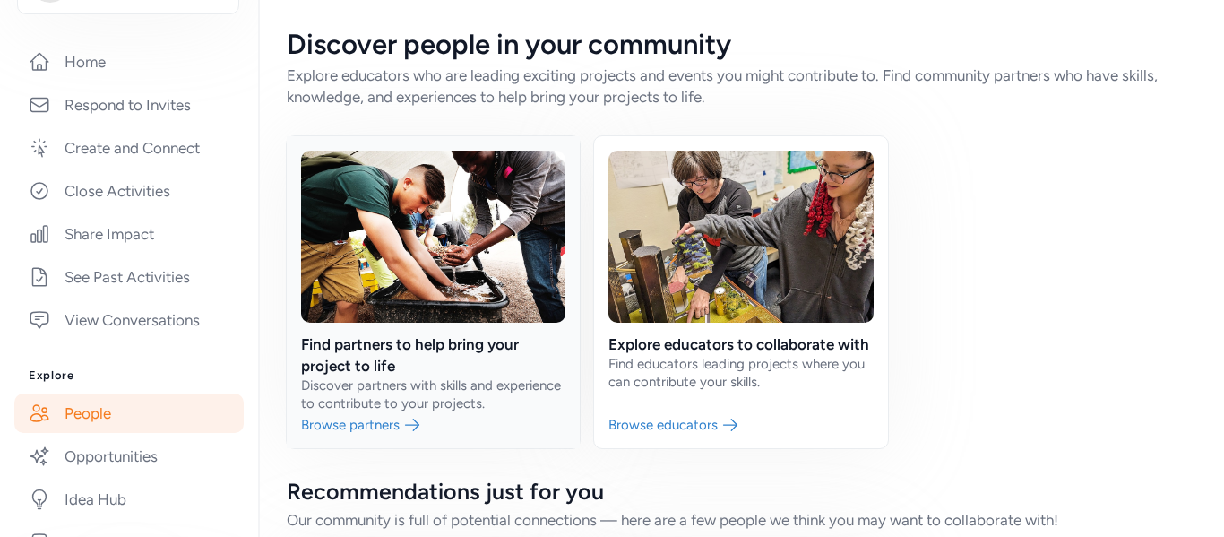
click at [445, 285] on link at bounding box center [433, 292] width 293 height 312
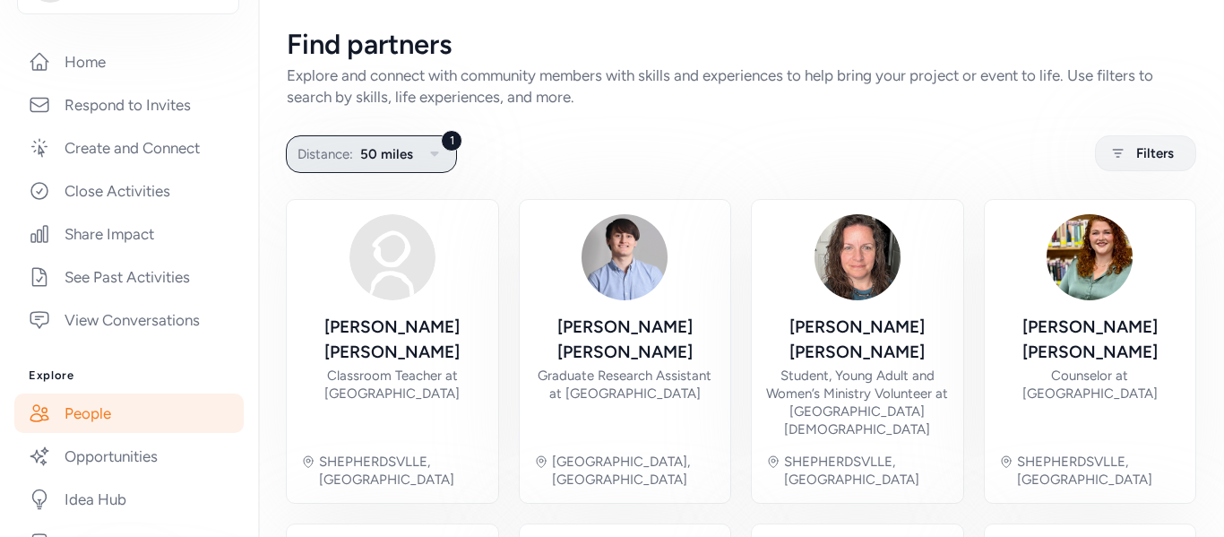
click at [436, 157] on icon "button" at bounding box center [434, 153] width 21 height 21
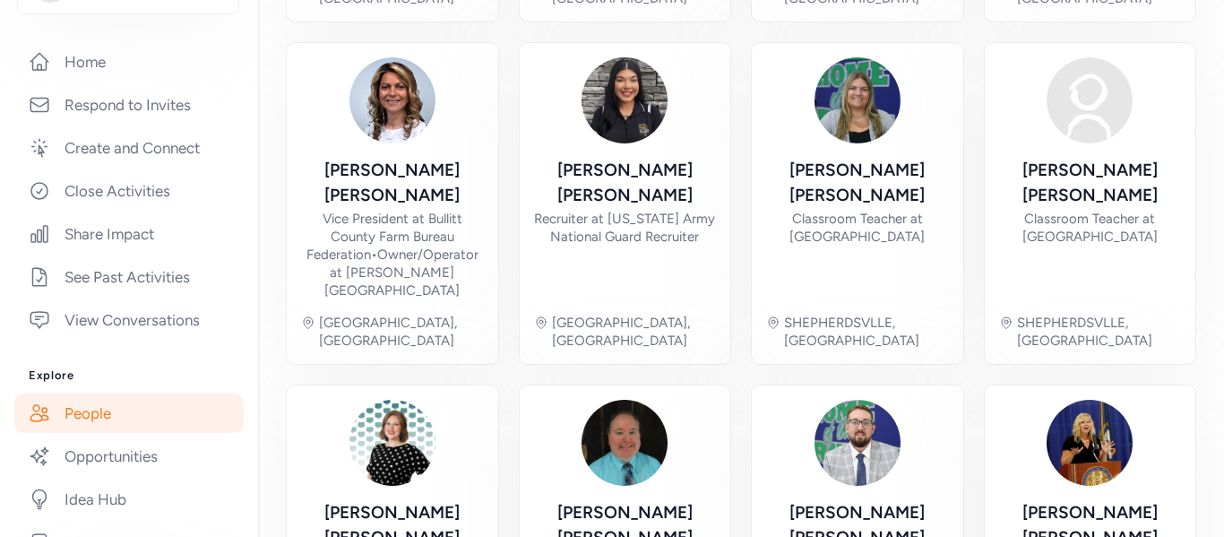
scroll to position [792, 0]
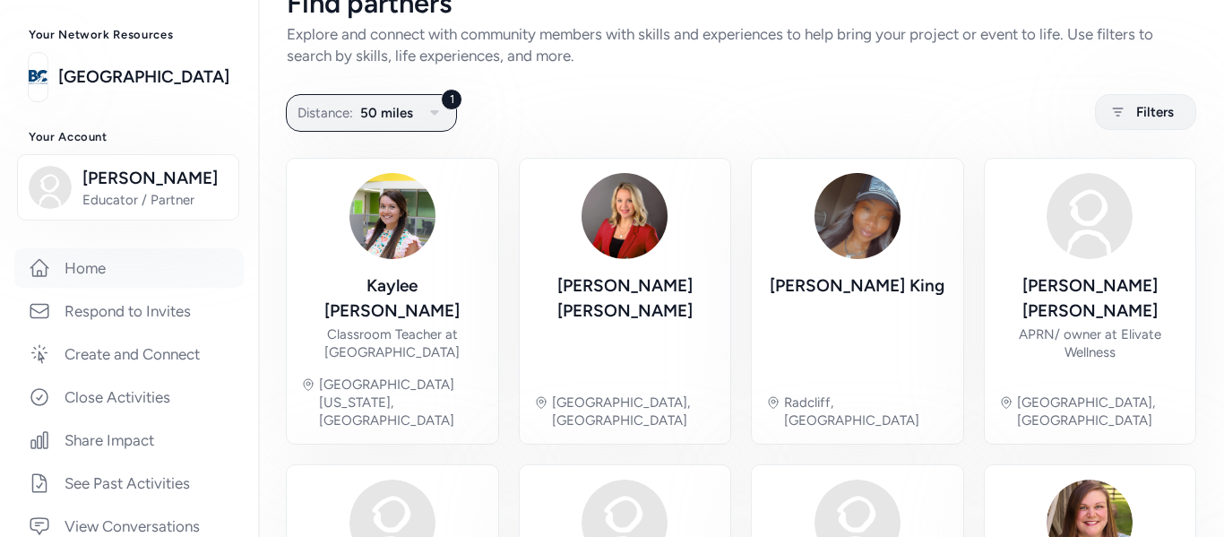
scroll to position [89, 0]
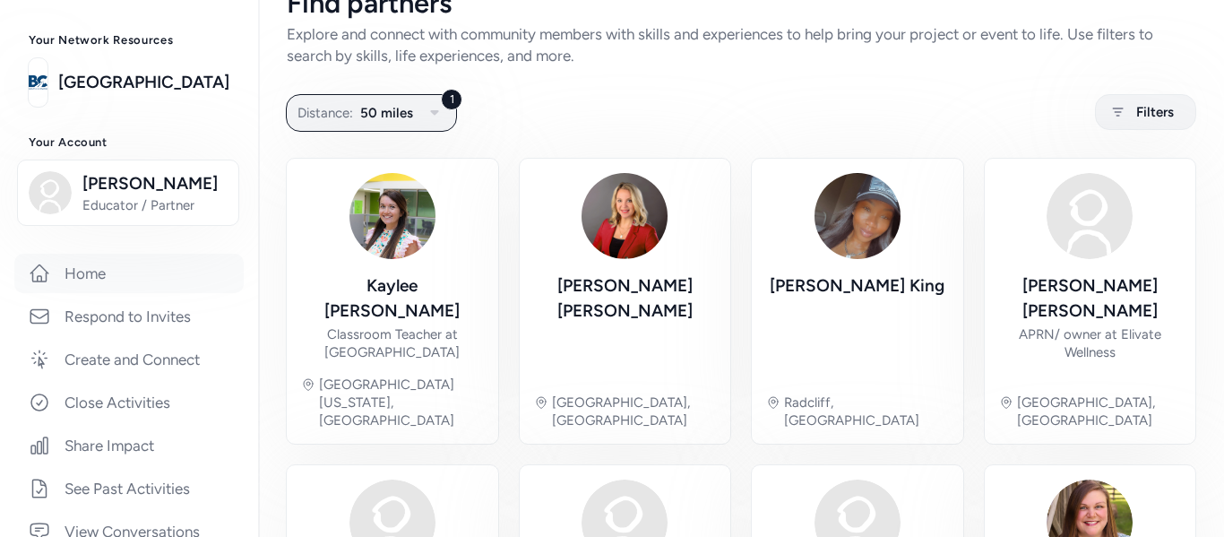
click at [125, 267] on link "Home" at bounding box center [128, 272] width 229 height 39
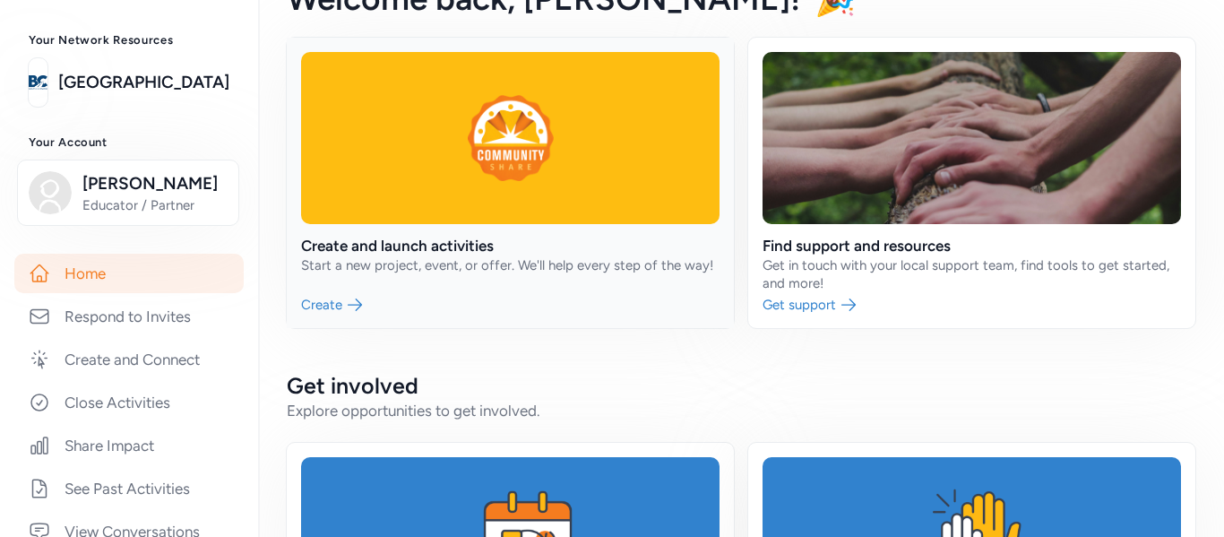
click at [399, 231] on link at bounding box center [510, 183] width 447 height 290
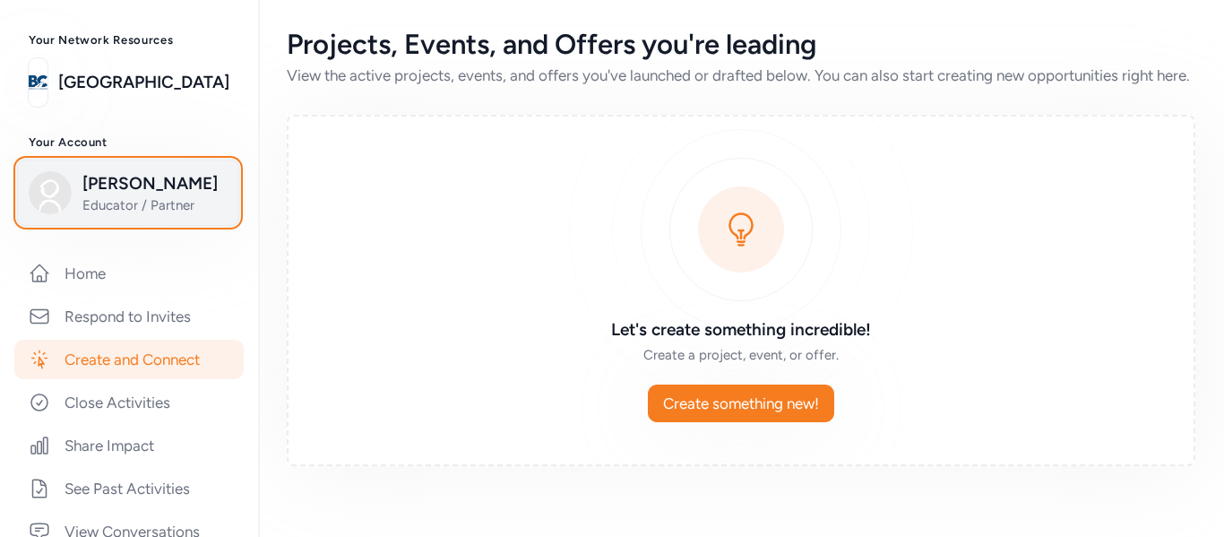
click at [155, 213] on span "Educator / Partner" at bounding box center [154, 205] width 145 height 18
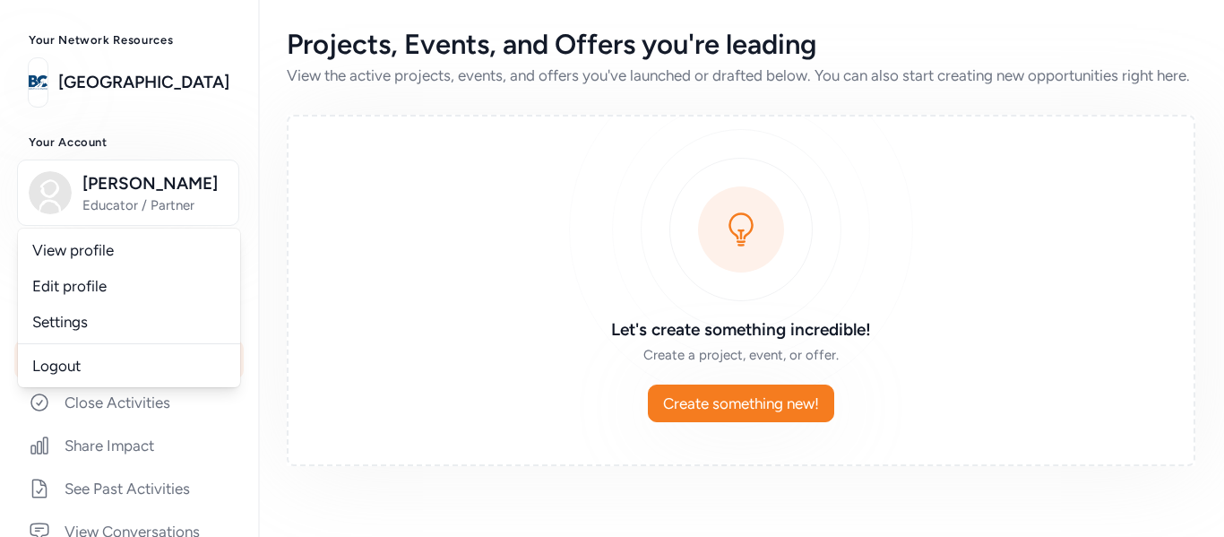
click at [276, 423] on div "Projects, Events, and Offers you're leading View the active projects, events, a…" at bounding box center [741, 247] width 966 height 494
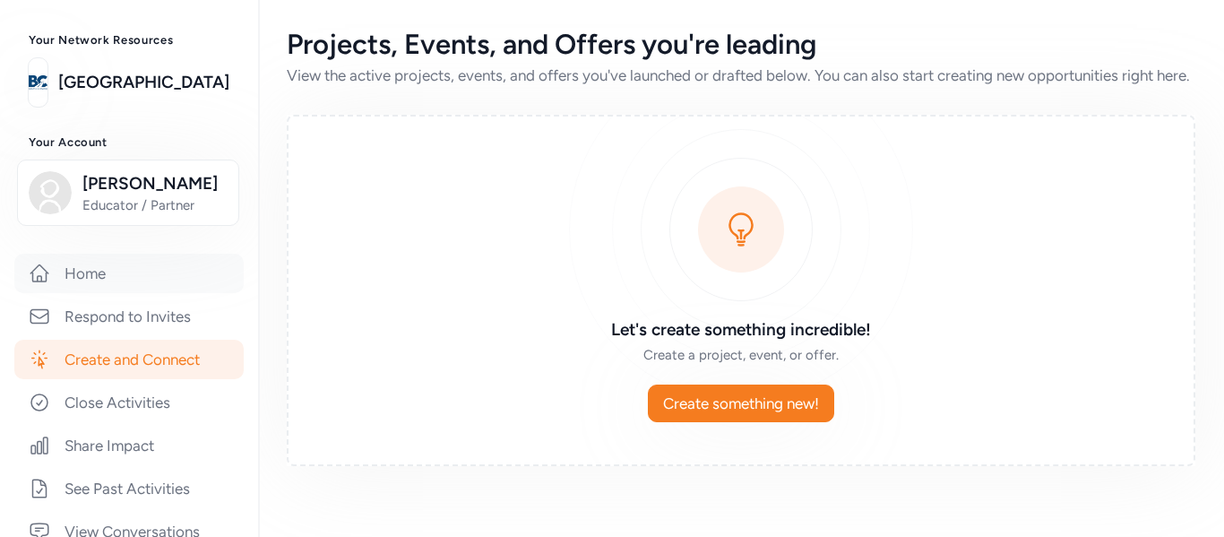
click at [94, 288] on link "Home" at bounding box center [128, 272] width 229 height 39
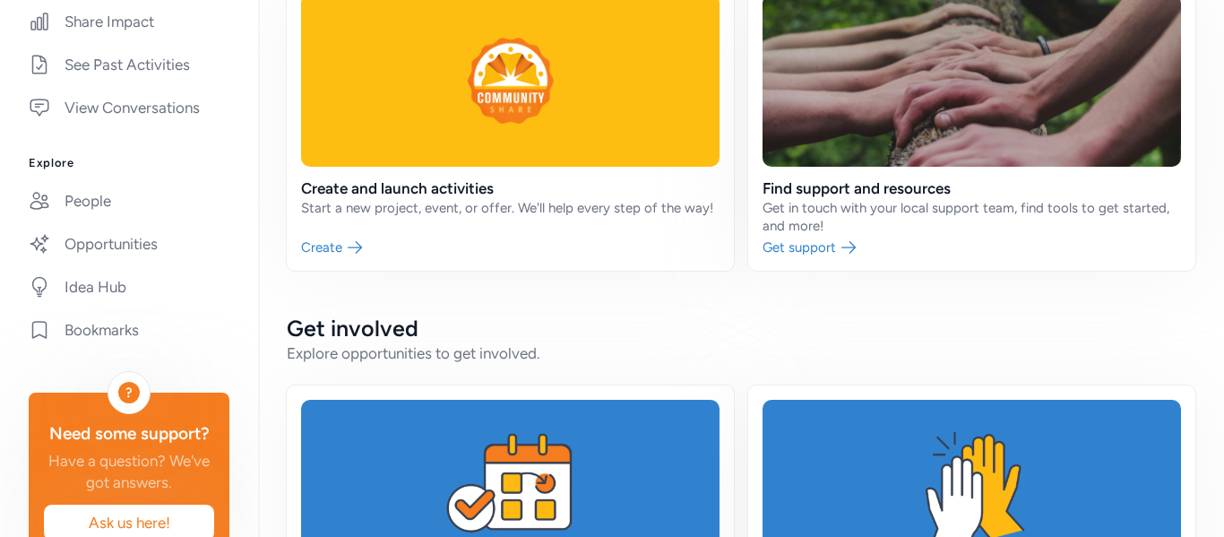
scroll to position [519, 0]
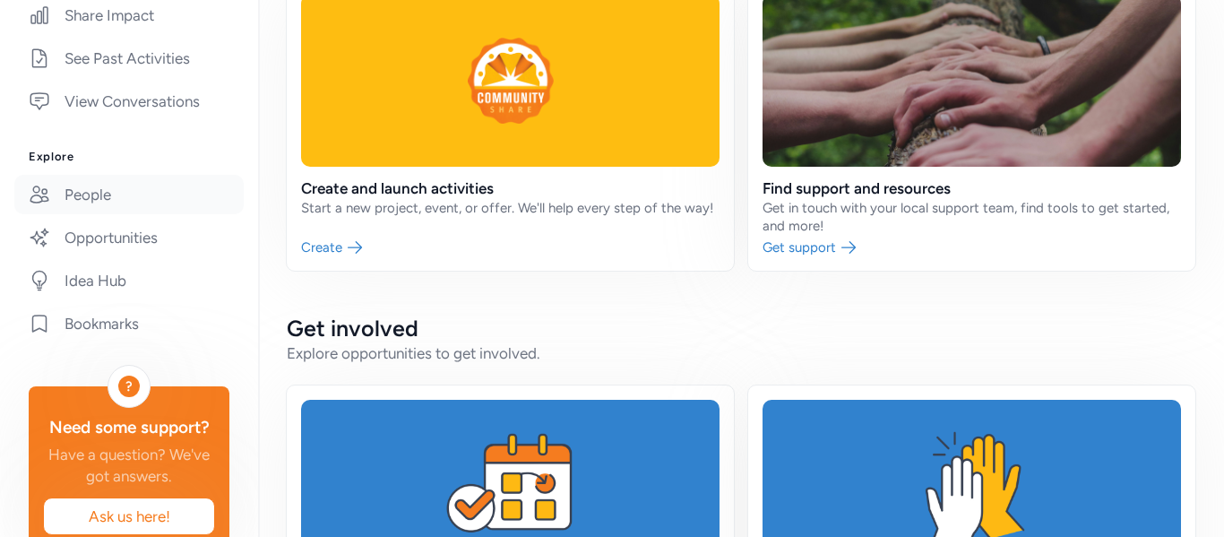
click at [104, 193] on link "People" at bounding box center [128, 194] width 229 height 39
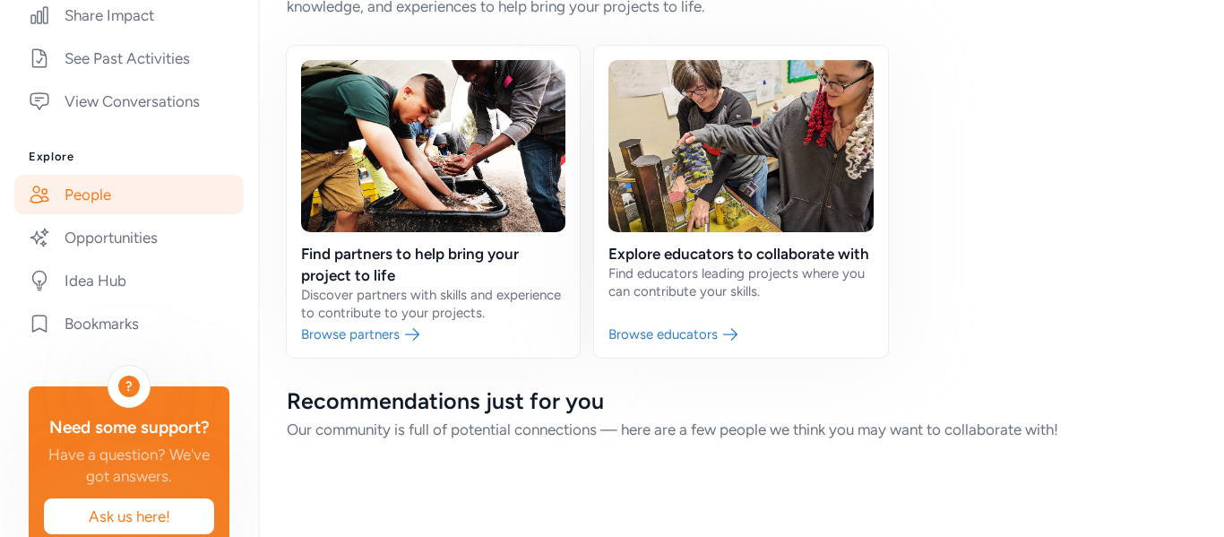
scroll to position [90, 0]
click at [417, 322] on link at bounding box center [433, 202] width 293 height 312
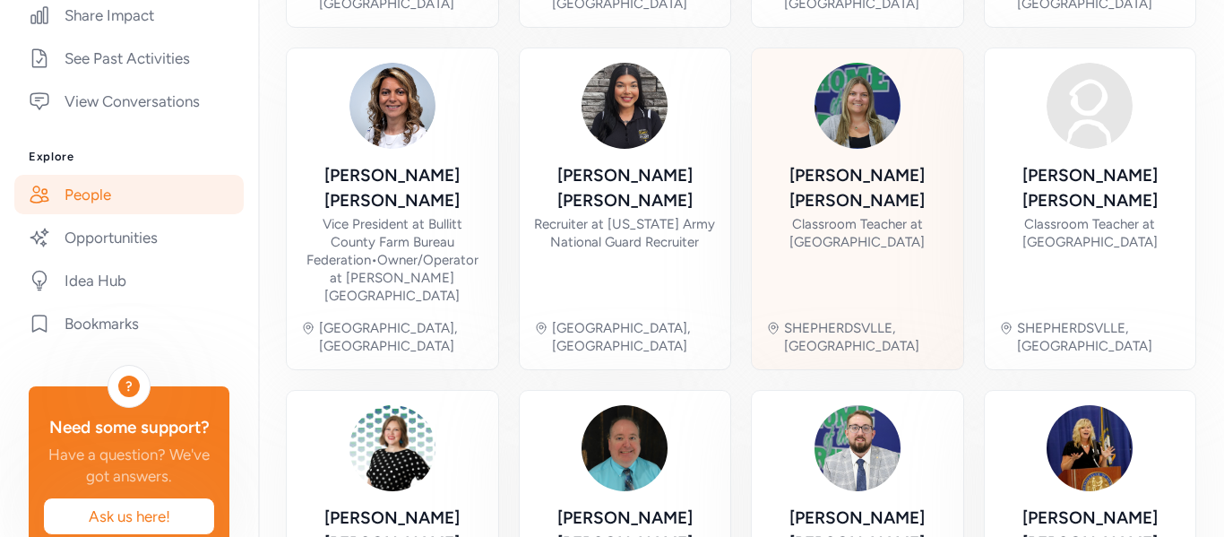
scroll to position [804, 0]
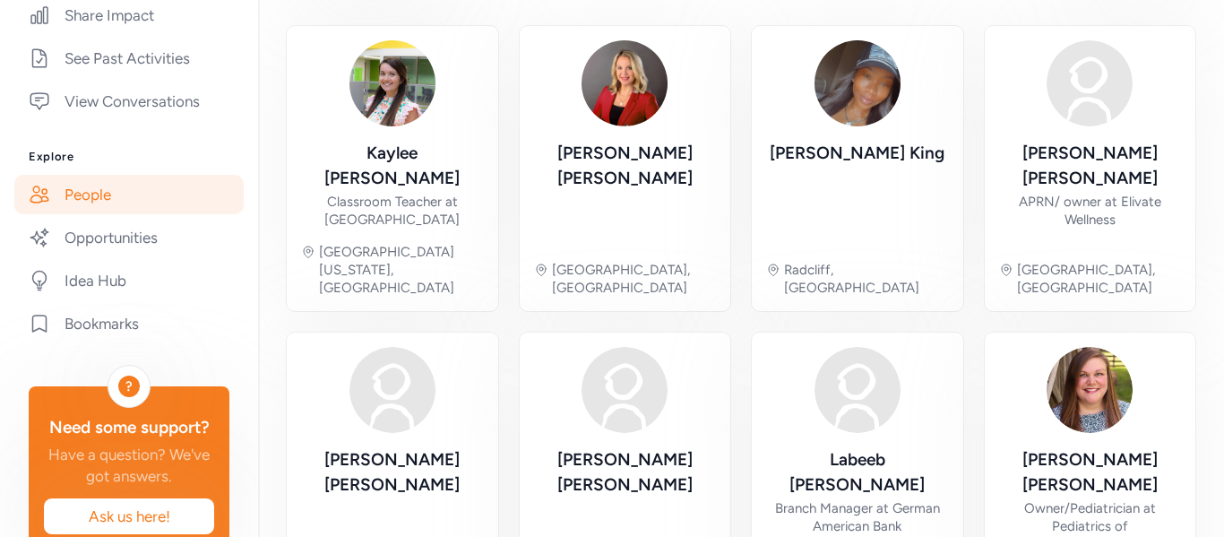
scroll to position [179, 0]
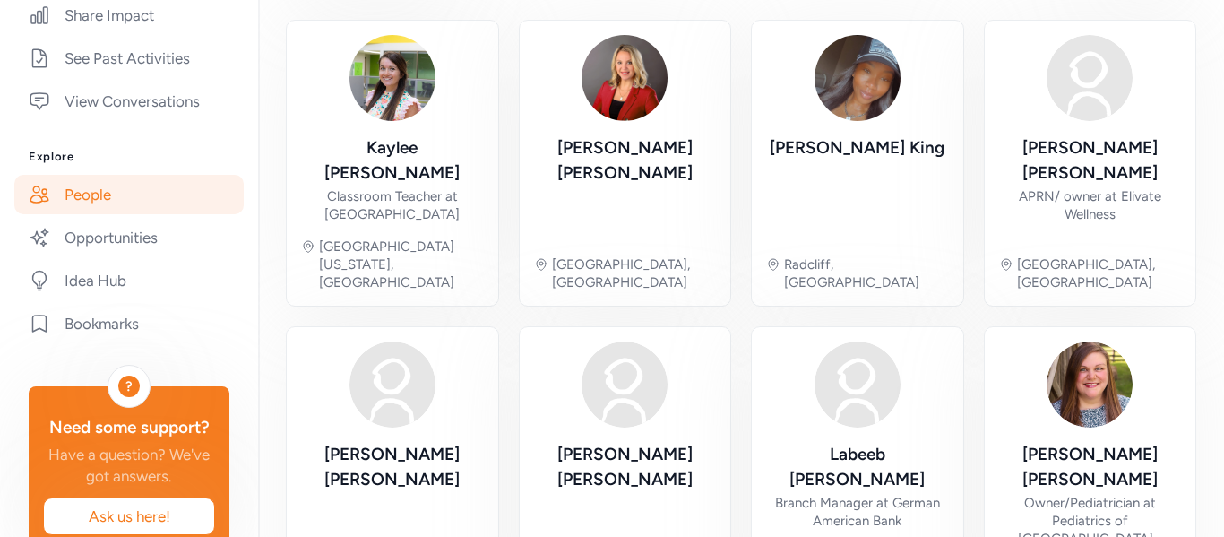
click at [1014, 483] on div "[PERSON_NAME] Owner/Pediatrician at Pediatrics of [GEOGRAPHIC_DATA] - [GEOGRAPH…" at bounding box center [1090, 478] width 183 height 274
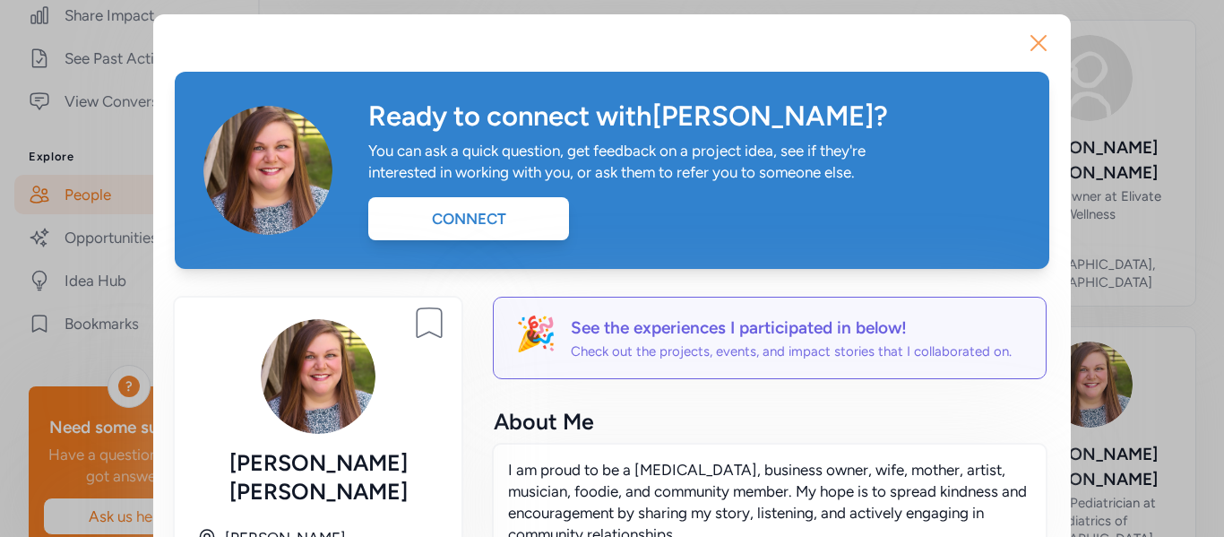
click at [1044, 55] on icon "button" at bounding box center [1038, 43] width 29 height 29
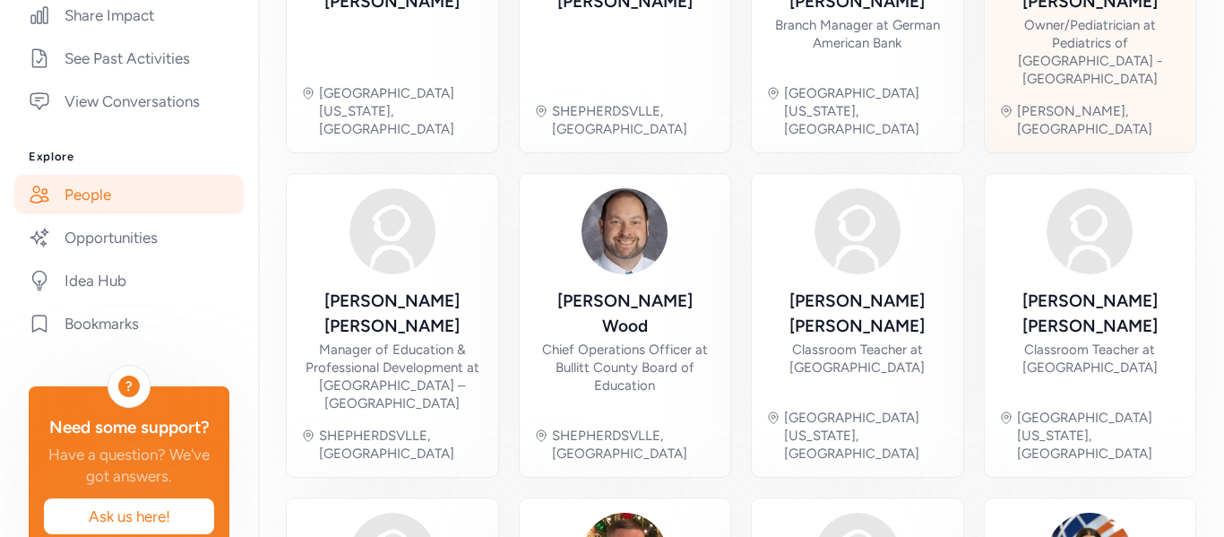
scroll to position [751, 0]
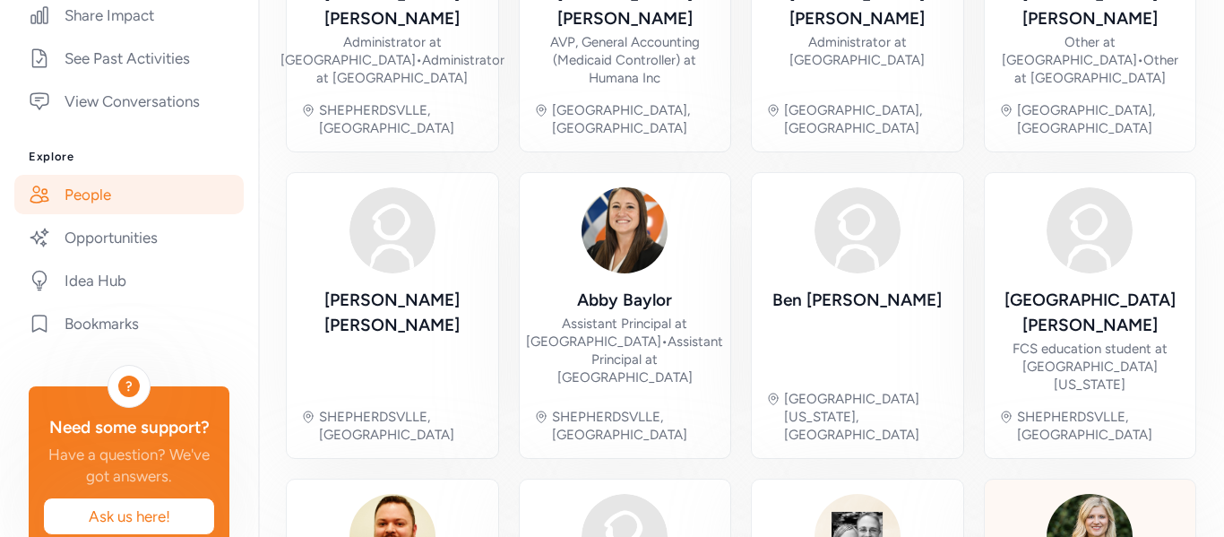
scroll to position [804, 0]
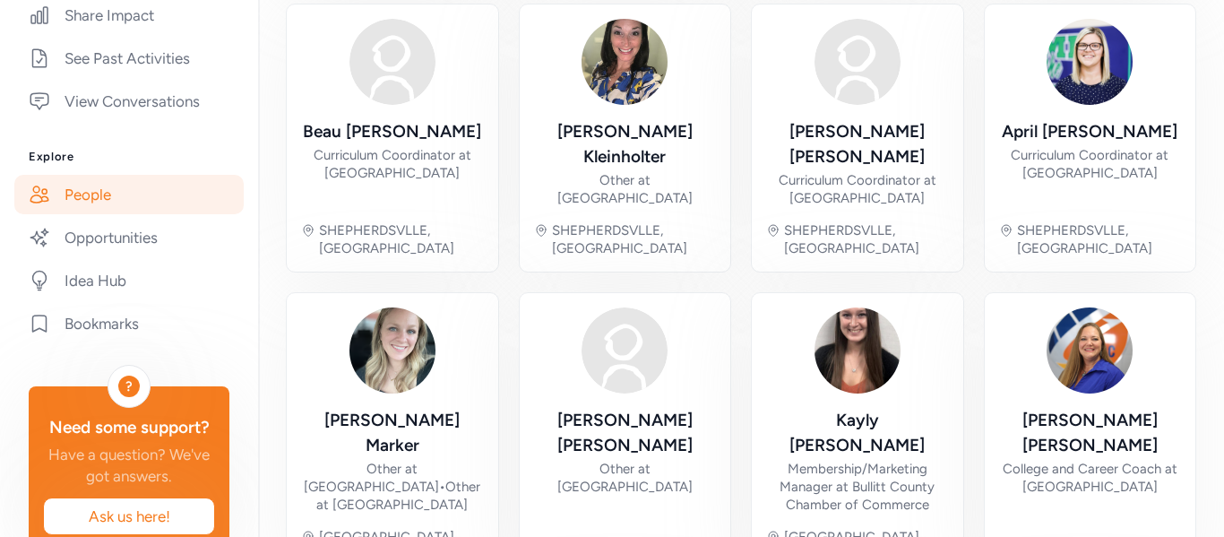
scroll to position [804, 0]
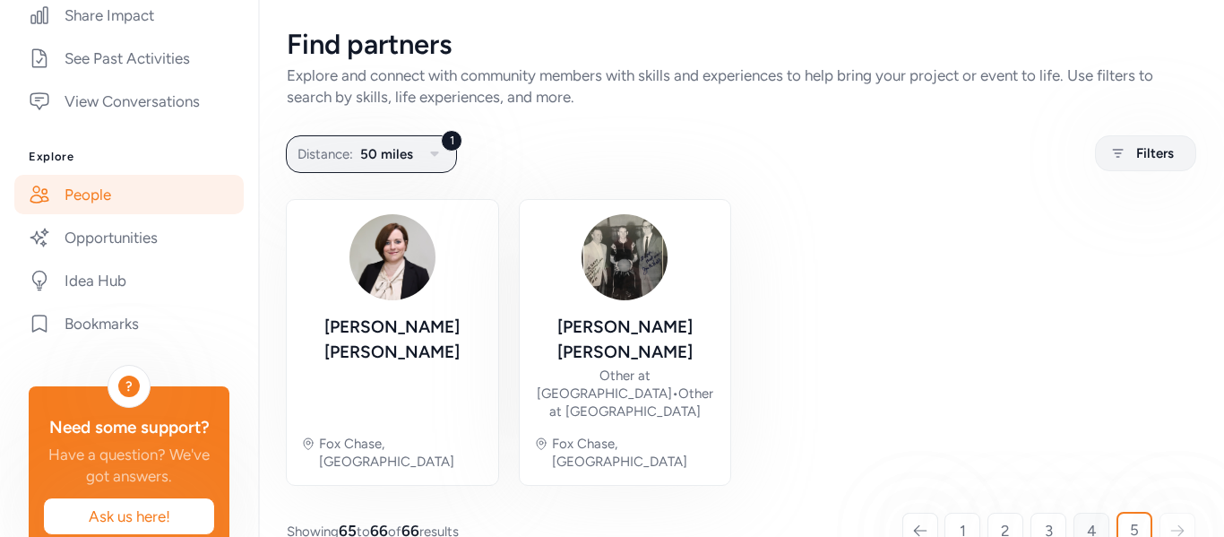
click at [1101, 512] on link "4" at bounding box center [1091, 530] width 36 height 36
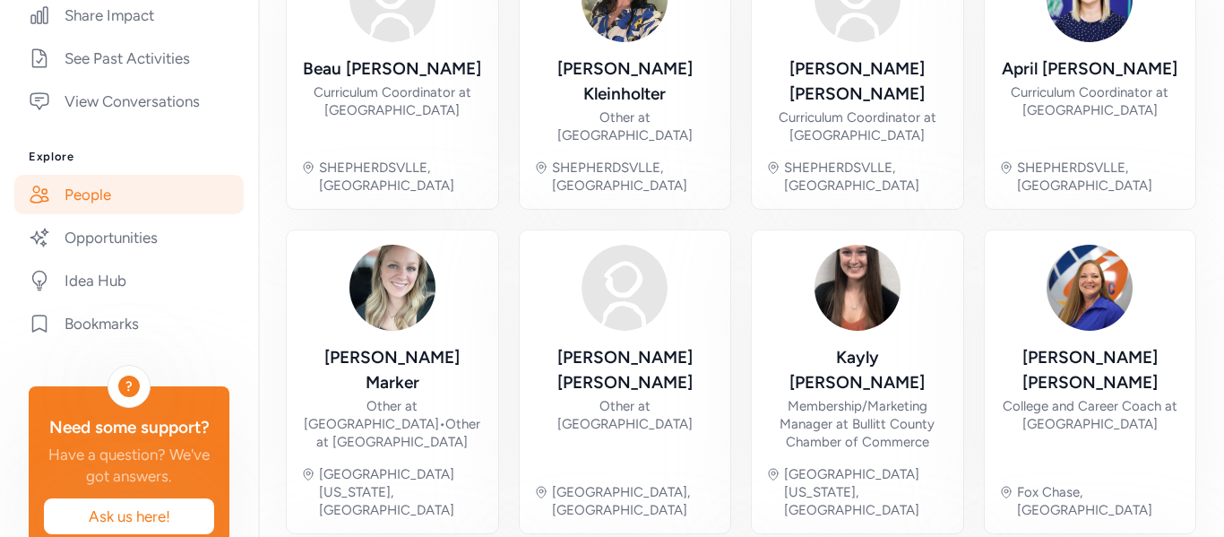
scroll to position [804, 0]
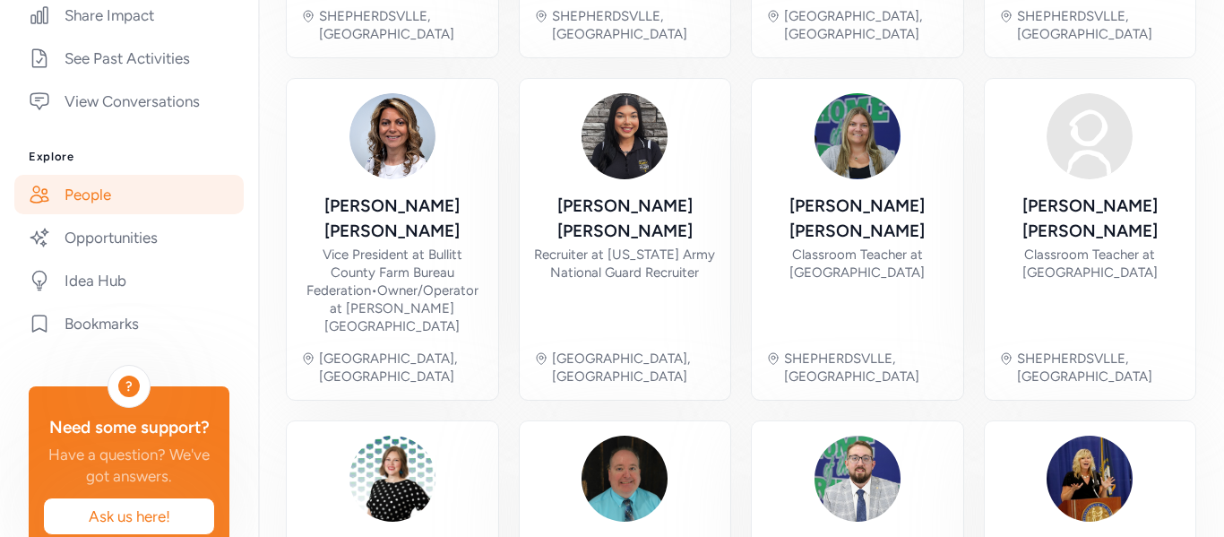
scroll to position [757, 0]
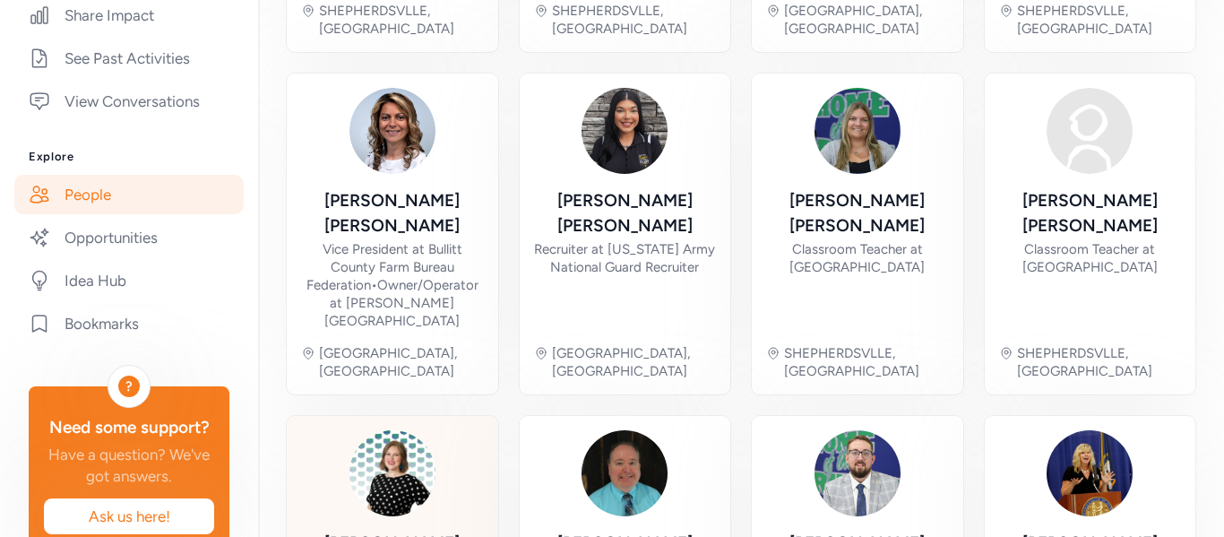
click at [431, 430] on div at bounding box center [392, 473] width 86 height 86
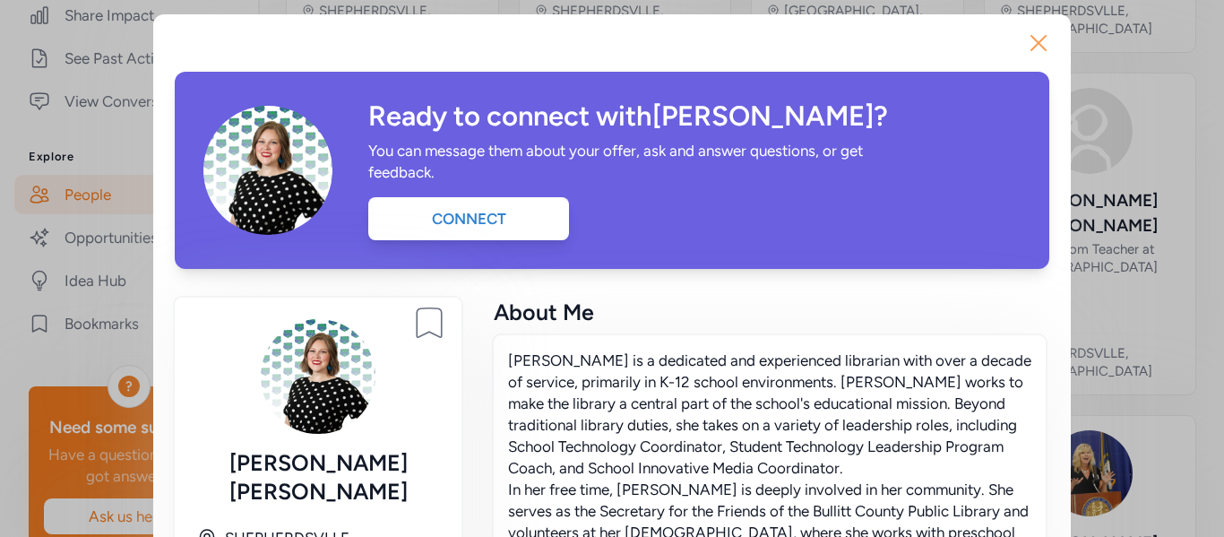
click at [1037, 42] on icon "button" at bounding box center [1038, 43] width 14 height 14
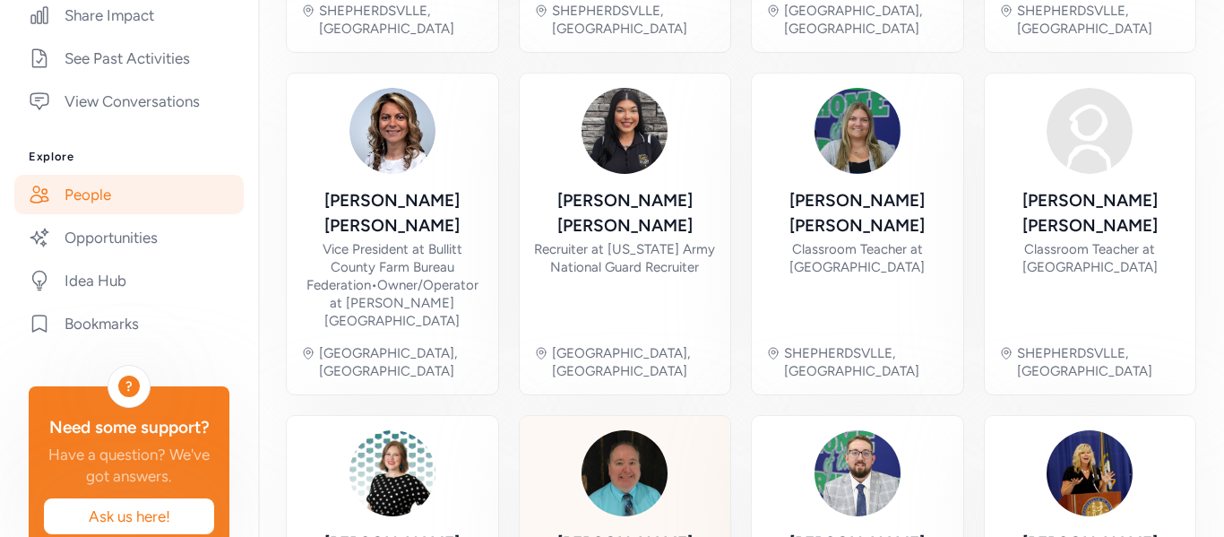
click at [606, 430] on img at bounding box center [624, 473] width 86 height 86
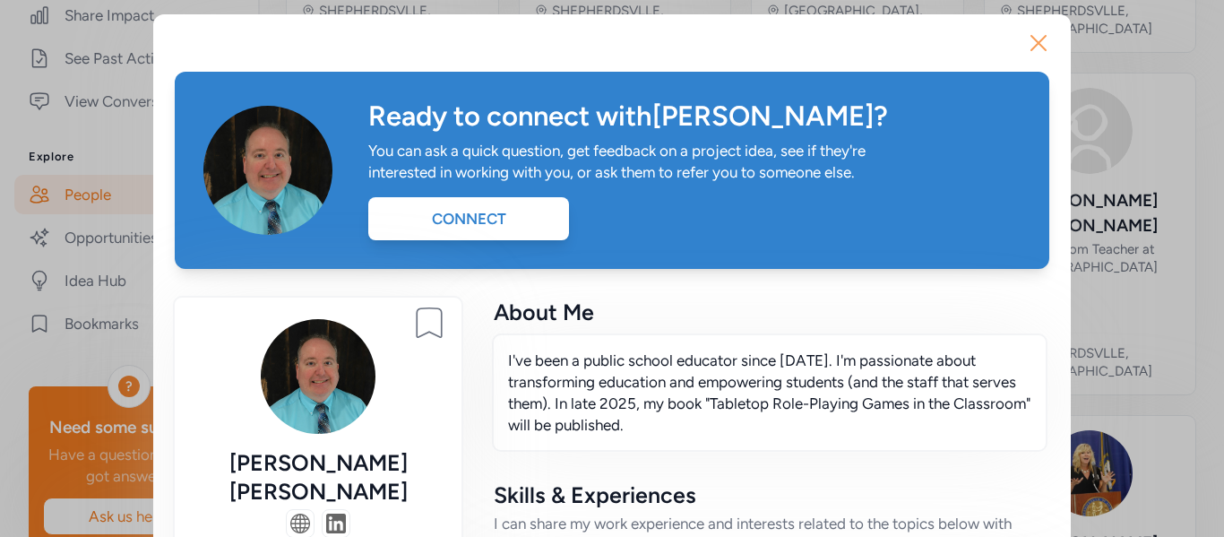
click at [1043, 38] on icon "button" at bounding box center [1038, 43] width 14 height 14
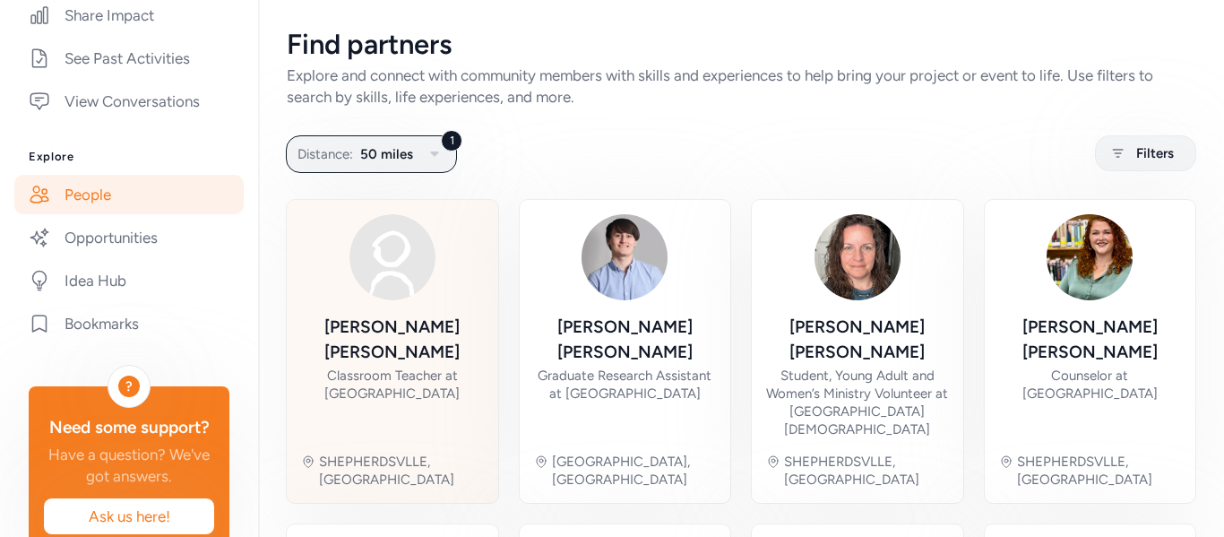
click at [340, 306] on div "[PERSON_NAME] Classroom Teacher at [GEOGRAPHIC_DATA] SHEPHERDSVLLE, [GEOGRAPHIC…" at bounding box center [392, 351] width 183 height 274
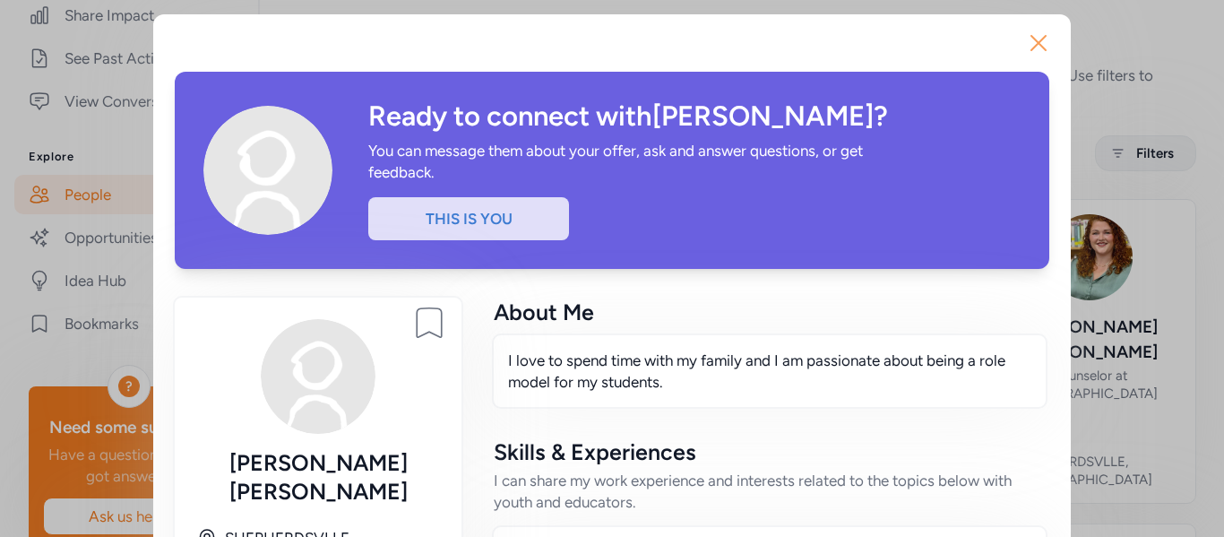
click at [1044, 55] on icon "button" at bounding box center [1038, 43] width 29 height 29
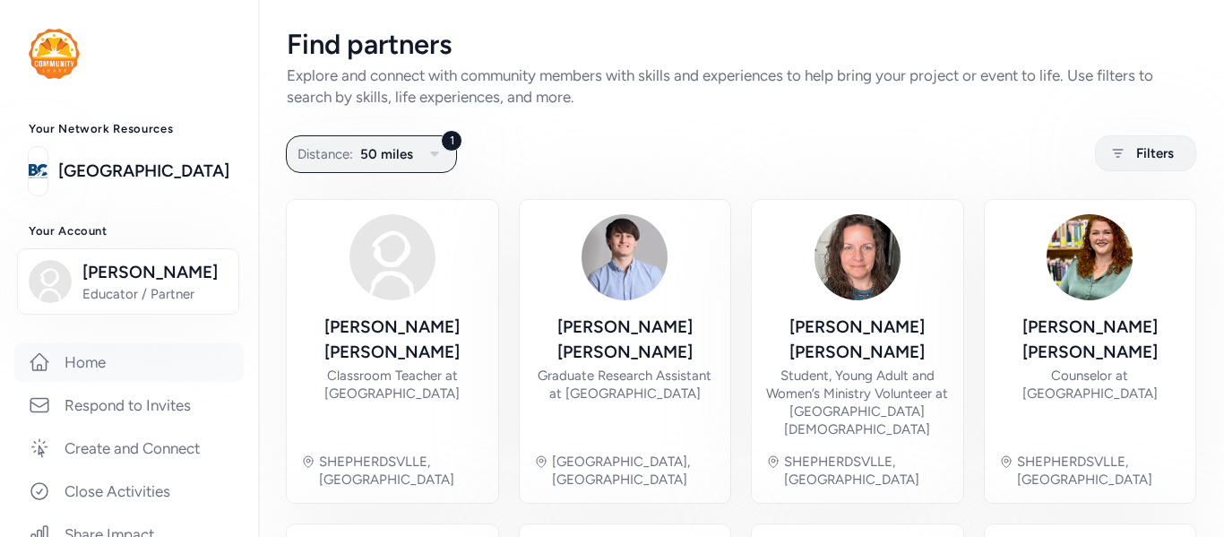
click at [134, 374] on link "Home" at bounding box center [128, 361] width 229 height 39
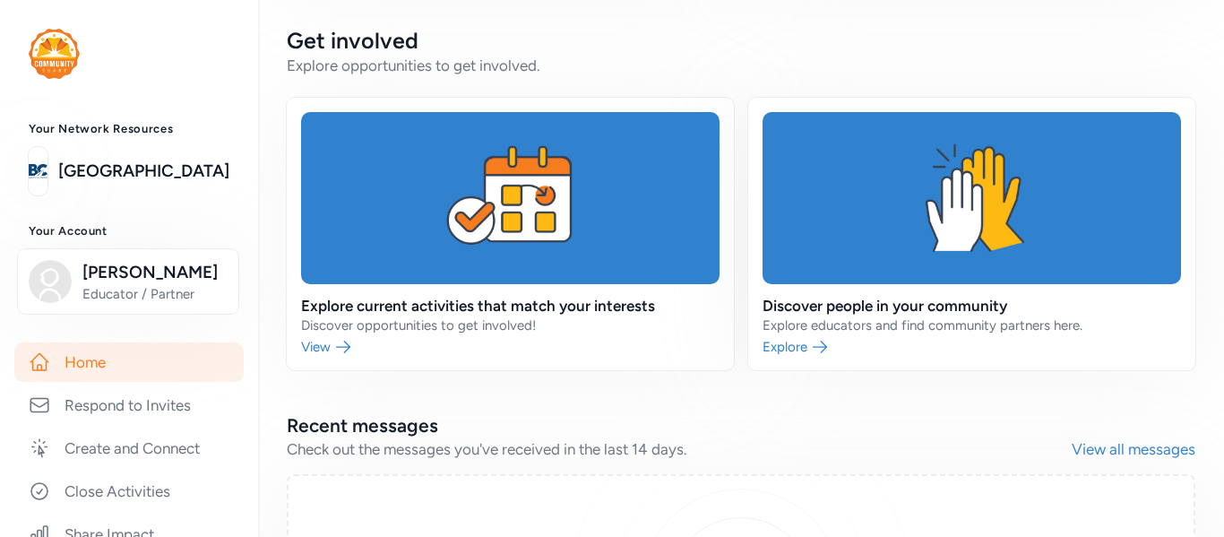
scroll to position [389, 0]
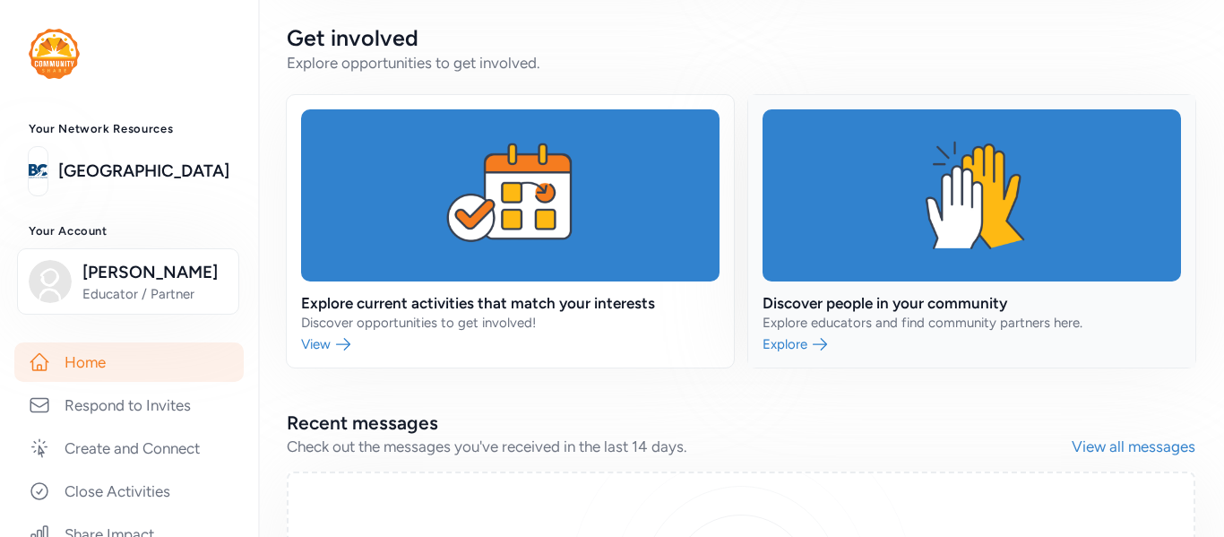
click at [842, 223] on link at bounding box center [971, 231] width 447 height 272
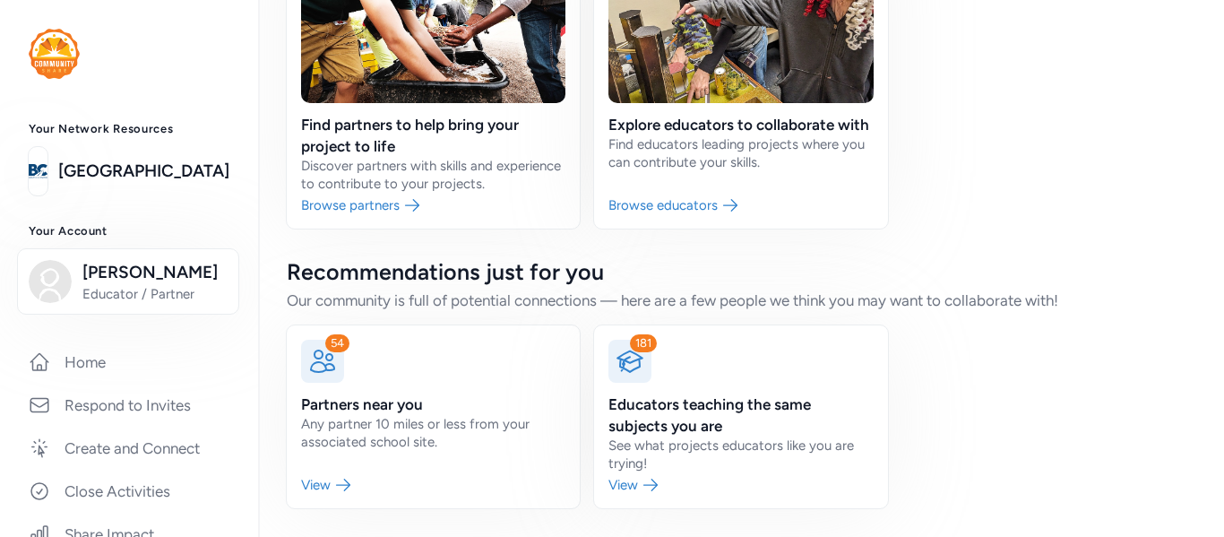
scroll to position [219, 0]
click at [492, 419] on link at bounding box center [433, 416] width 293 height 183
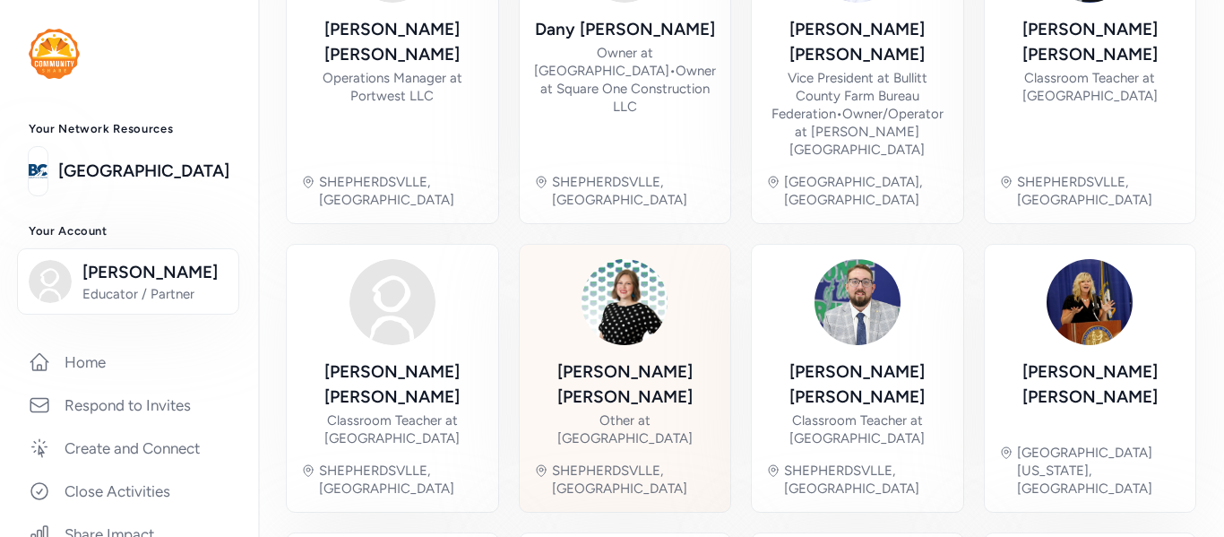
scroll to position [769, 0]
